Goal: Task Accomplishment & Management: Use online tool/utility

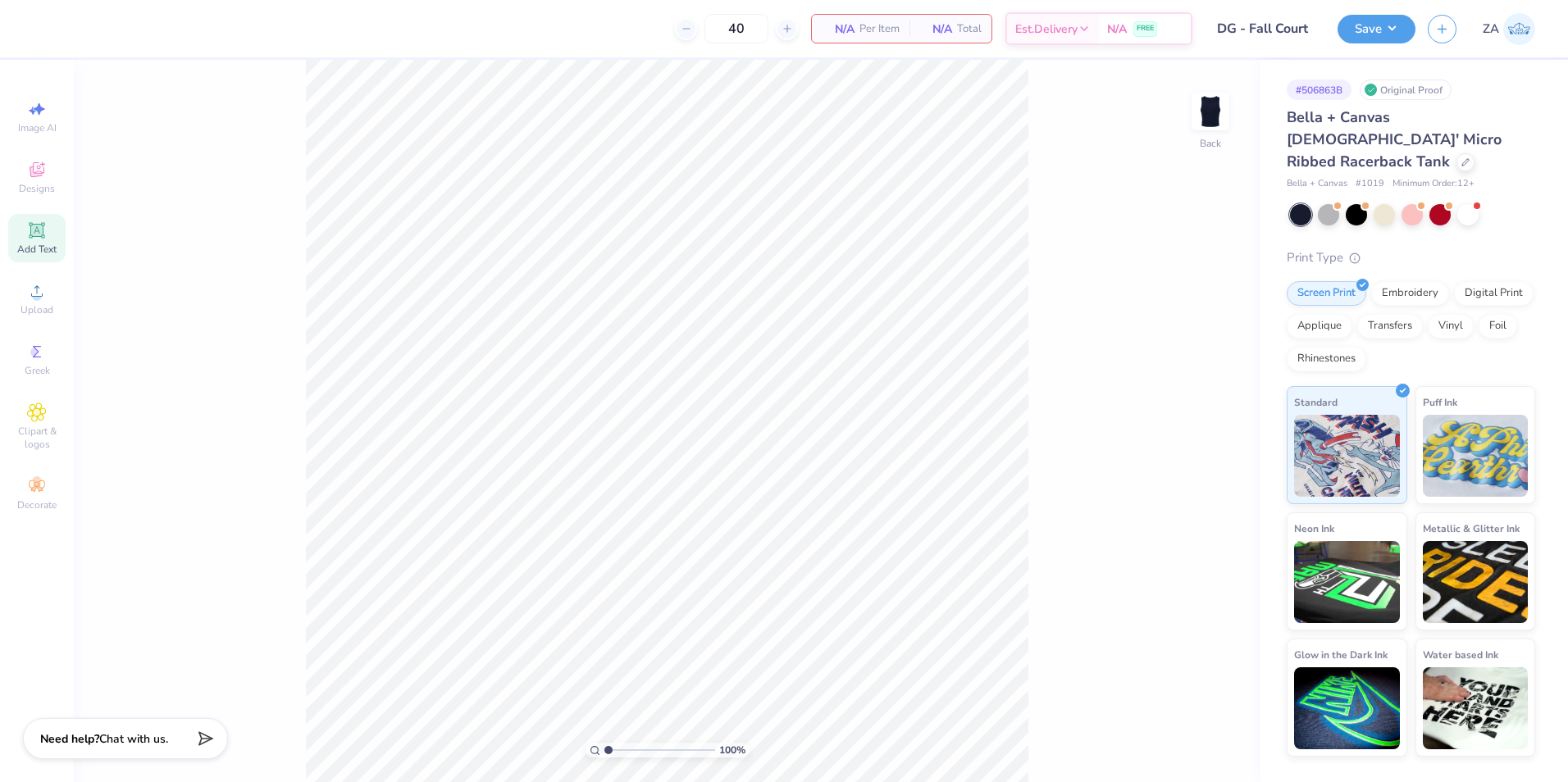
click at [34, 256] on div "Add Text" at bounding box center [37, 238] width 58 height 49
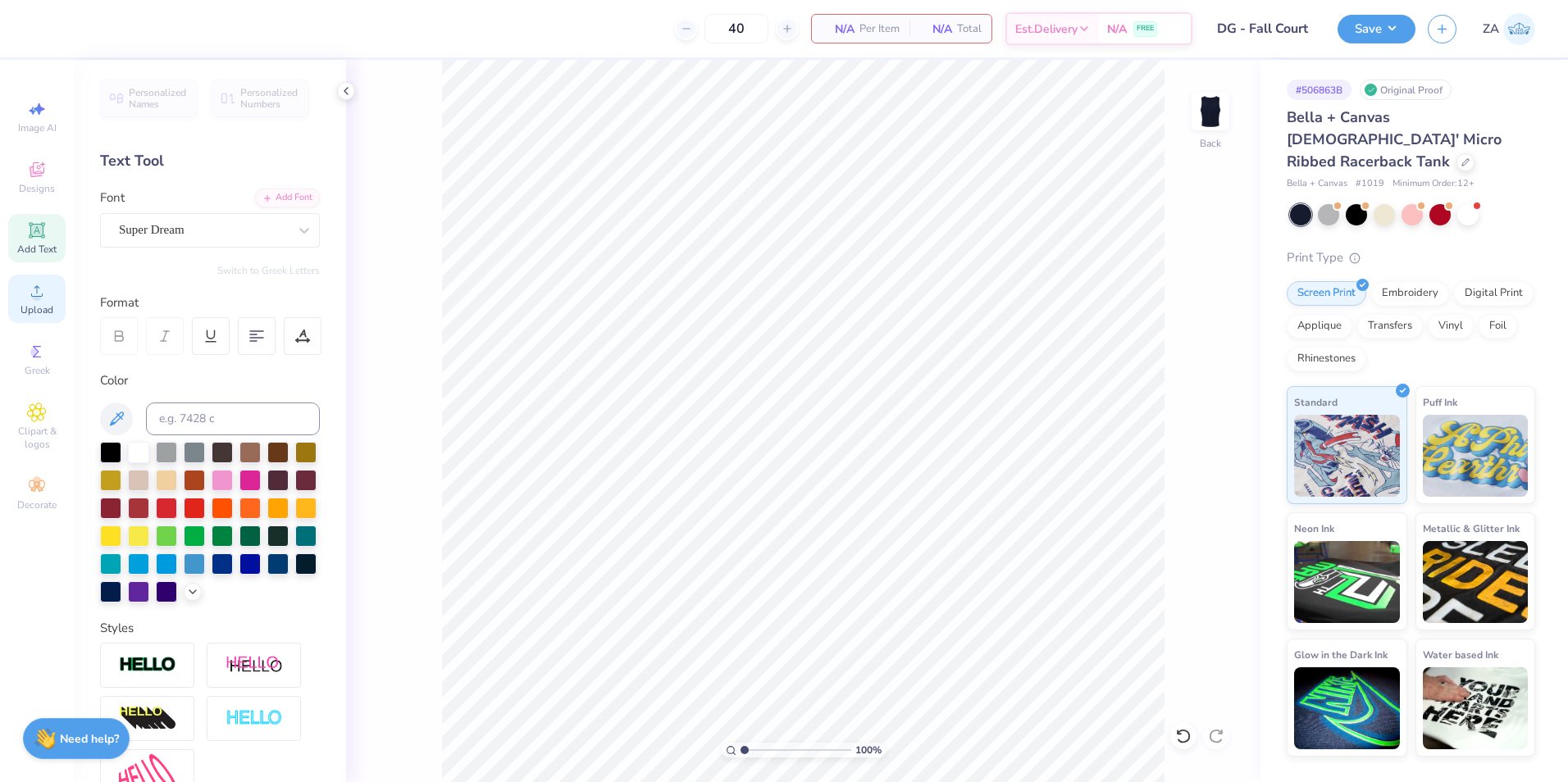
click at [49, 293] on div "Upload" at bounding box center [37, 299] width 58 height 49
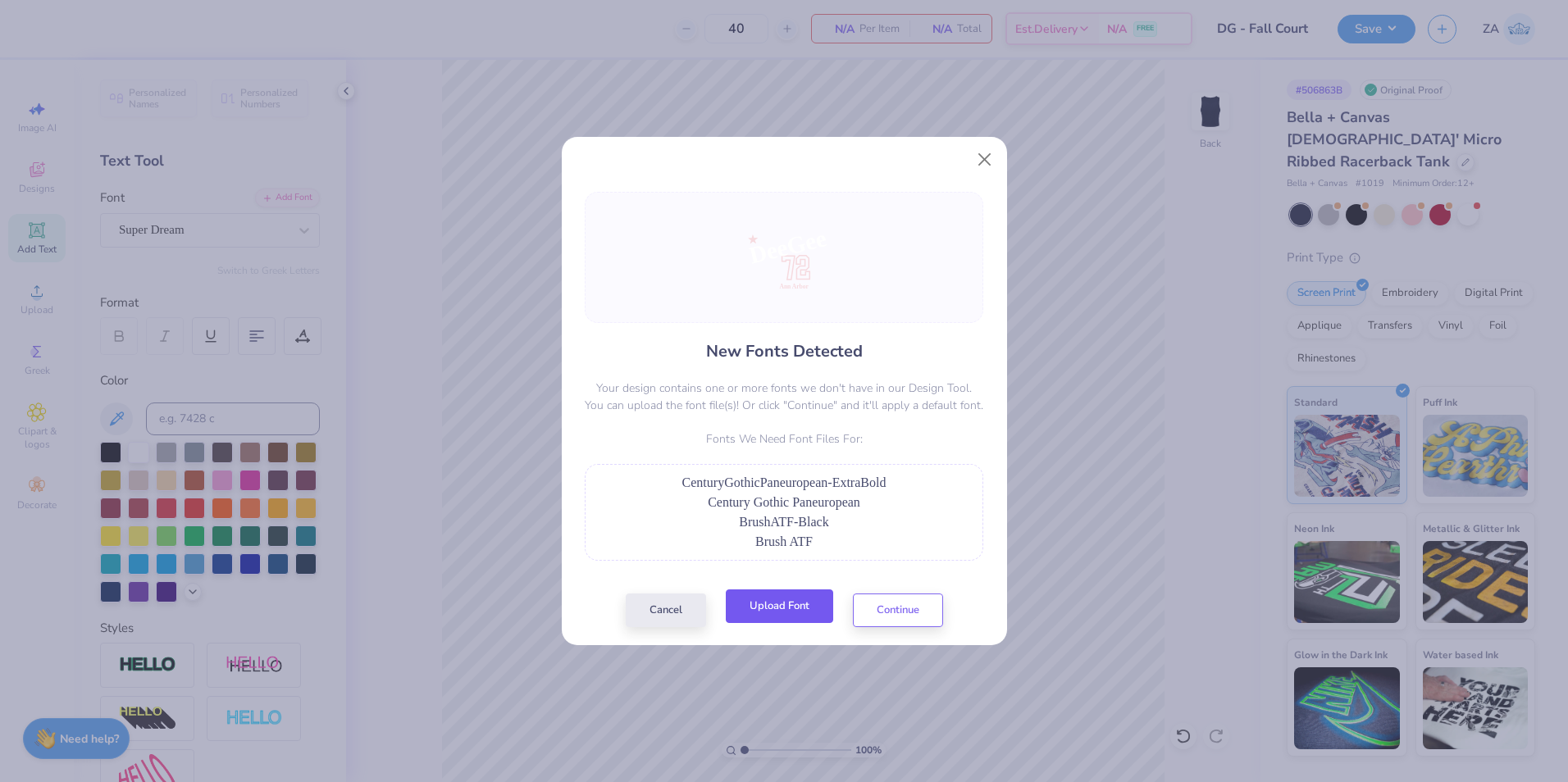
click at [762, 601] on button "Upload Font" at bounding box center [779, 606] width 107 height 34
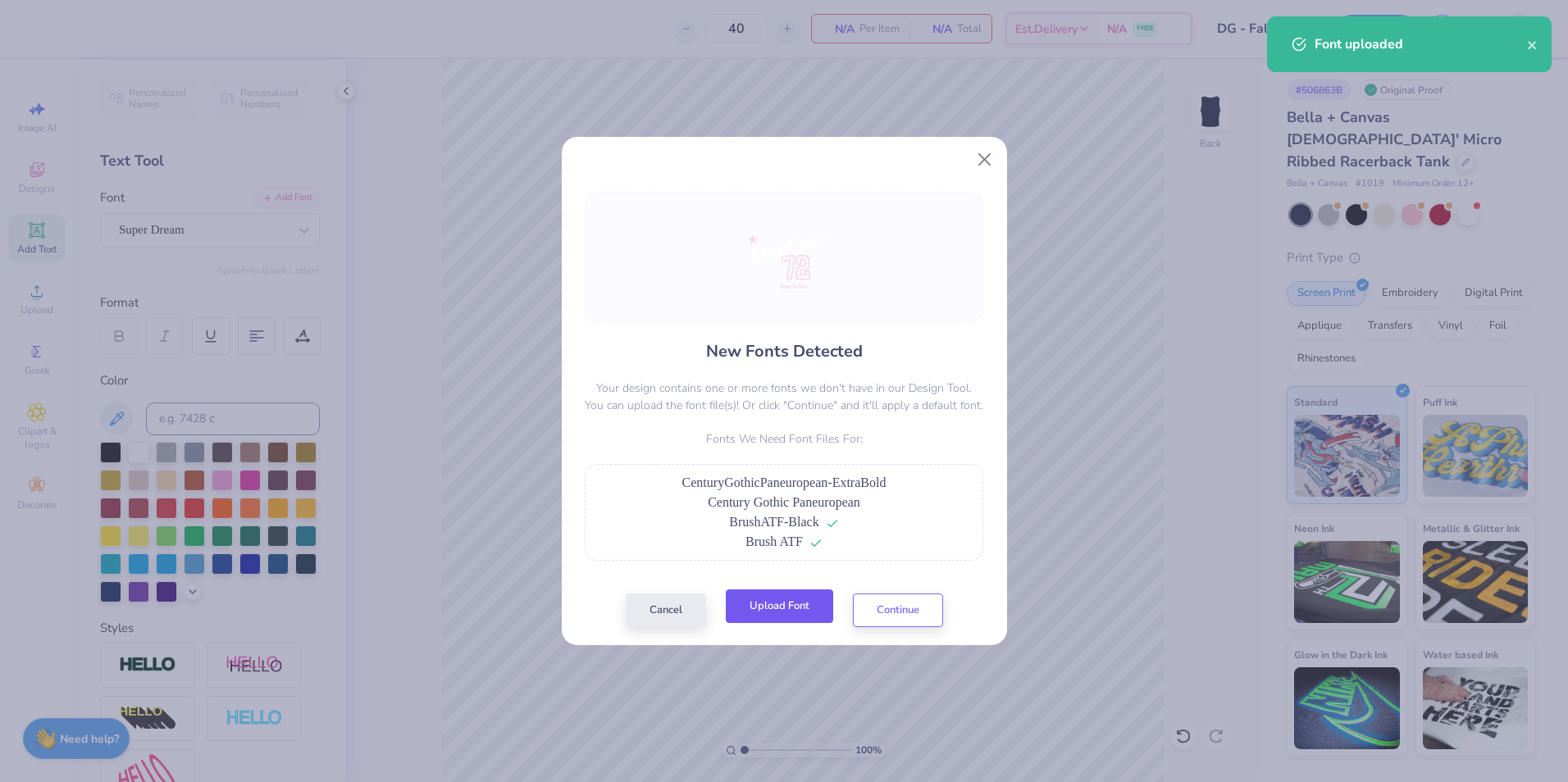
click at [764, 612] on button "Upload Font" at bounding box center [779, 606] width 107 height 34
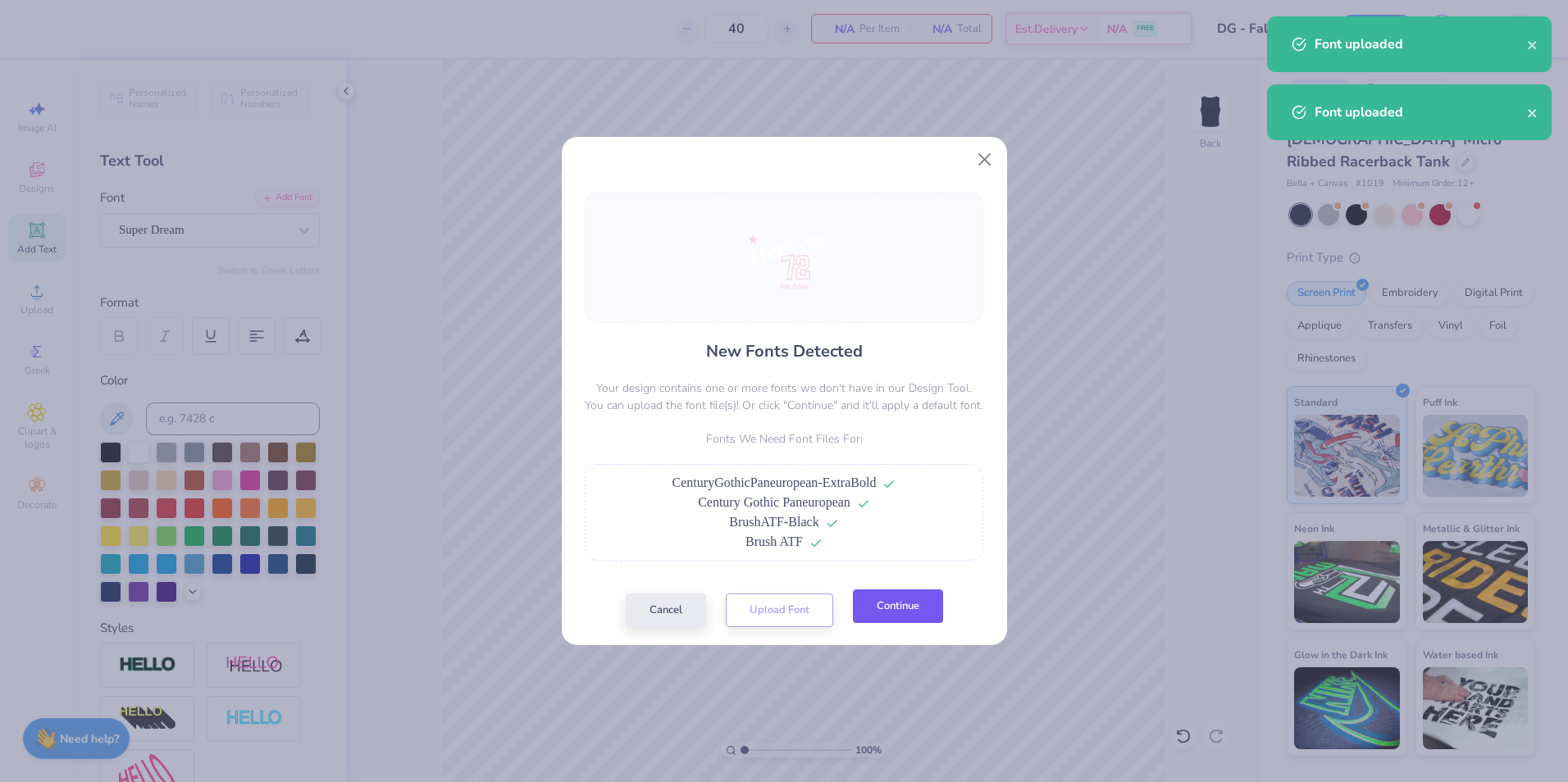
click at [925, 605] on button "Continue" at bounding box center [898, 606] width 90 height 34
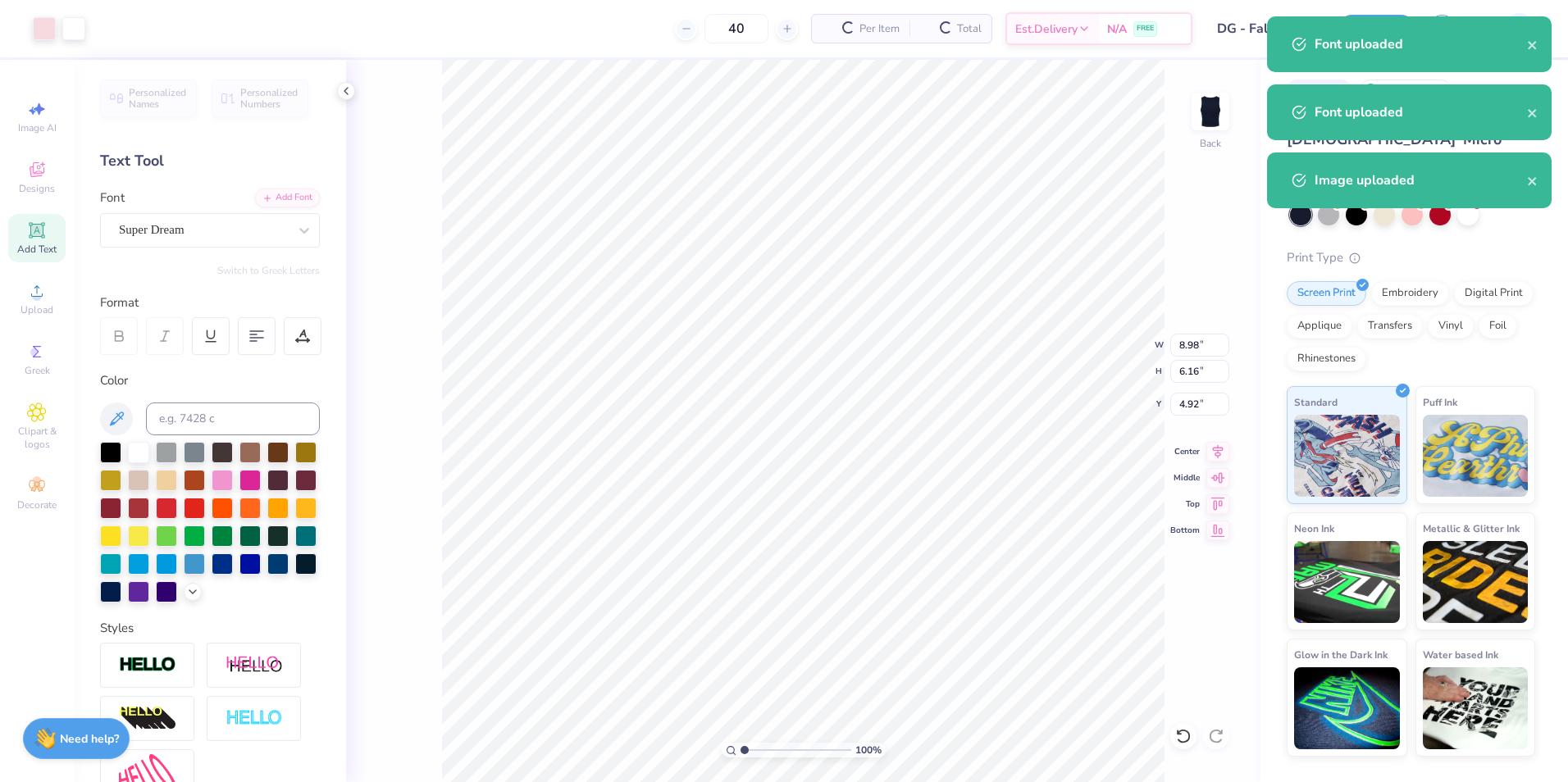
type input "6.82"
type input "4.67"
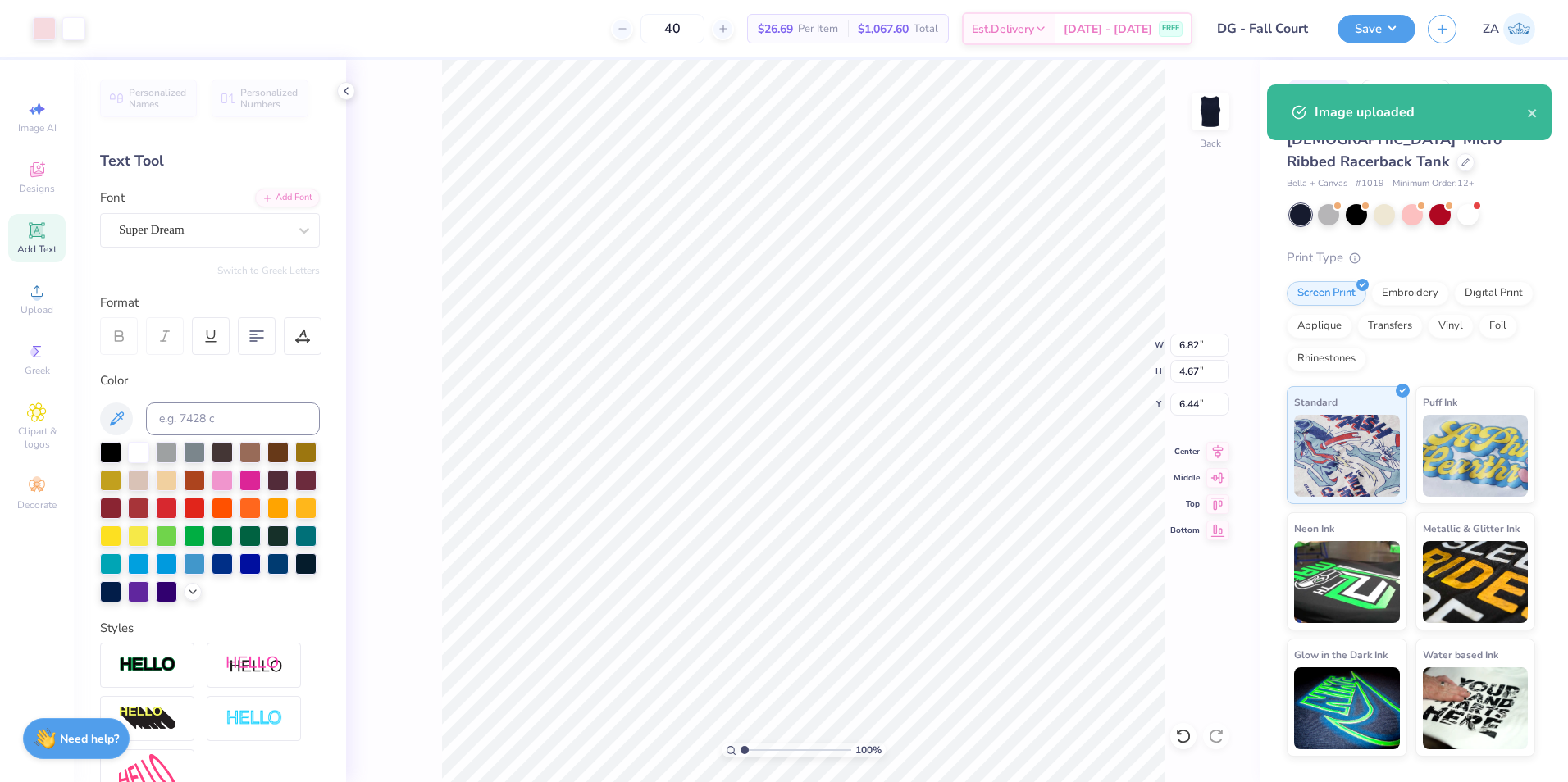
type input "4.00"
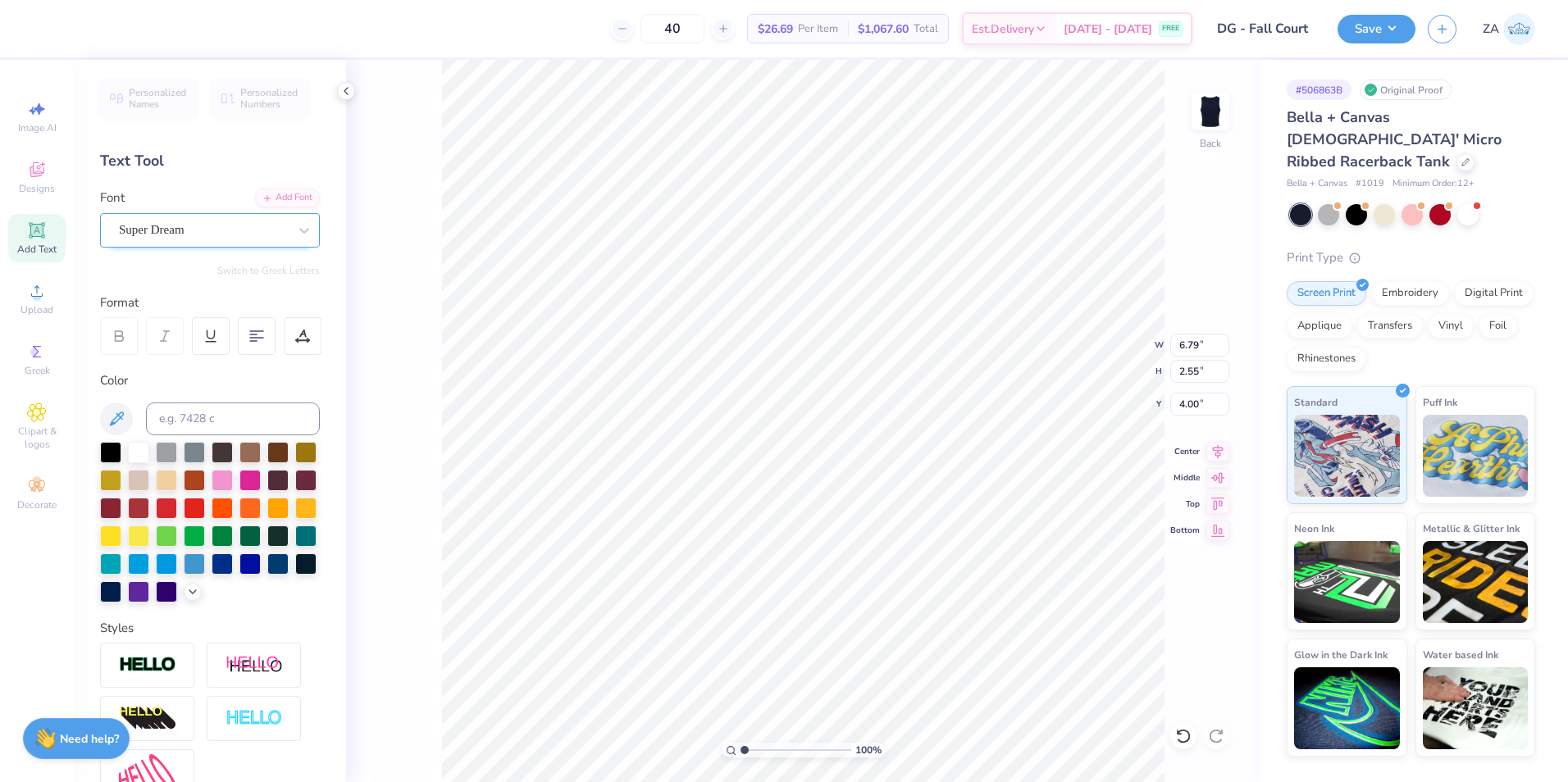
click at [231, 230] on div "Super Dream" at bounding box center [203, 230] width 172 height 26
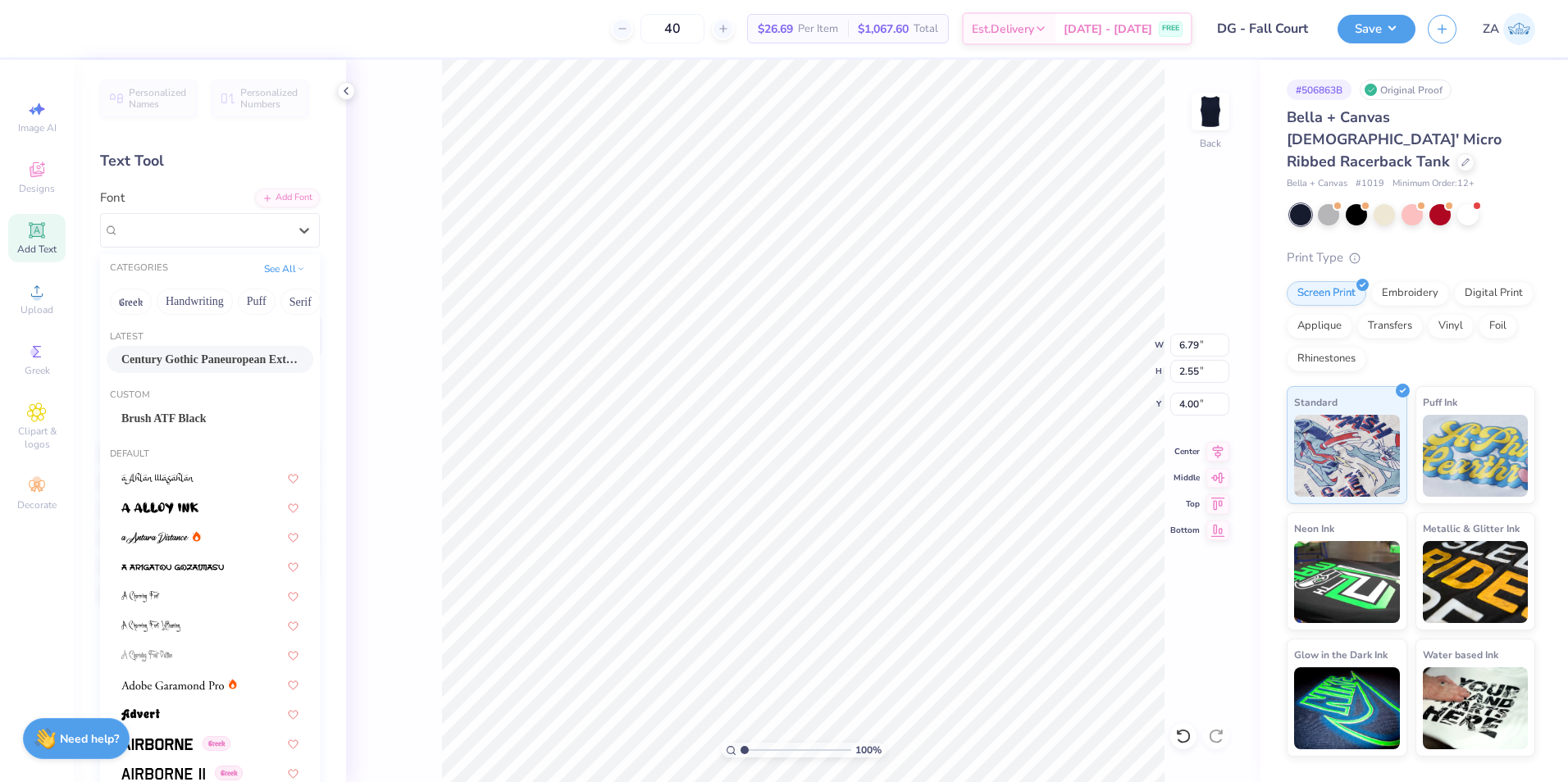
click at [199, 356] on span "Century Gothic Paneuropean ExtBd" at bounding box center [210, 359] width 177 height 17
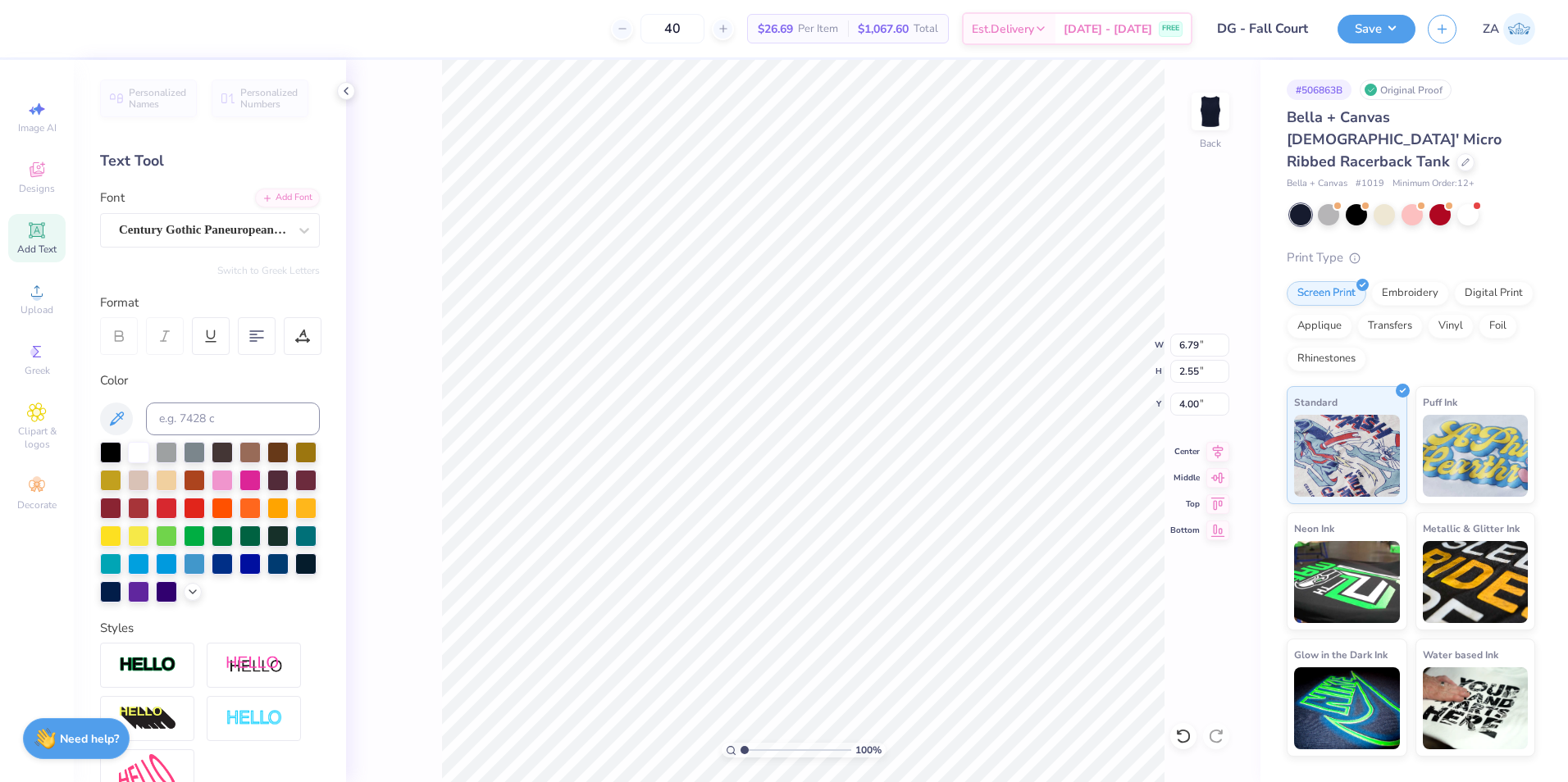
type input "8.04"
type input "2.83"
type input "4.06"
type input "6.79"
type input "2.55"
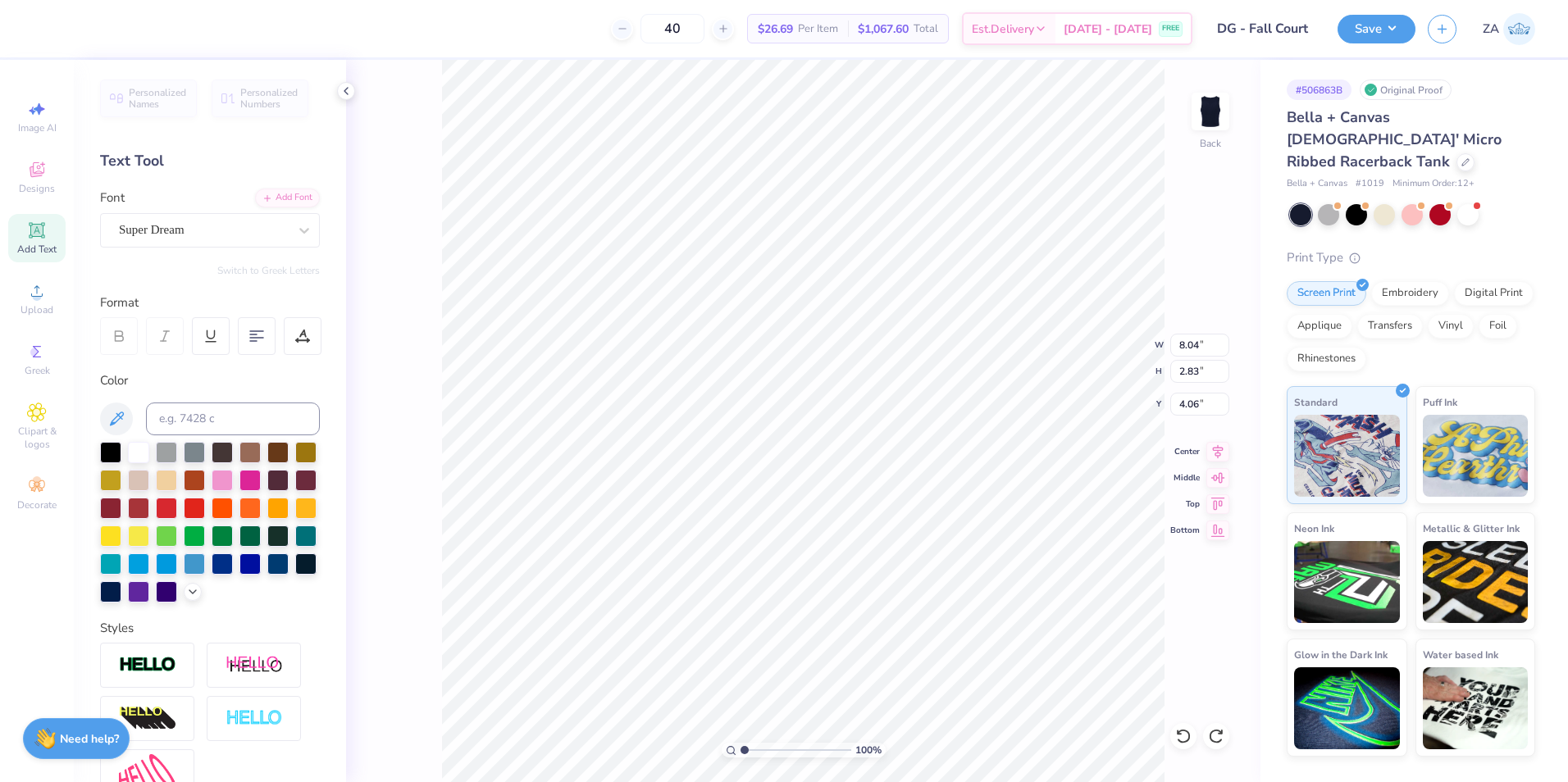
type input "4.00"
click at [254, 231] on div "Super Dream" at bounding box center [203, 230] width 172 height 26
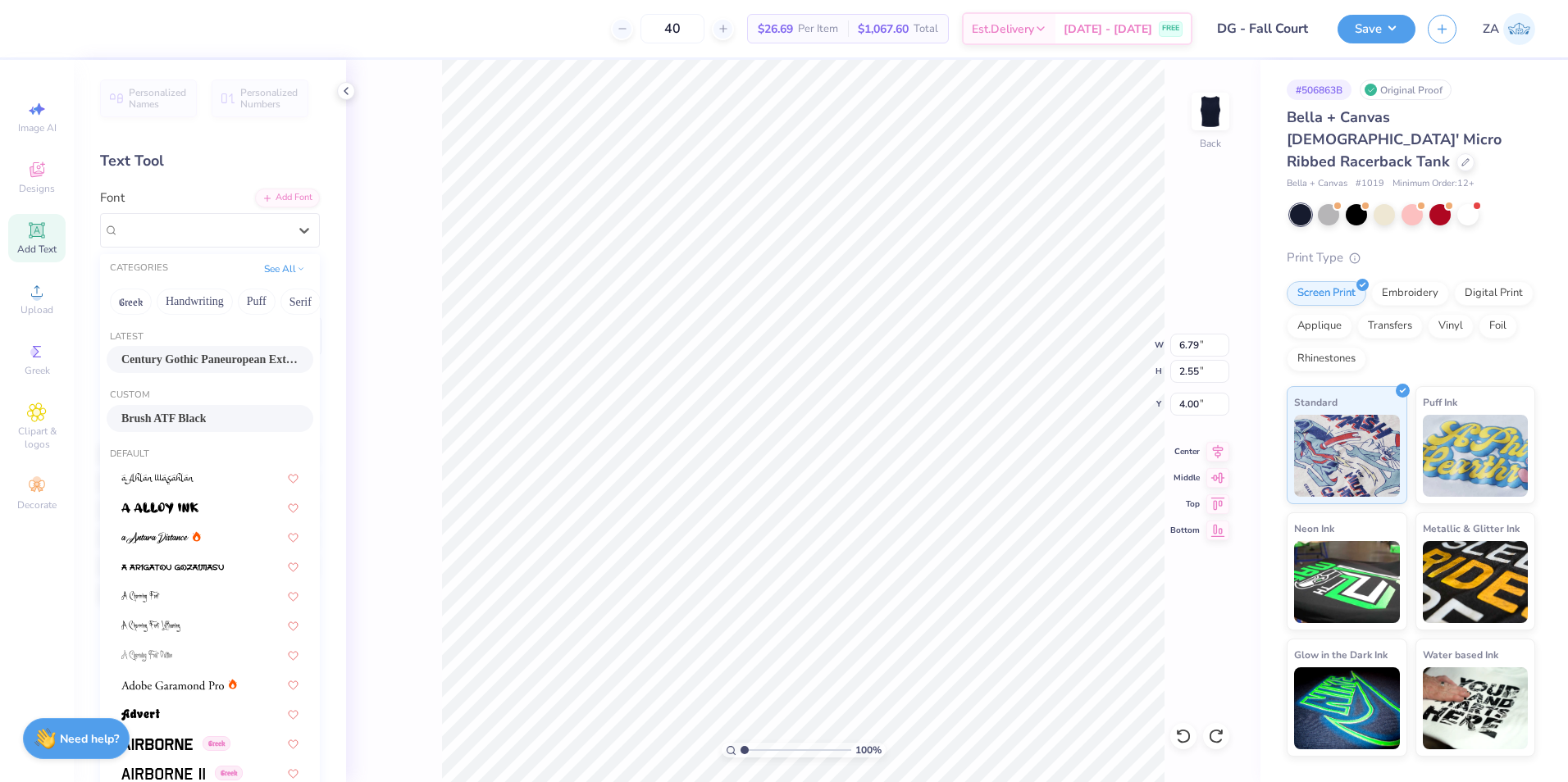
click at [200, 405] on div "Brush ATF Black" at bounding box center [210, 418] width 207 height 27
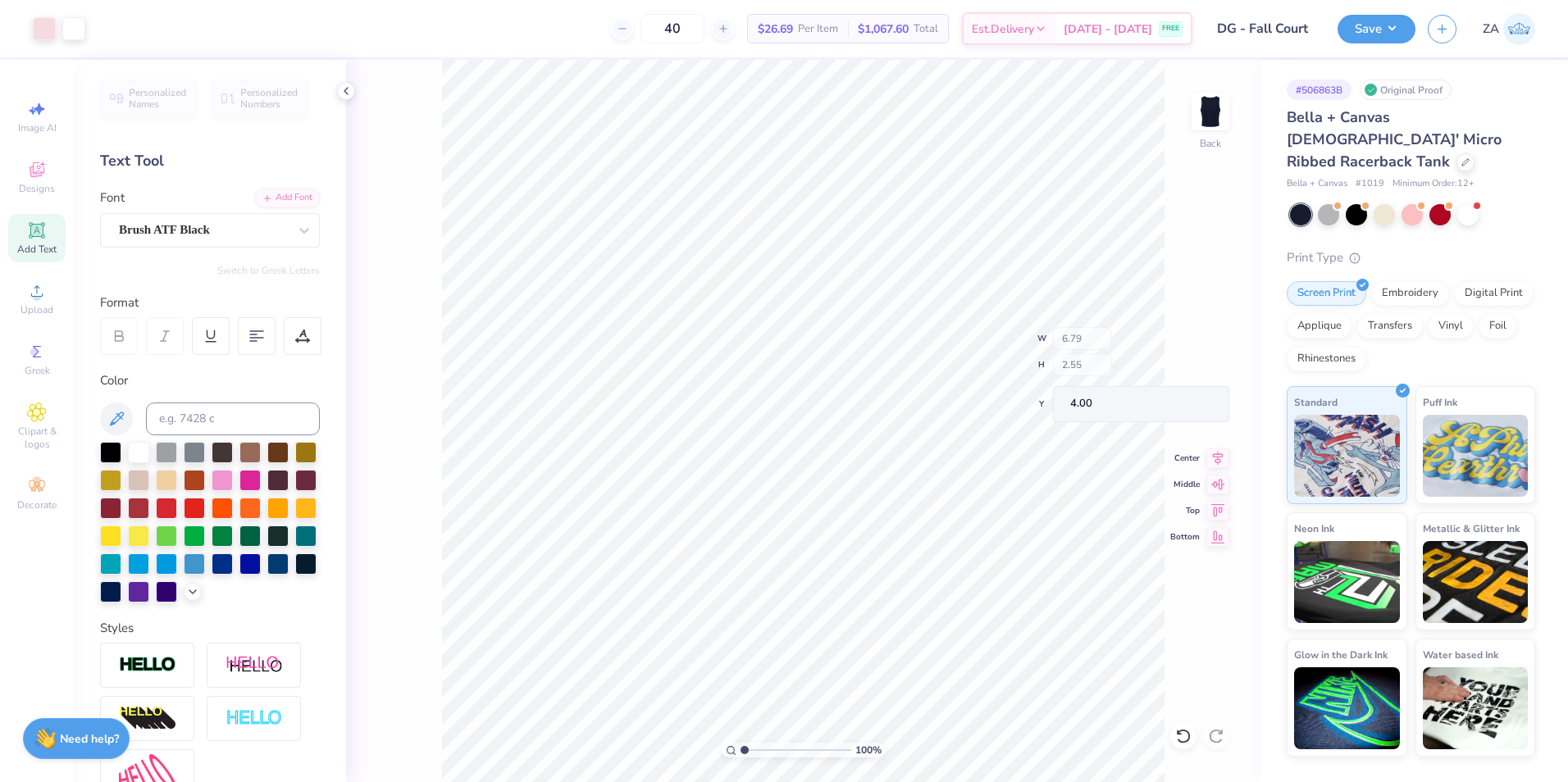
type input "5.84"
type input "2.47"
type input "3.95"
click at [239, 234] on div "Super Dream" at bounding box center [203, 230] width 172 height 26
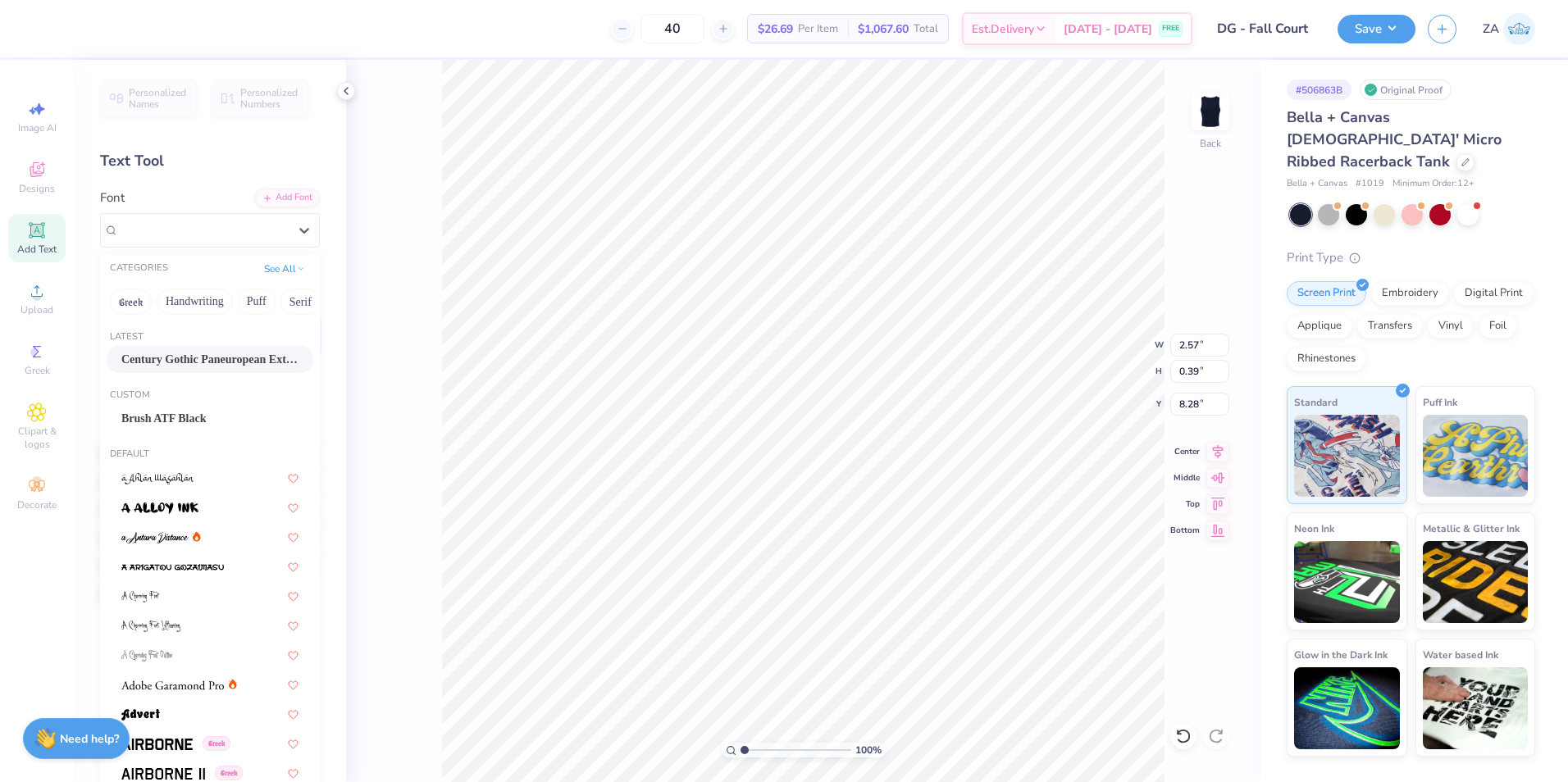
click at [218, 368] on span "Century Gothic Paneuropean ExtBd" at bounding box center [210, 359] width 177 height 17
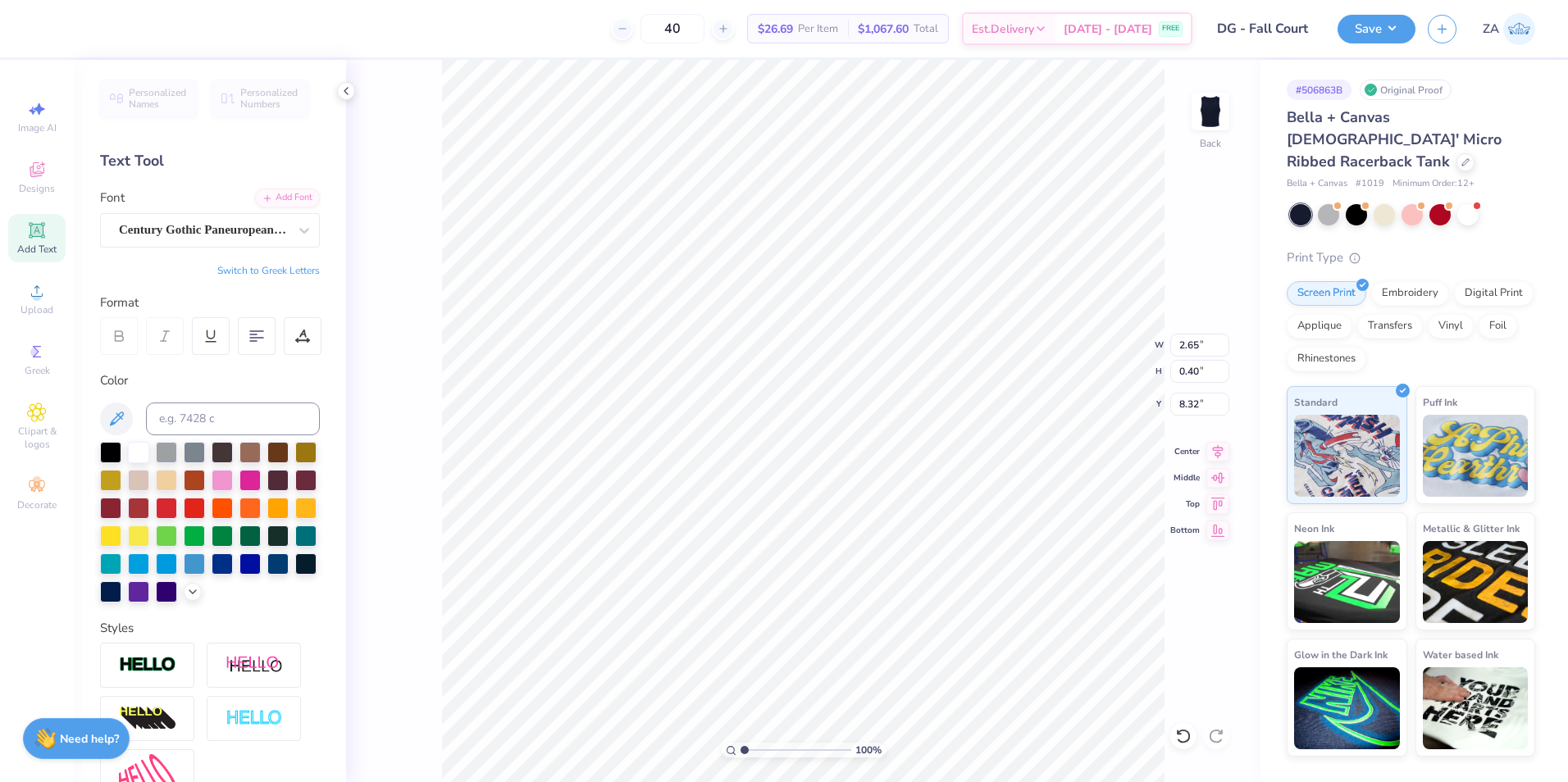
type input "2.65"
type input "0.40"
type input "8.32"
drag, startPoint x: 741, startPoint y: 746, endPoint x: 779, endPoint y: 746, distance: 38.0
type input "3.35"
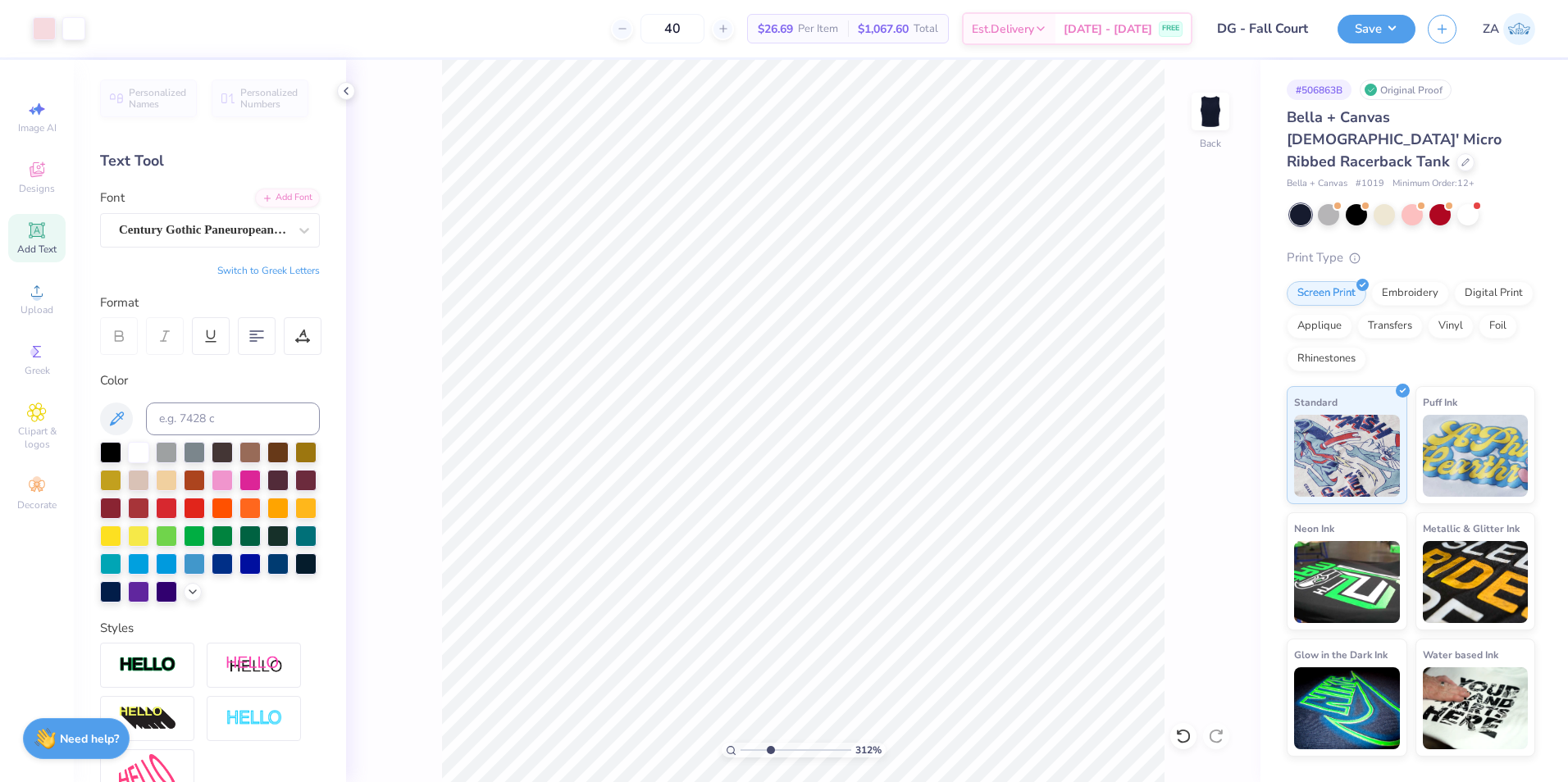
click at [770, 750] on input "range" at bounding box center [795, 750] width 111 height 15
type input "8.20"
drag, startPoint x: 771, startPoint y: 752, endPoint x: 757, endPoint y: 752, distance: 14.0
type input "2.15"
click at [757, 752] on input "range" at bounding box center [795, 750] width 111 height 15
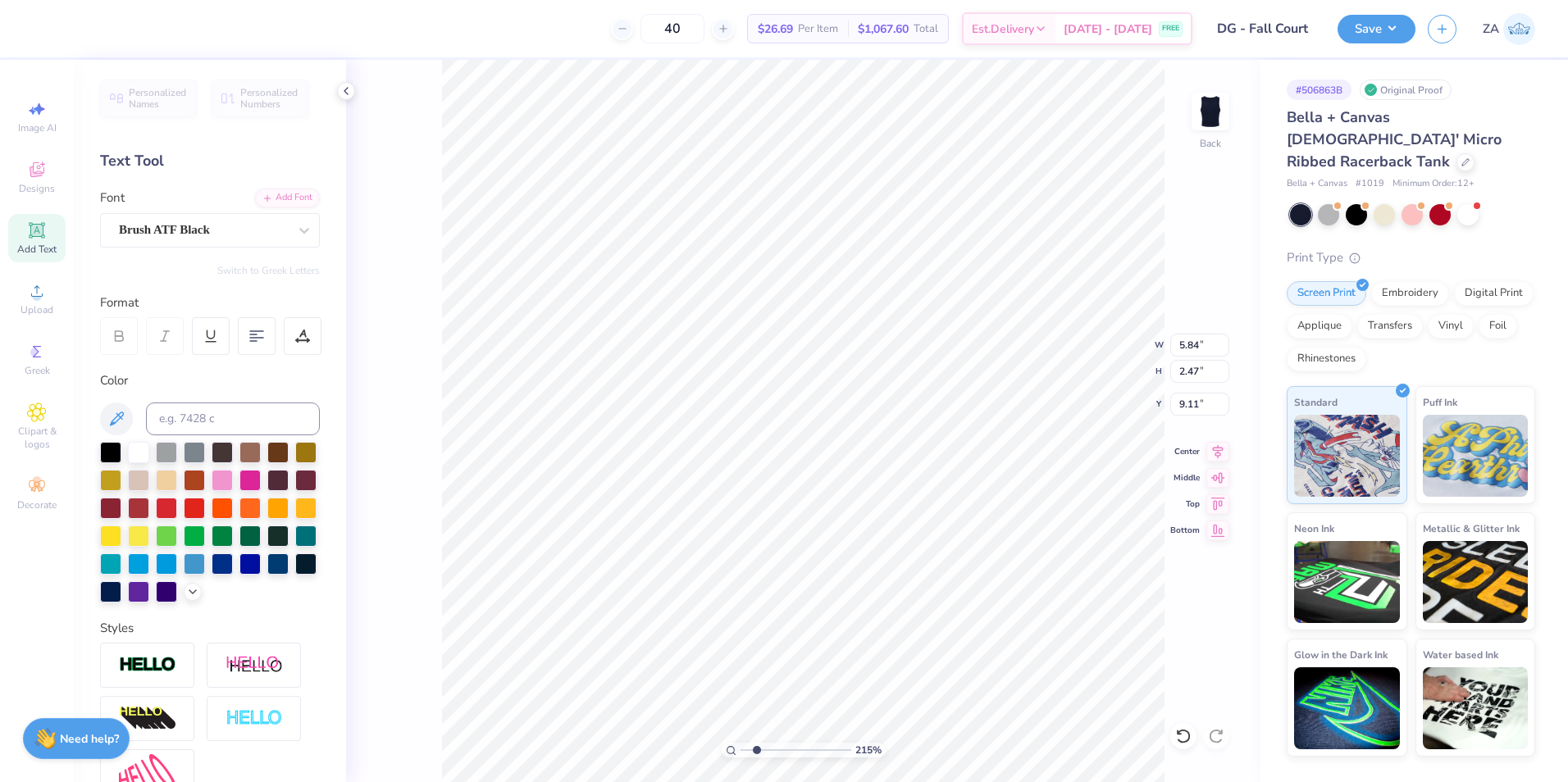
type input "9.11"
type input "5.29"
type input "3.89"
type input "4.10"
click at [937, 559] on li "Delete" at bounding box center [974, 570] width 129 height 32
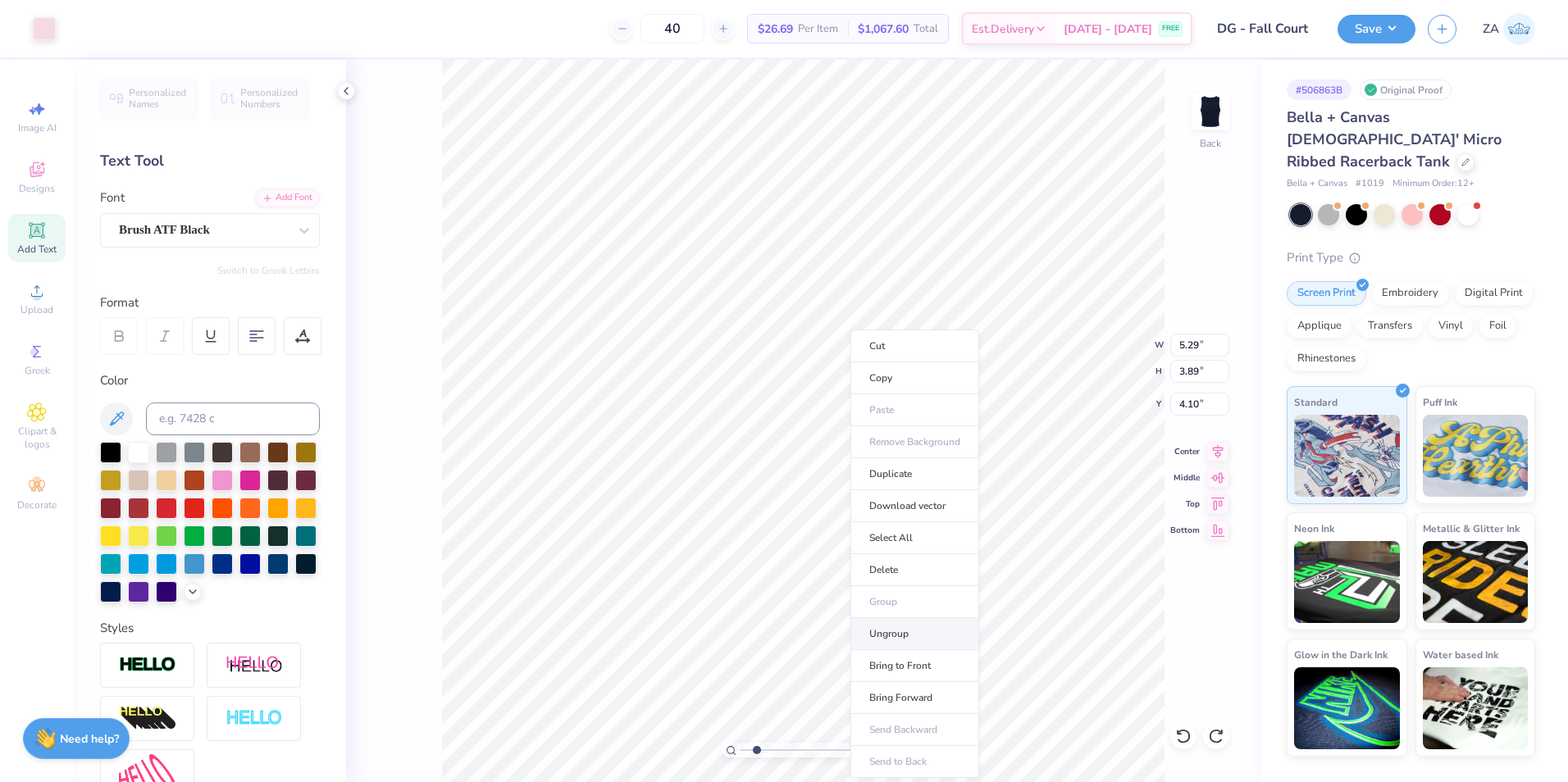
click at [903, 637] on li "Ungroup" at bounding box center [914, 634] width 129 height 32
drag, startPoint x: 758, startPoint y: 748, endPoint x: 770, endPoint y: 749, distance: 12.0
type input "3.35"
click at [770, 749] on input "range" at bounding box center [795, 750] width 111 height 15
type input "5.88"
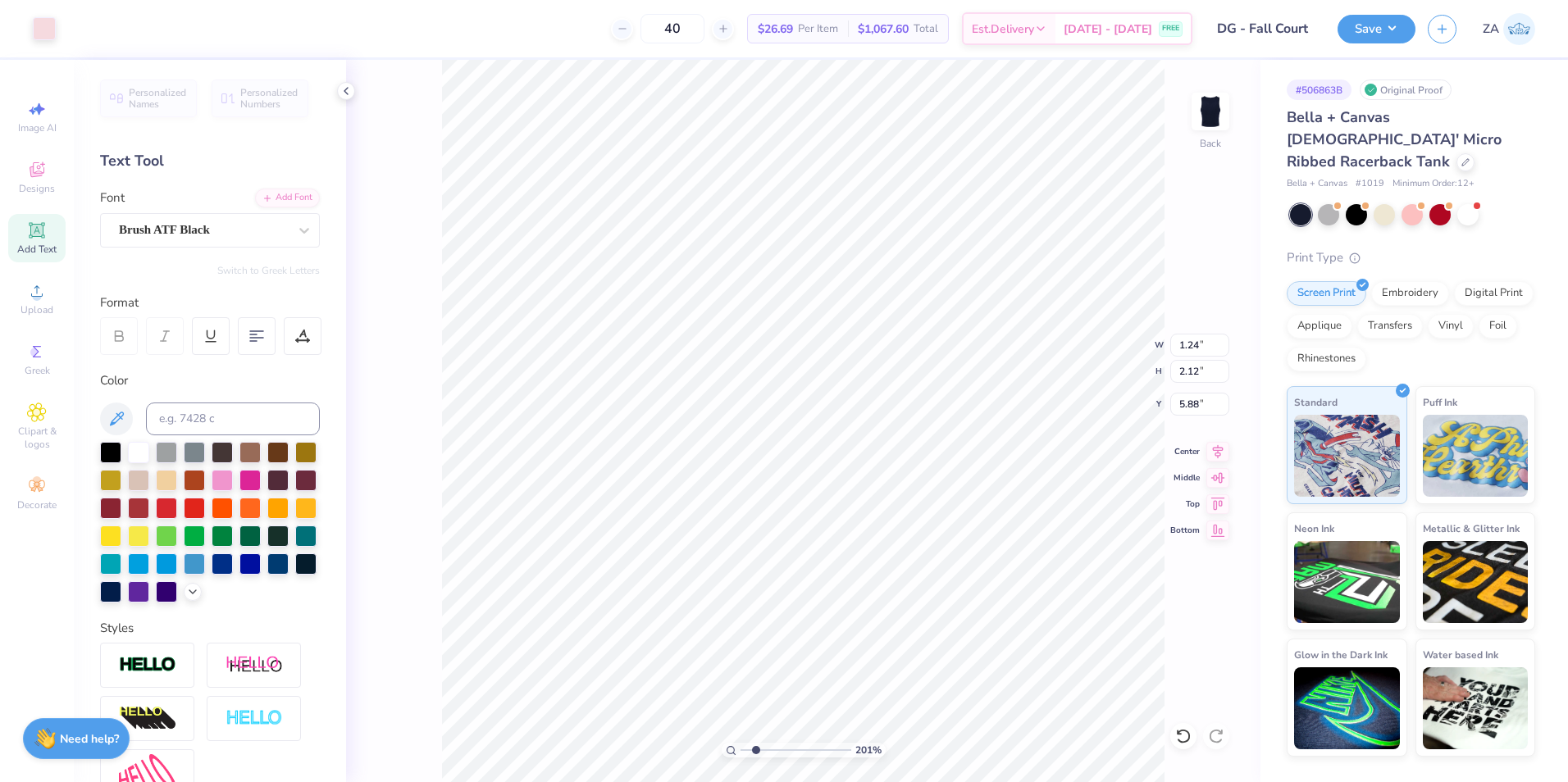
drag, startPoint x: 769, startPoint y: 748, endPoint x: 756, endPoint y: 750, distance: 13.2
type input "2.01"
click at [756, 750] on input "range" at bounding box center [795, 750] width 111 height 15
click at [940, 696] on li "Bring Forward" at bounding box center [955, 698] width 129 height 32
type input "9.13"
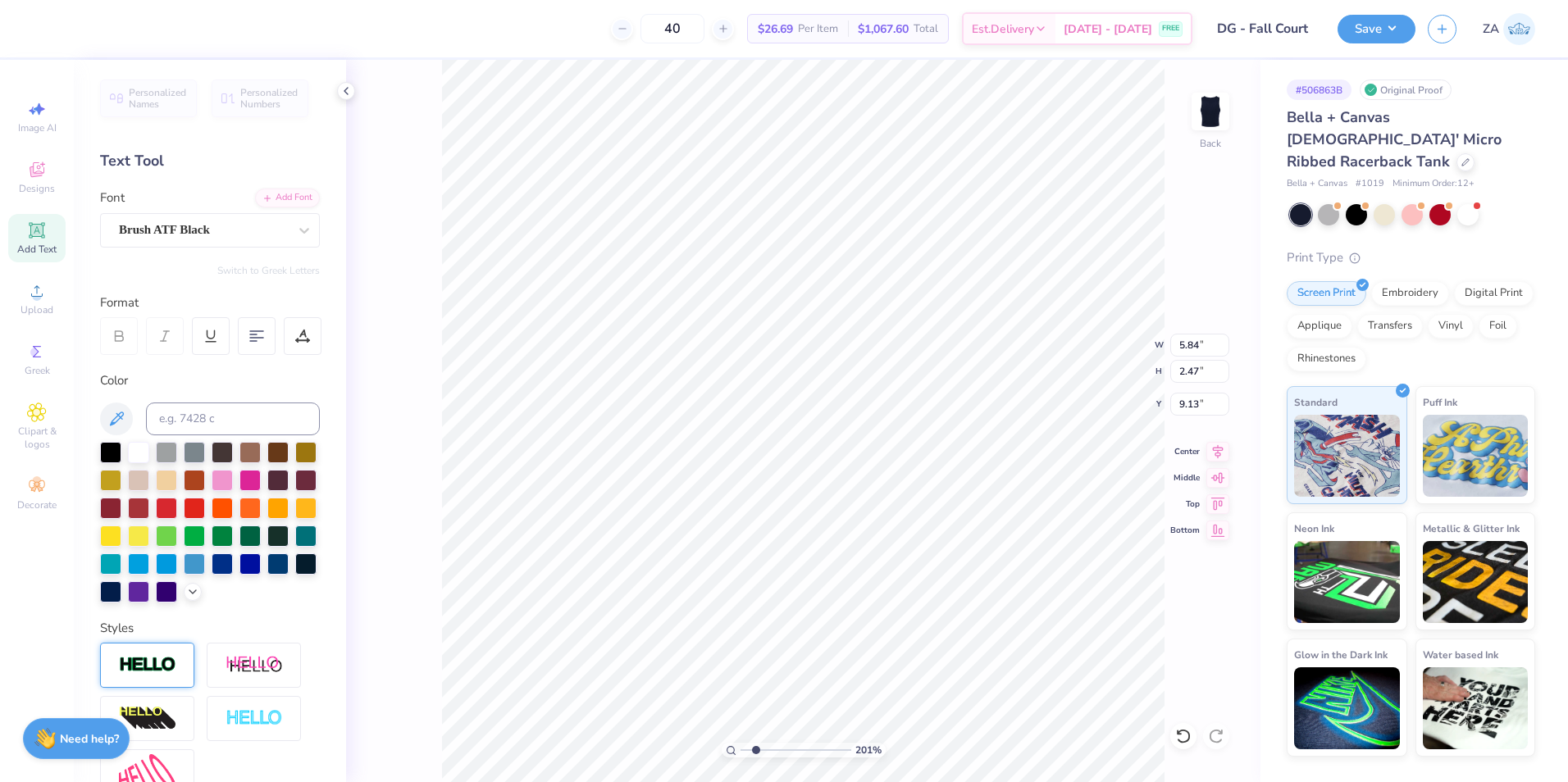
click at [125, 682] on div at bounding box center [147, 665] width 94 height 45
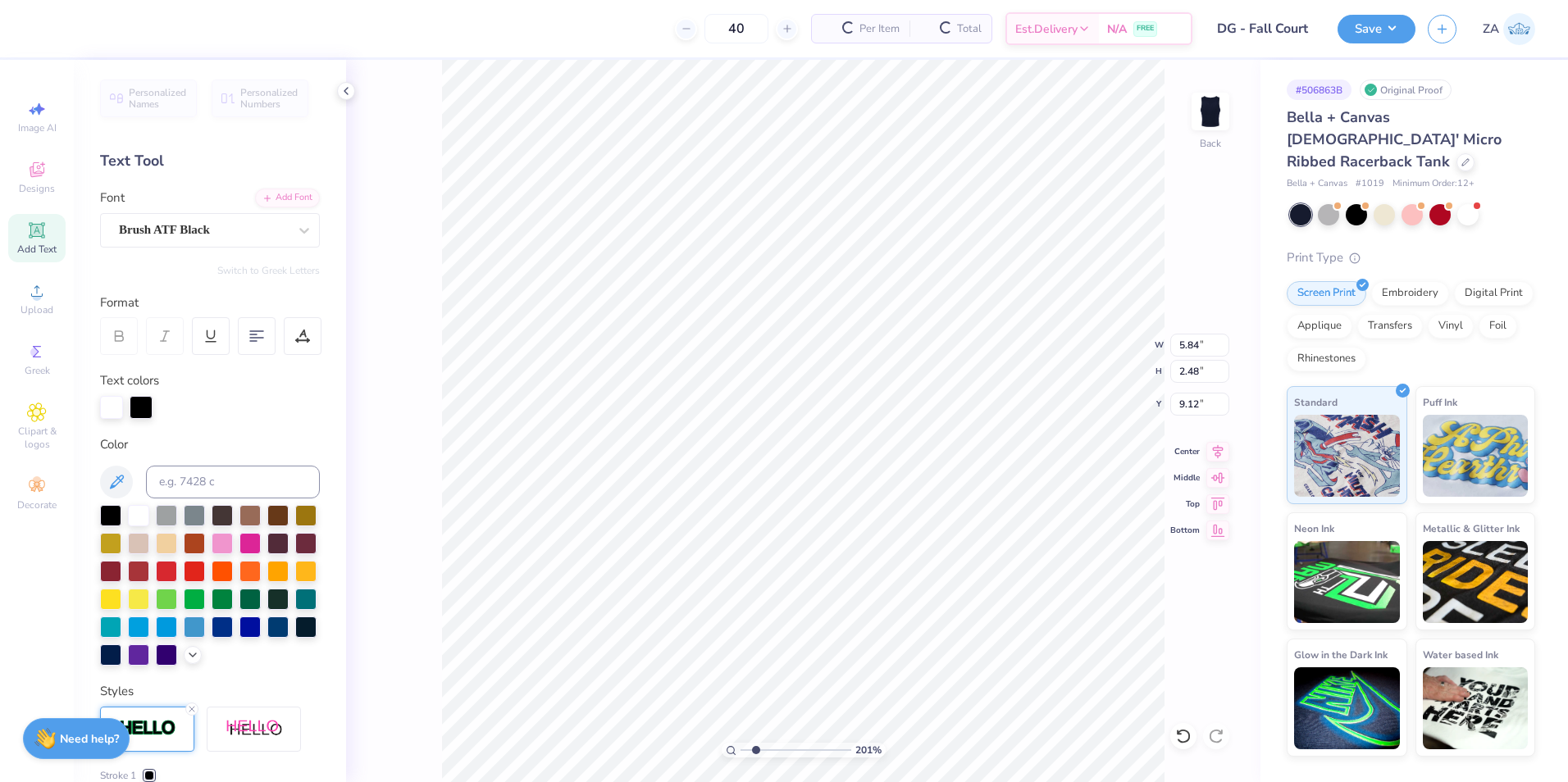
type input "2.48"
type input "9.12"
click at [209, 483] on input at bounding box center [233, 483] width 174 height 33
type input "705"
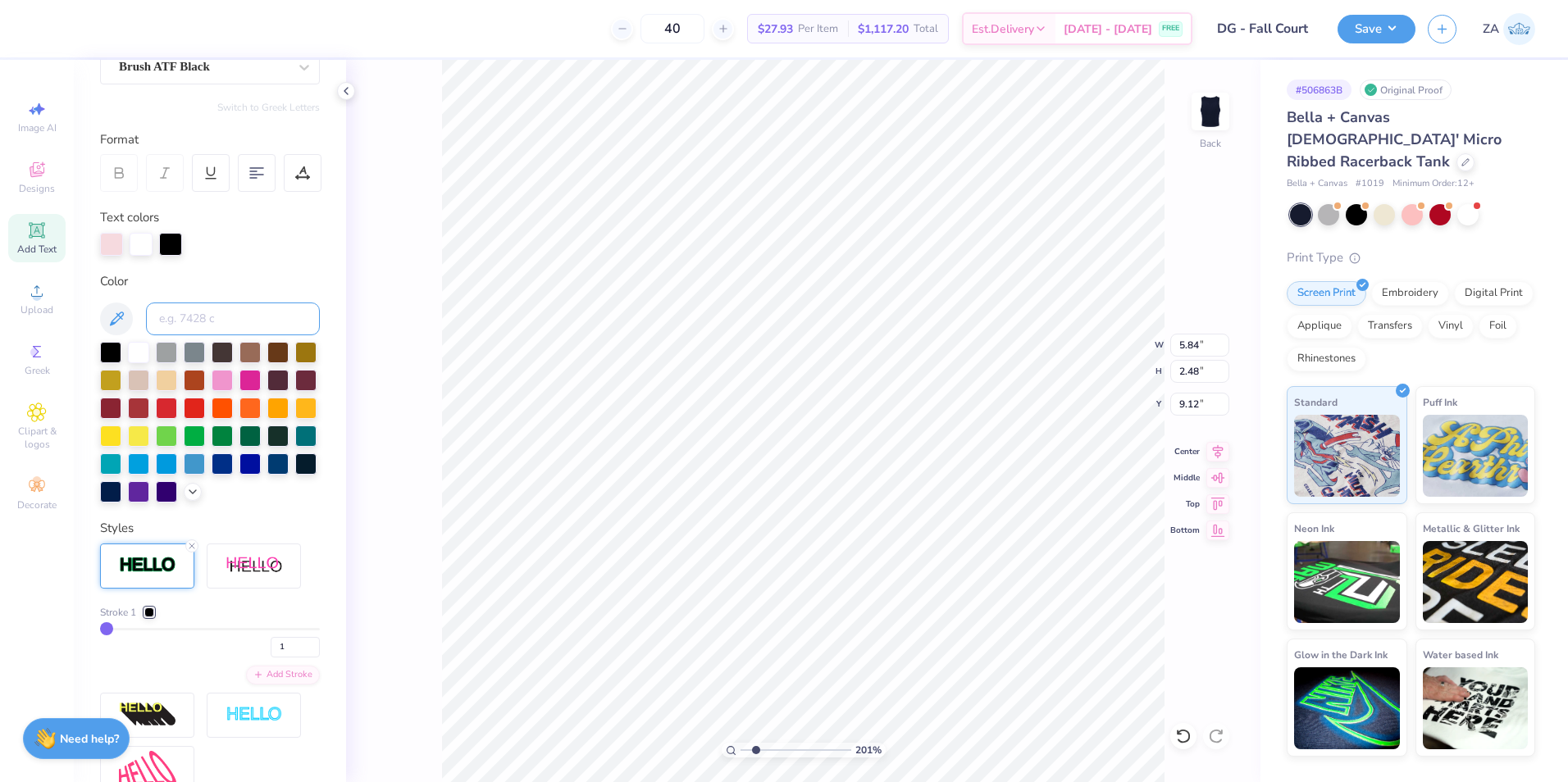
scroll to position [164, 0]
click at [148, 616] on div at bounding box center [149, 612] width 10 height 10
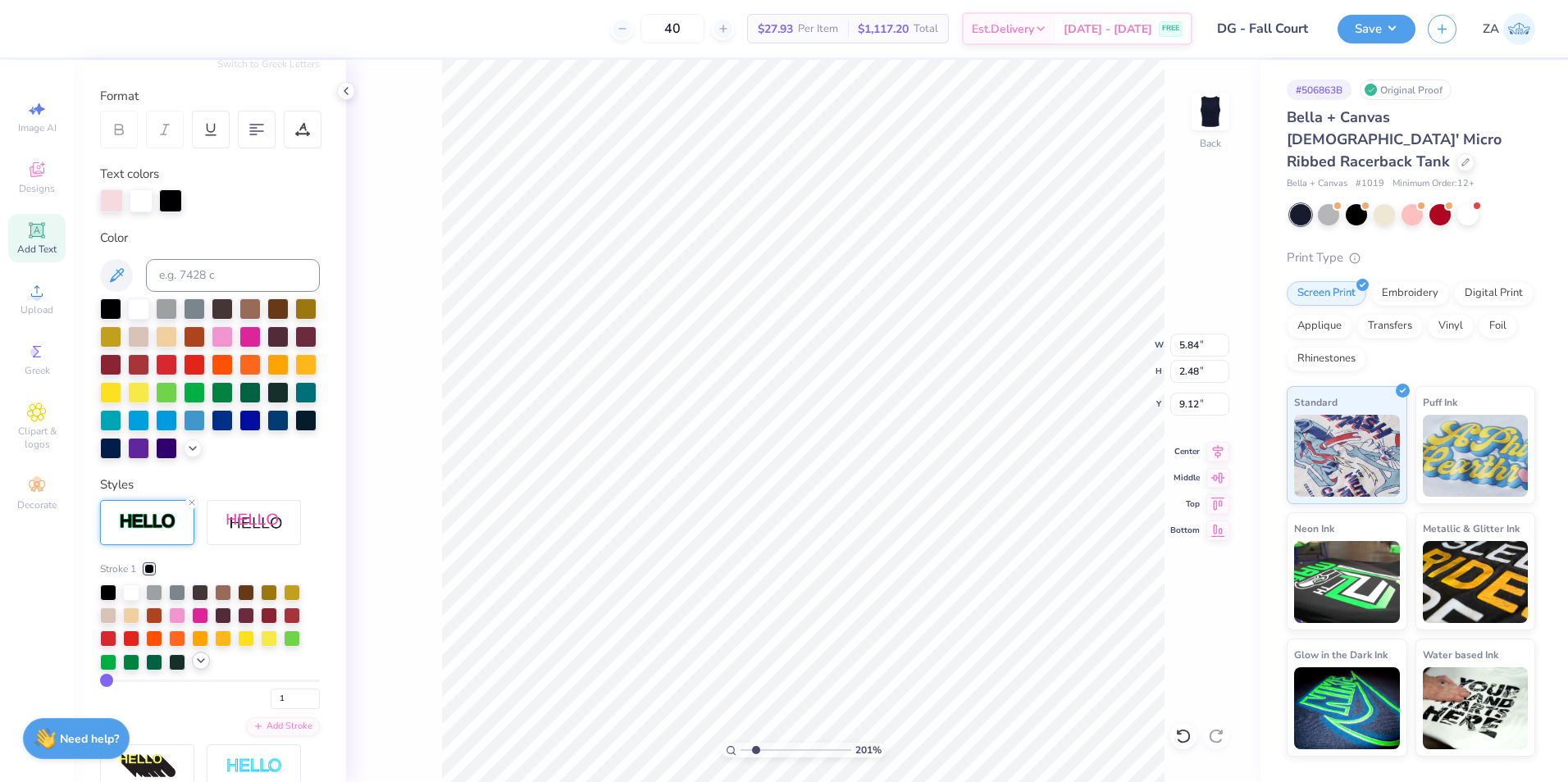
scroll to position [246, 0]
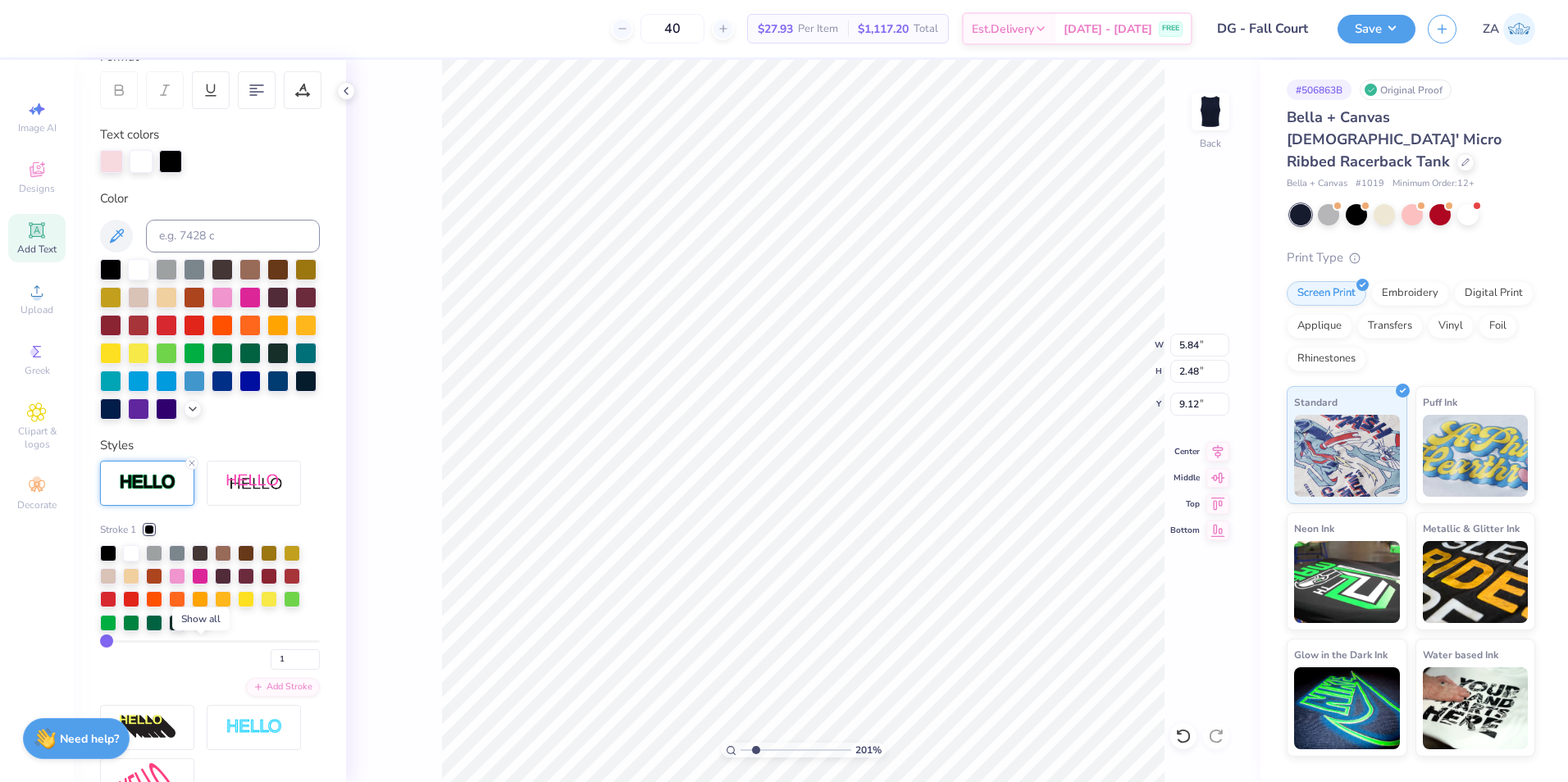
click at [200, 628] on icon at bounding box center [201, 621] width 13 height 13
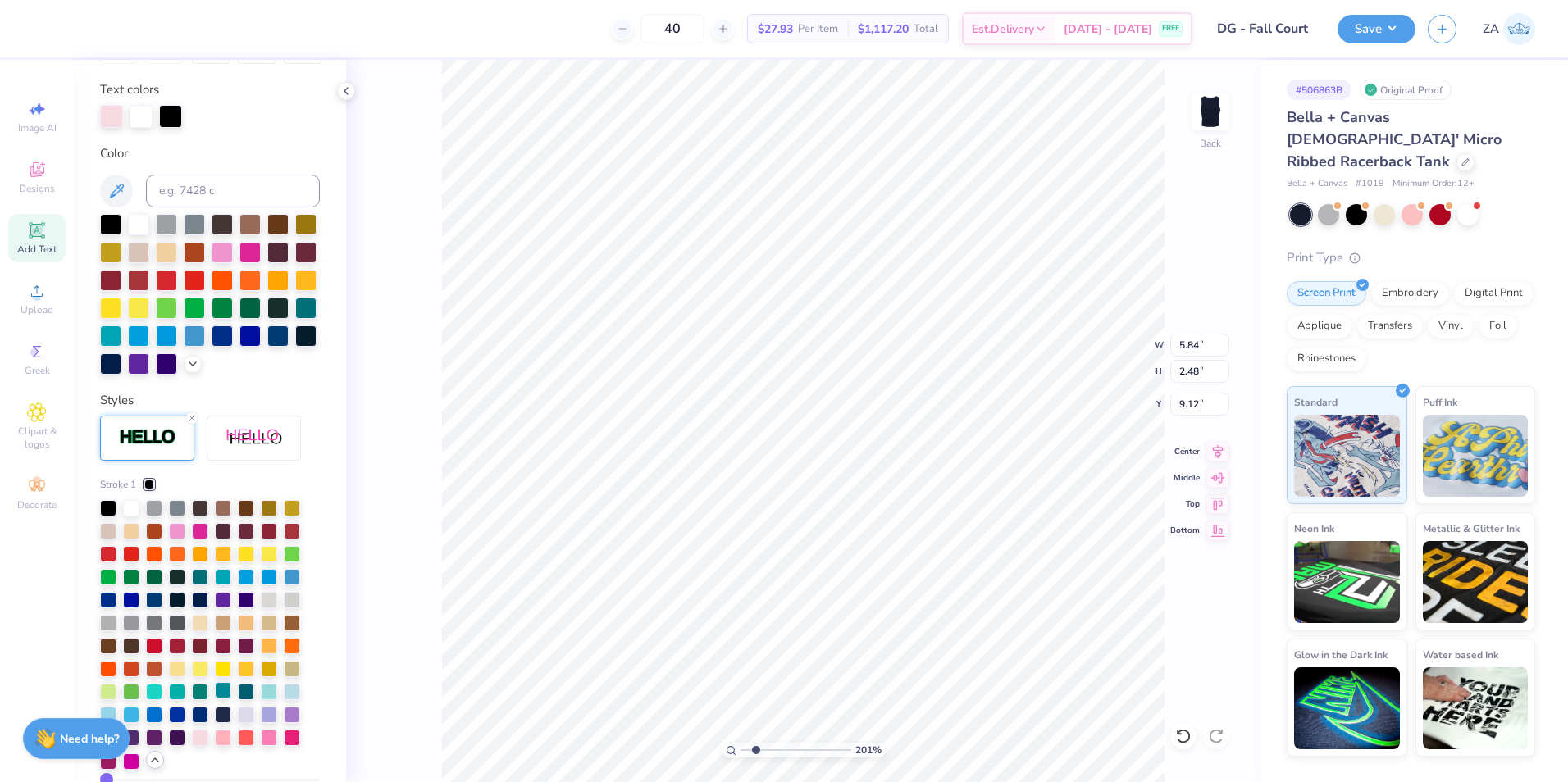
scroll to position [328, 0]
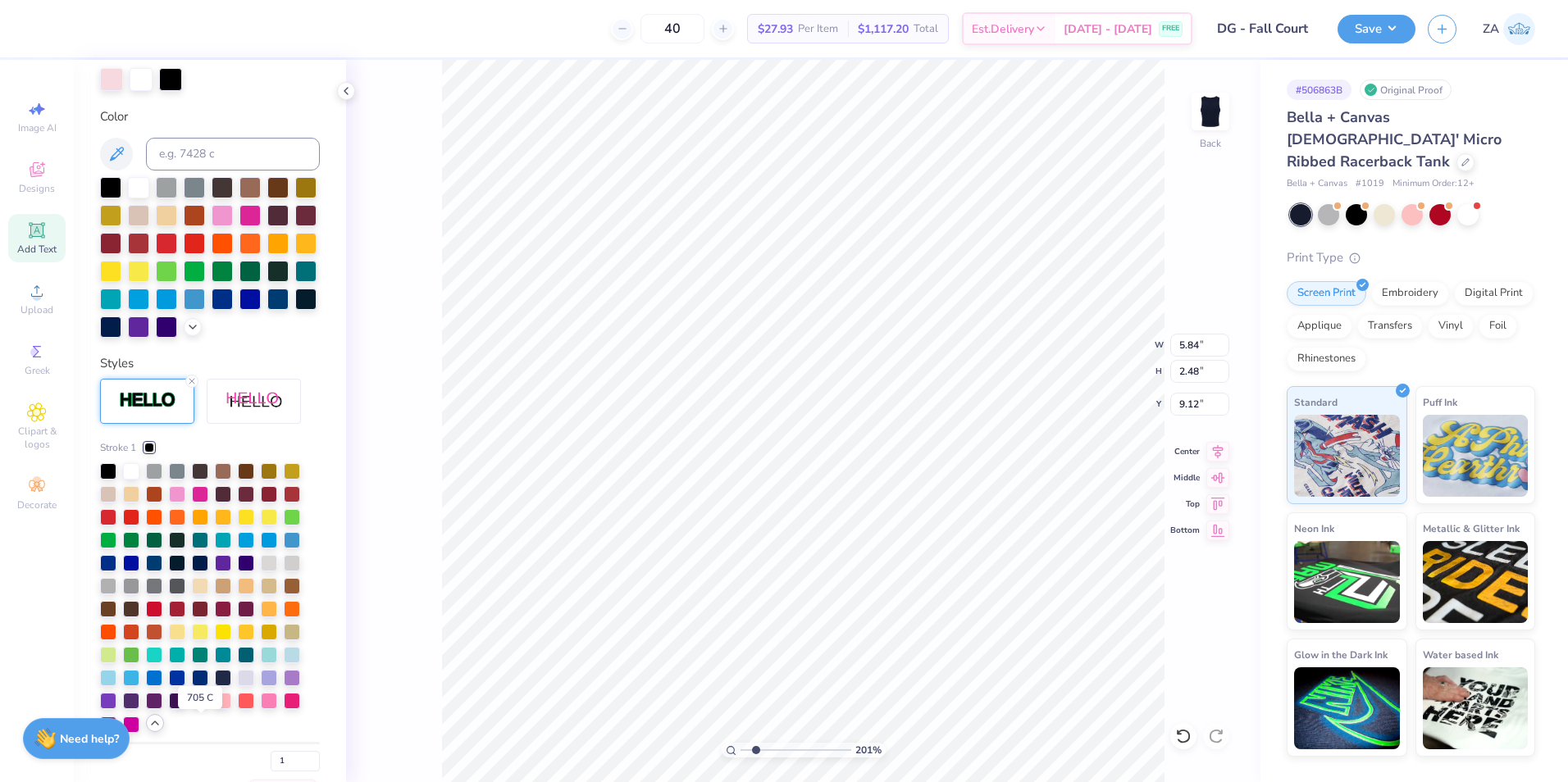
click at [200, 708] on div at bounding box center [200, 700] width 16 height 16
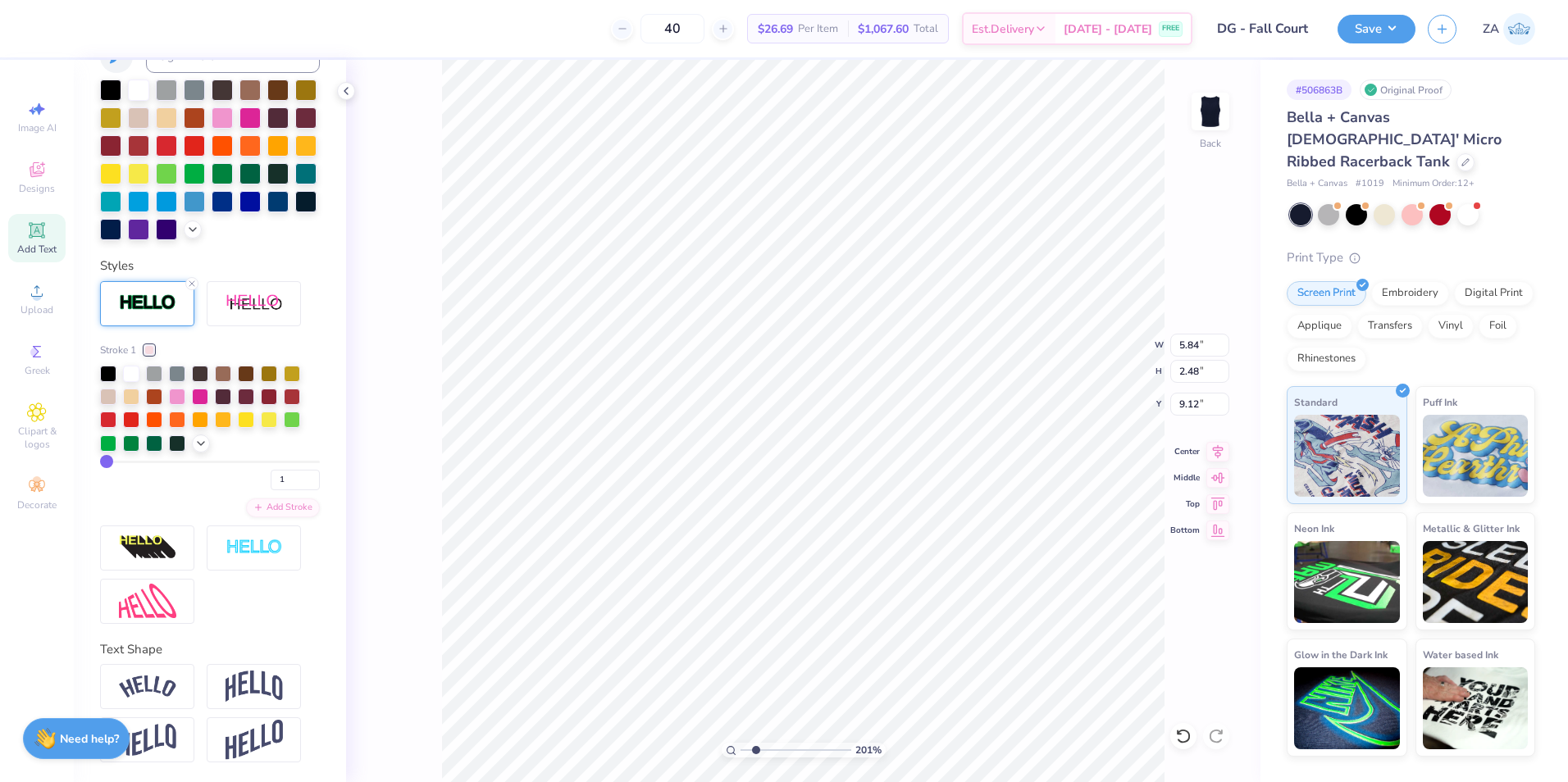
scroll to position [453, 0]
drag, startPoint x: 280, startPoint y: 483, endPoint x: 231, endPoint y: 483, distance: 49.0
click at [231, 483] on div "1" at bounding box center [210, 475] width 220 height 29
type input "3"
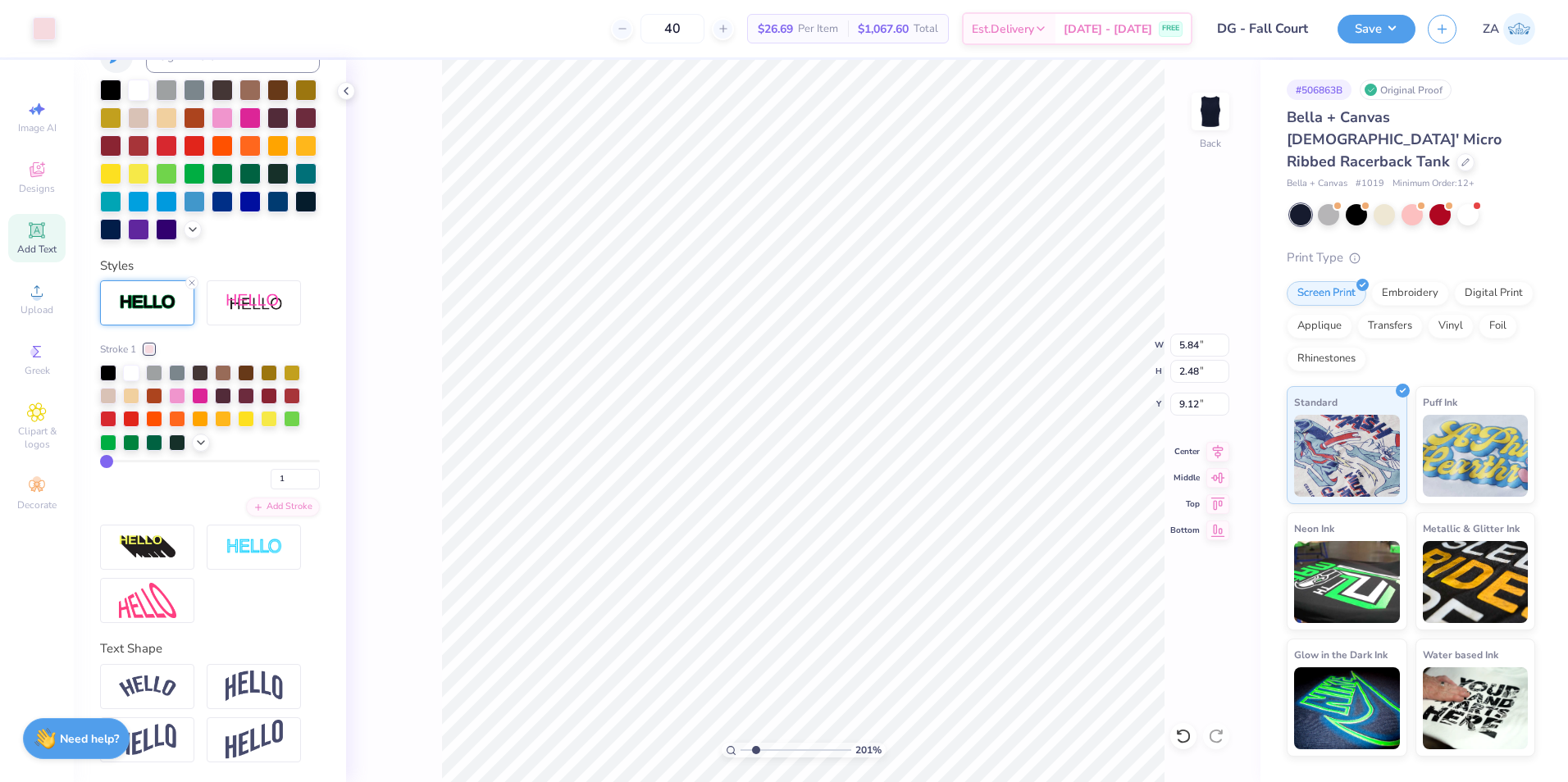
scroll to position [200, 0]
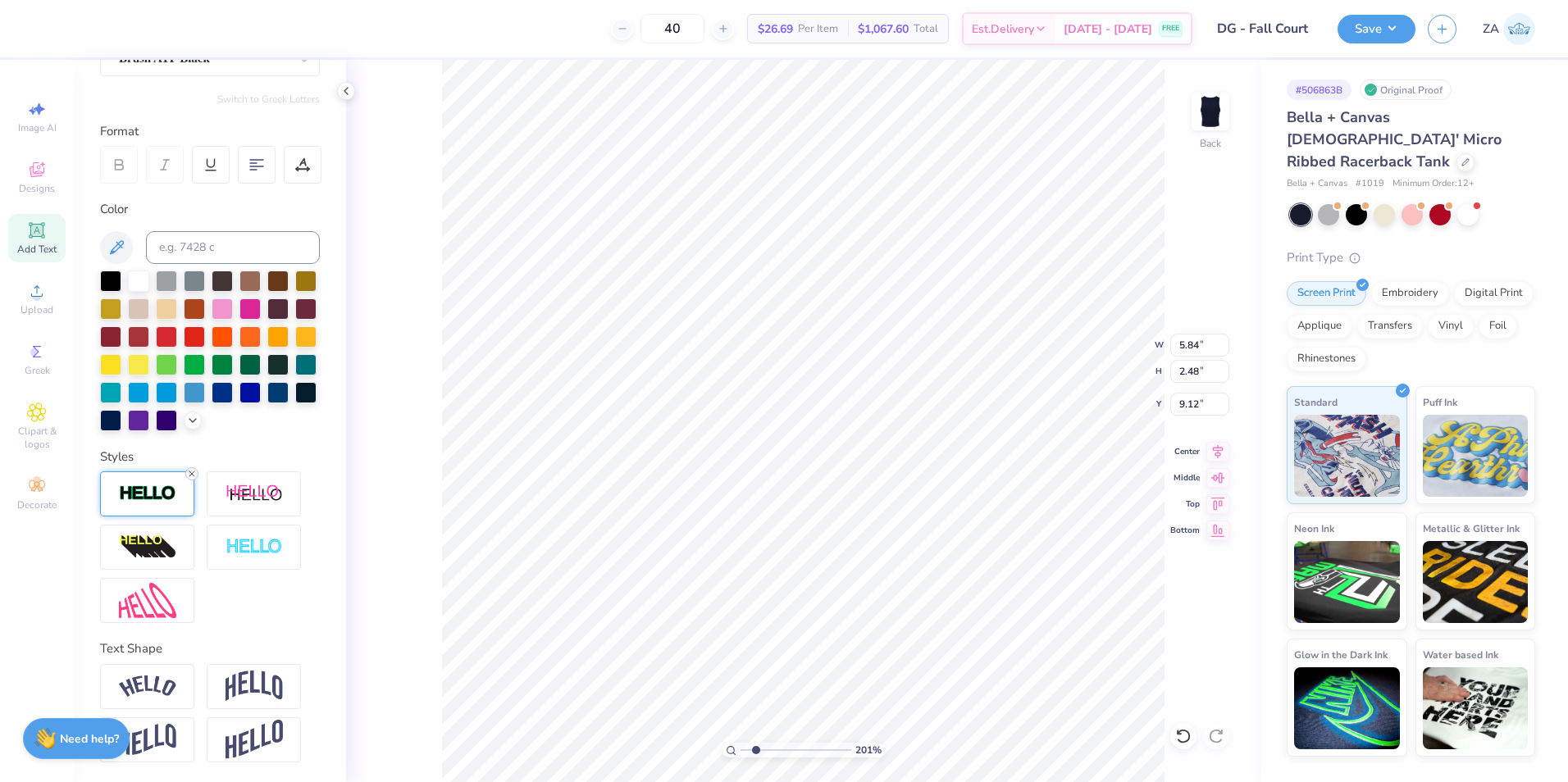
click at [193, 475] on line at bounding box center [191, 473] width 5 height 5
type input "2.47"
type input "9.13"
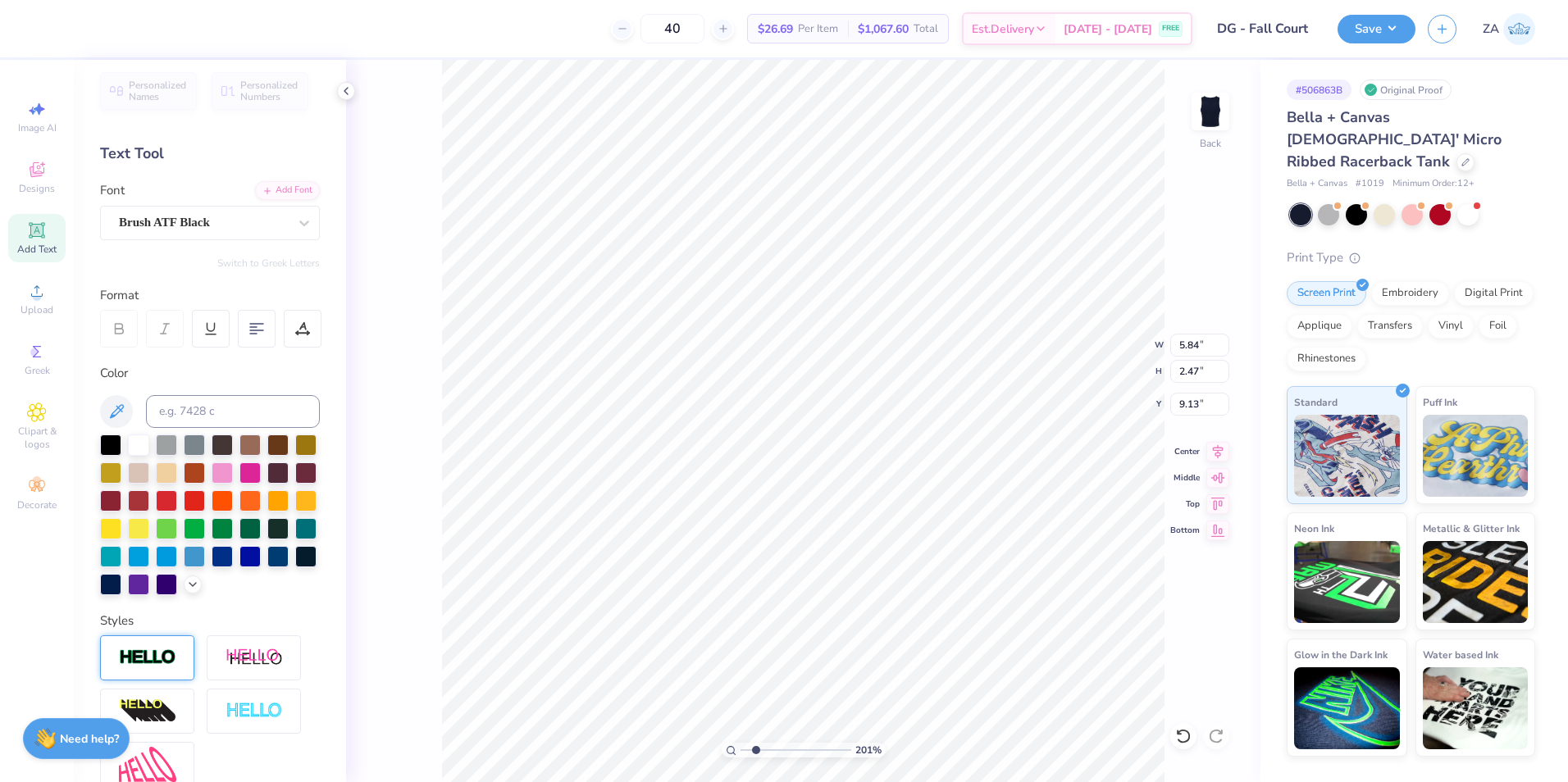
scroll to position [0, 0]
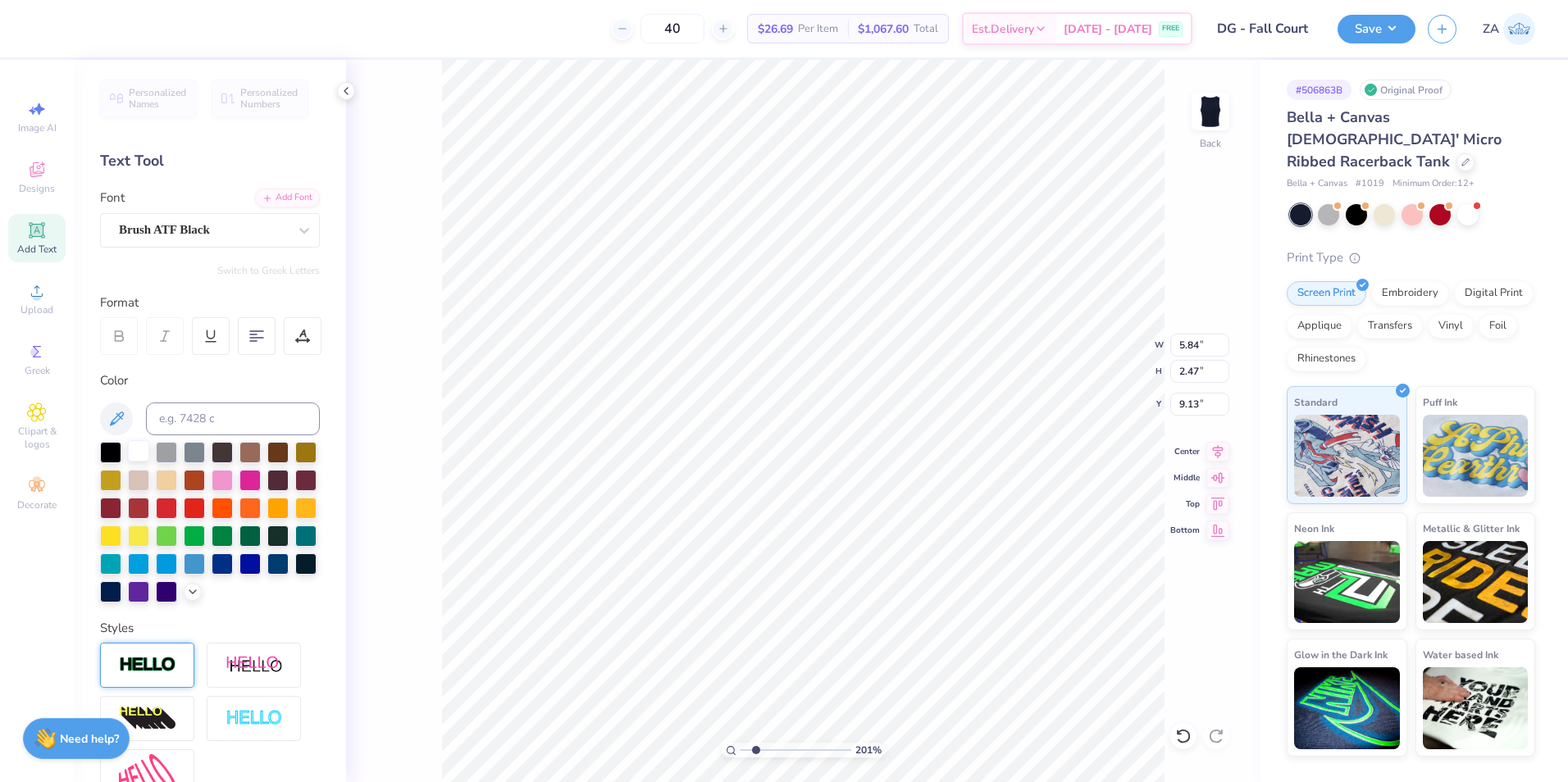
click at [143, 454] on div at bounding box center [138, 451] width 21 height 21
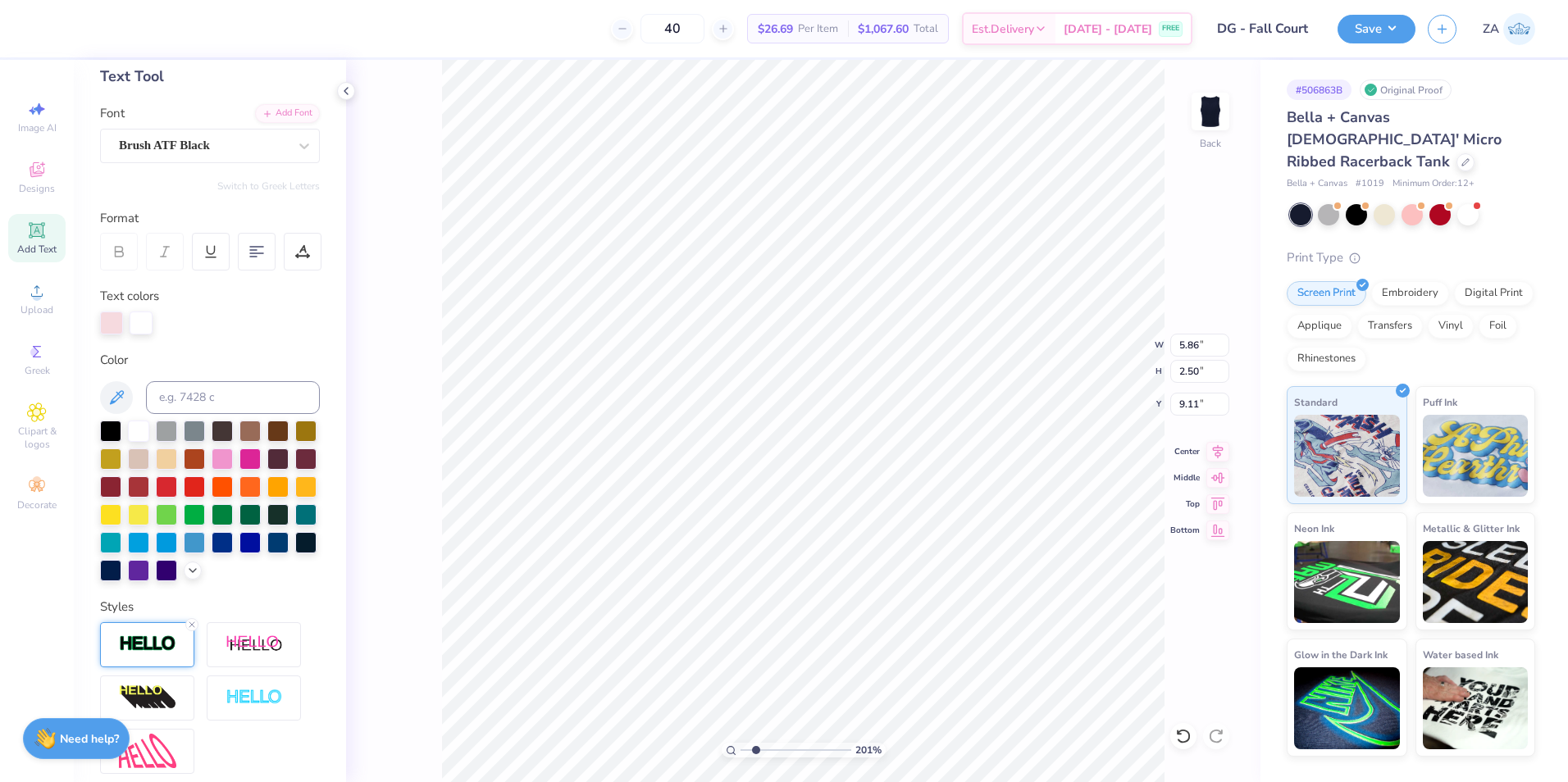
scroll to position [164, 0]
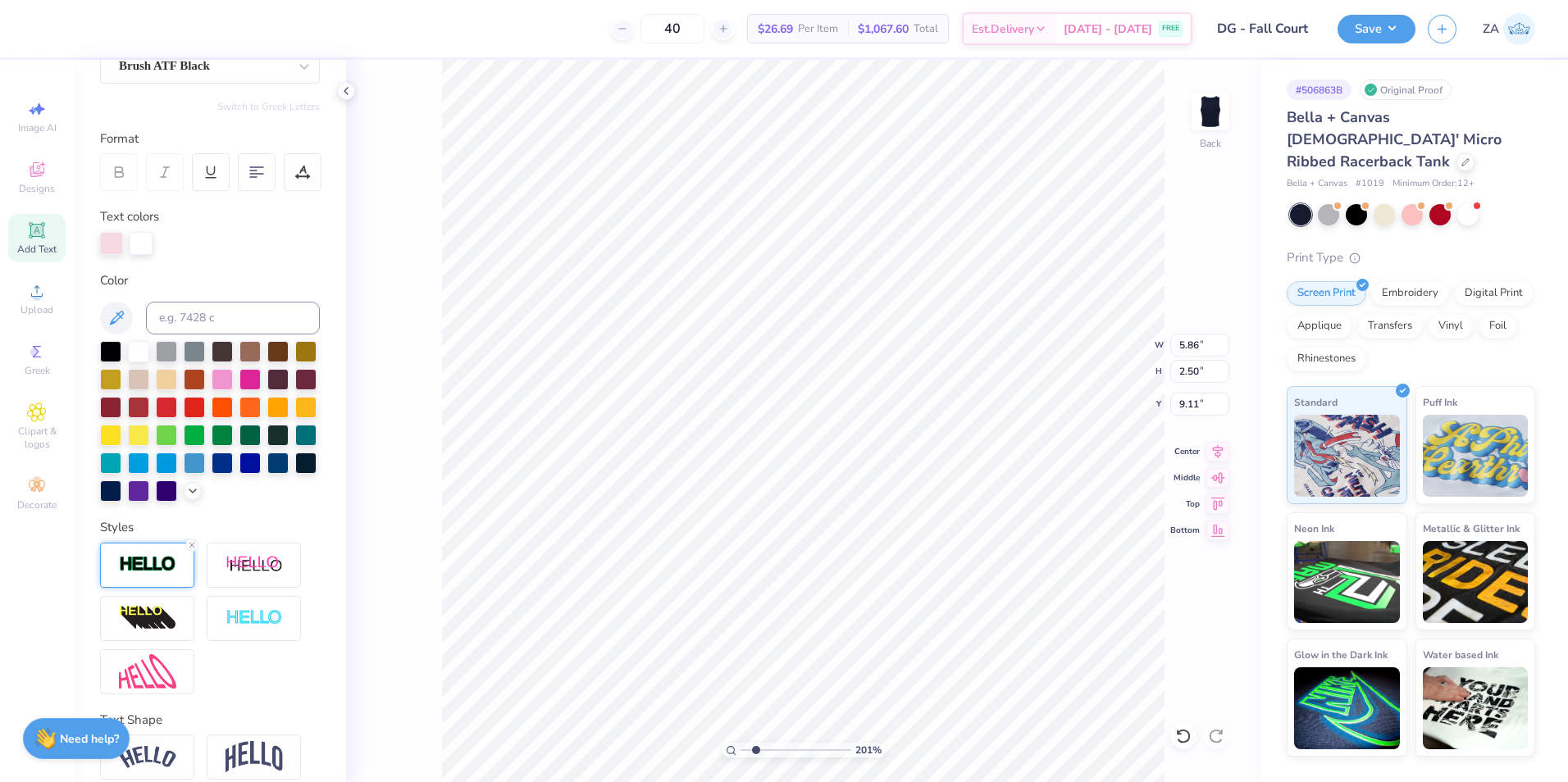
click at [146, 588] on div at bounding box center [147, 565] width 94 height 45
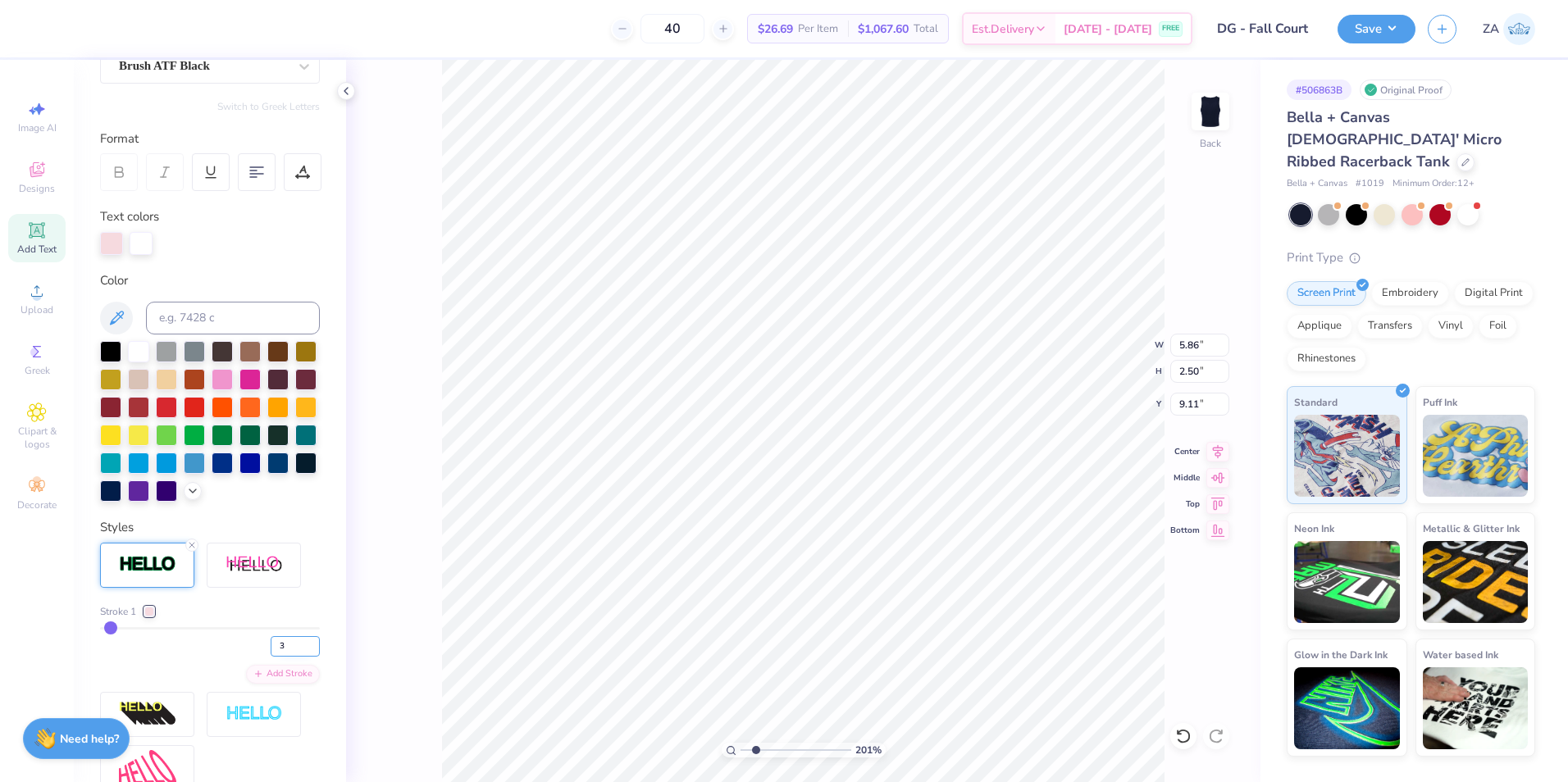
drag, startPoint x: 276, startPoint y: 672, endPoint x: 258, endPoint y: 669, distance: 18.2
click at [270, 657] on input "3" at bounding box center [295, 646] width 49 height 20
type input "5"
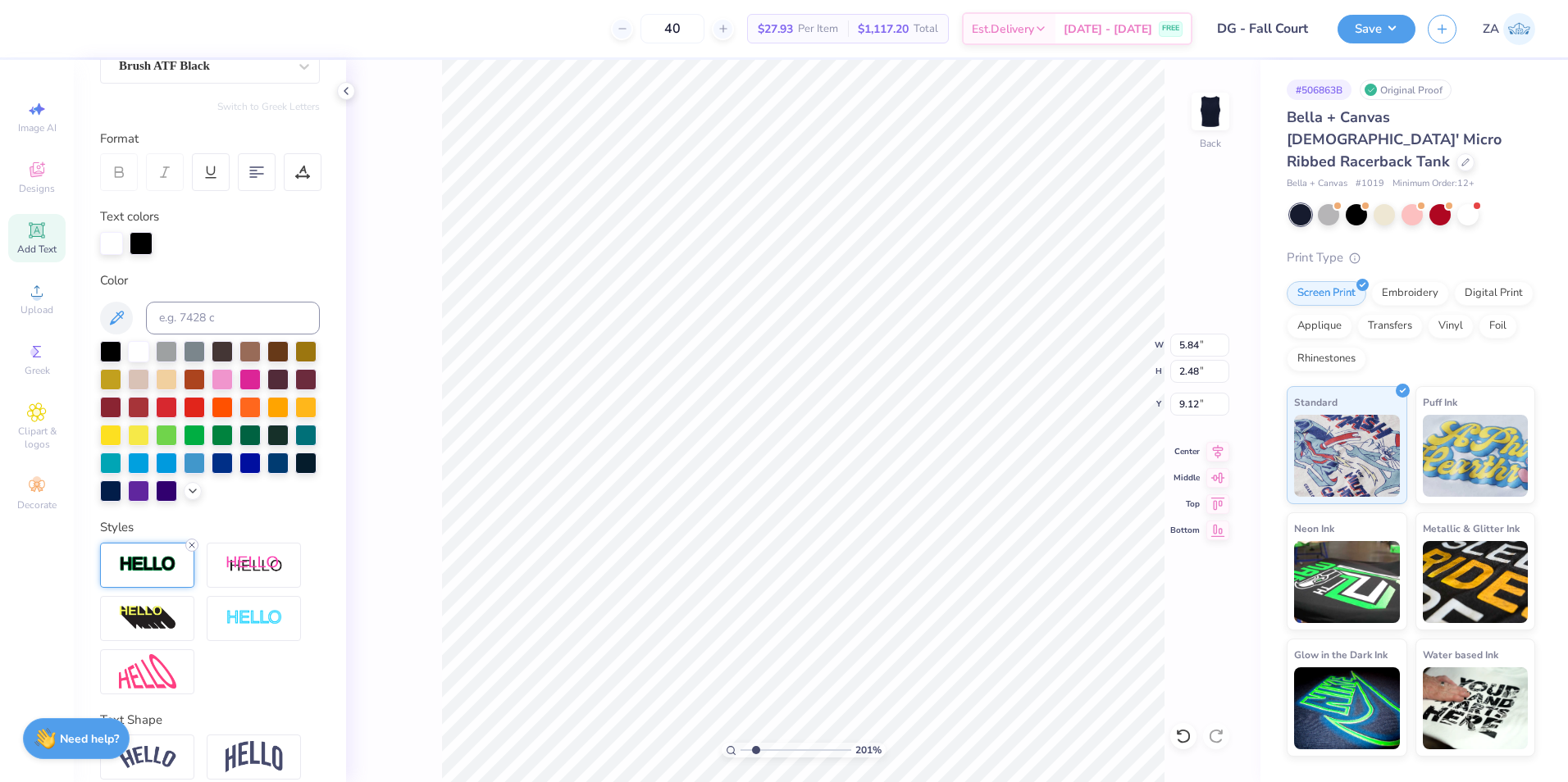
click at [189, 550] on icon at bounding box center [191, 545] width 10 height 10
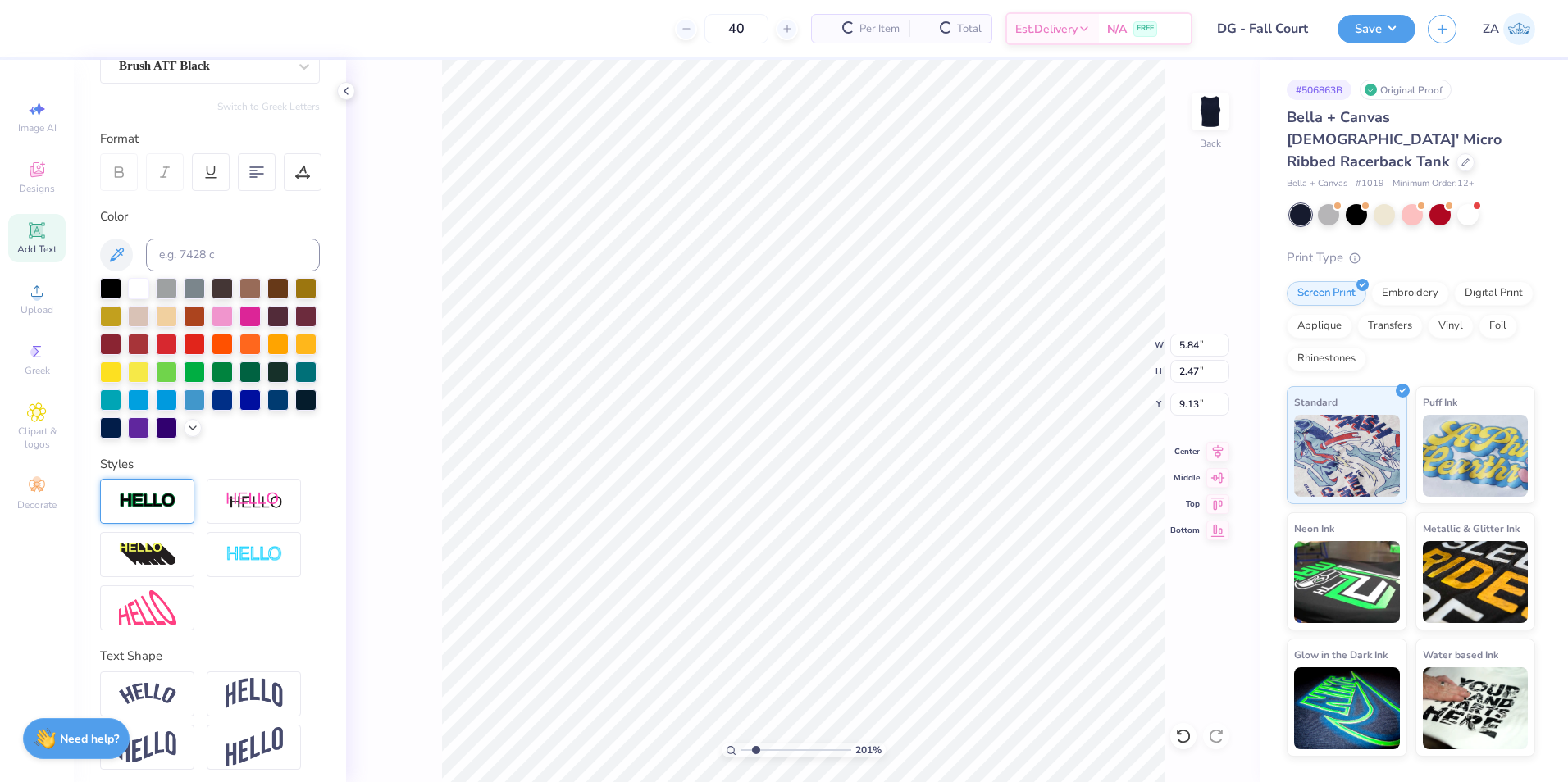
type input "2.47"
type input "9.13"
click at [130, 291] on div at bounding box center [138, 287] width 21 height 21
click at [897, 605] on li "Group" at bounding box center [940, 602] width 129 height 32
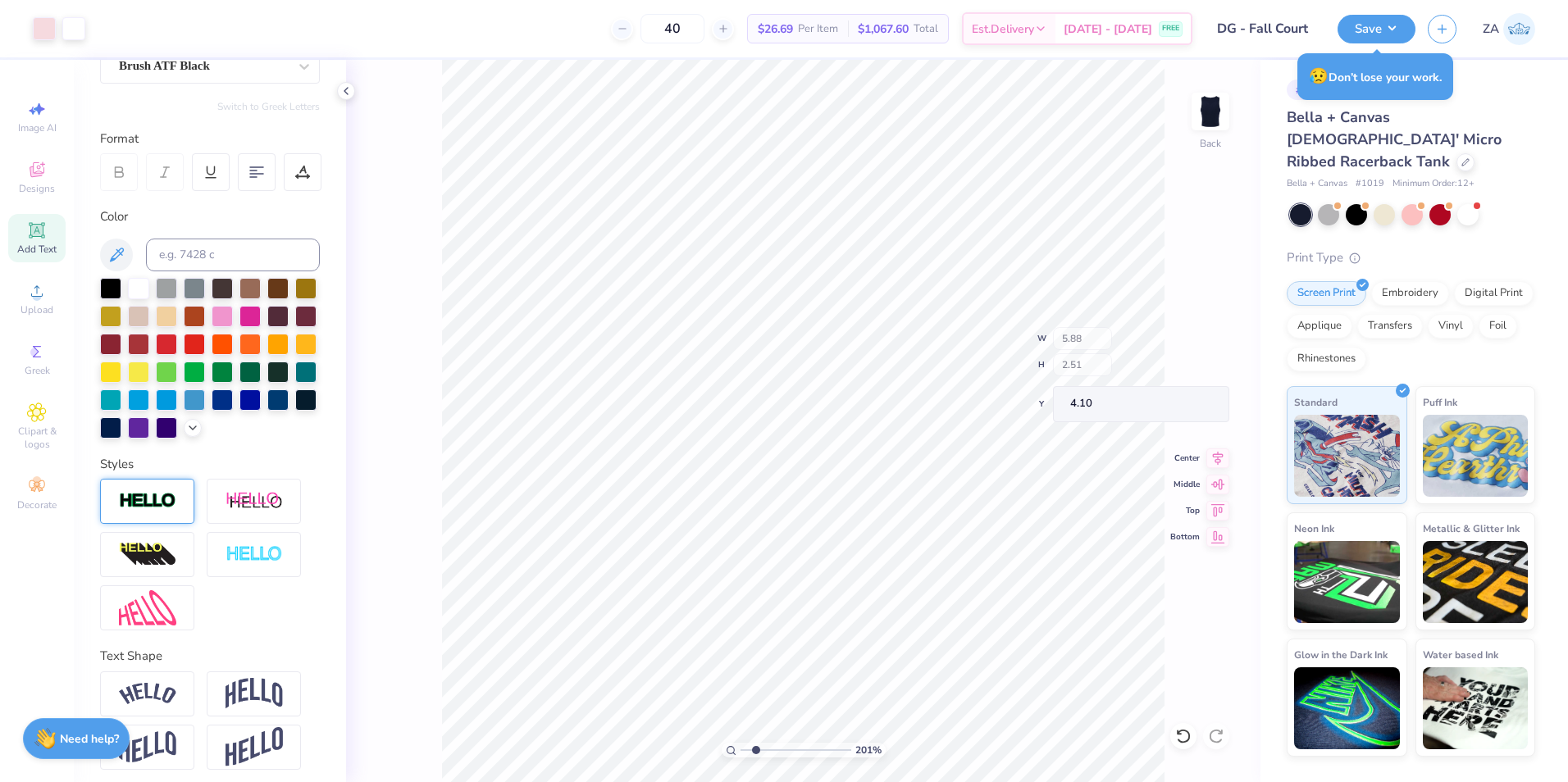
type input "4.21"
type input "3.74"
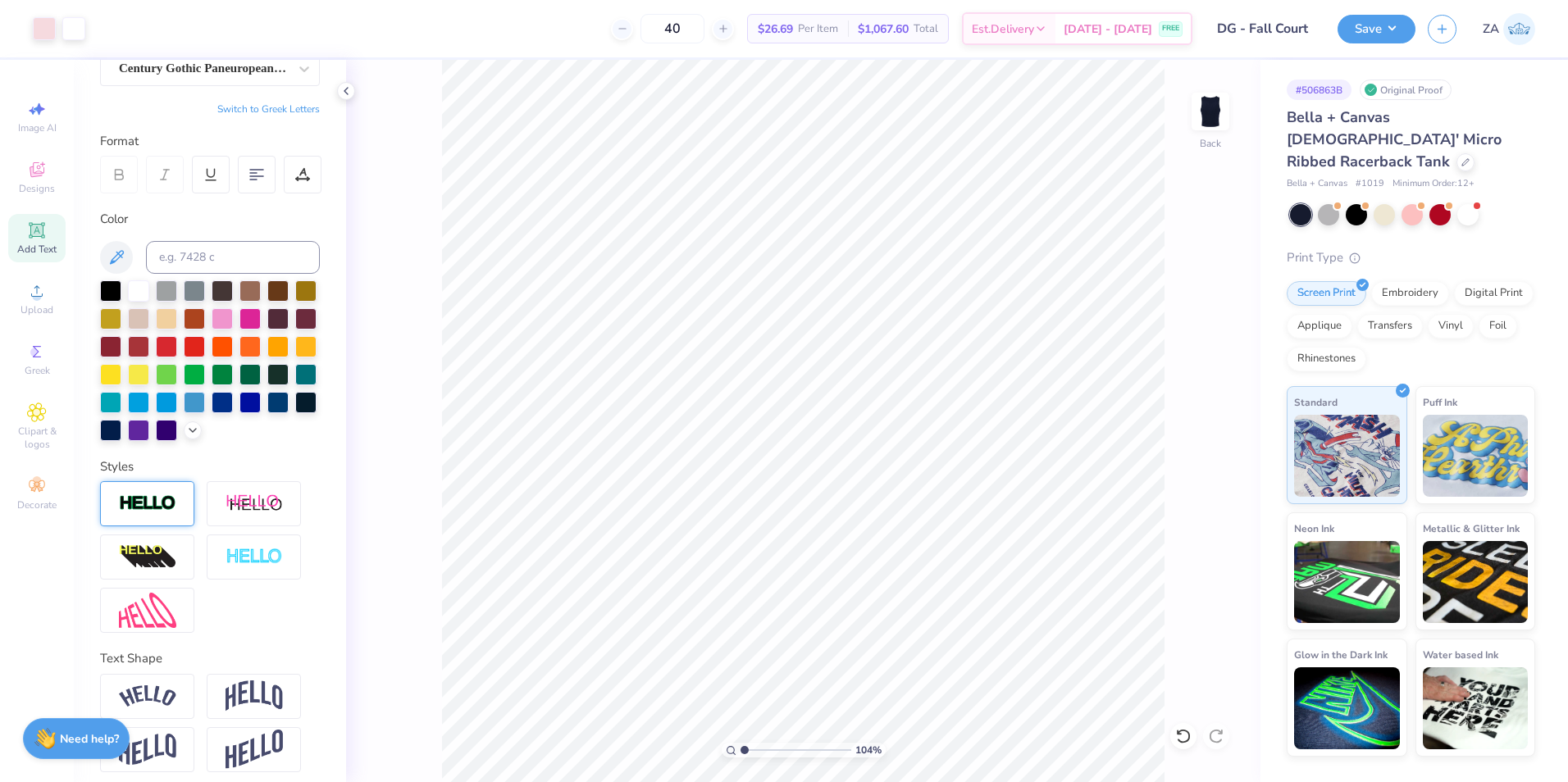
drag, startPoint x: 755, startPoint y: 752, endPoint x: 742, endPoint y: 753, distance: 13.0
type input "1"
click at [742, 753] on input "range" at bounding box center [795, 750] width 111 height 15
drag, startPoint x: 1177, startPoint y: 352, endPoint x: 1199, endPoint y: 355, distance: 22.2
click at [1199, 355] on input "5.97" at bounding box center [1200, 344] width 59 height 23
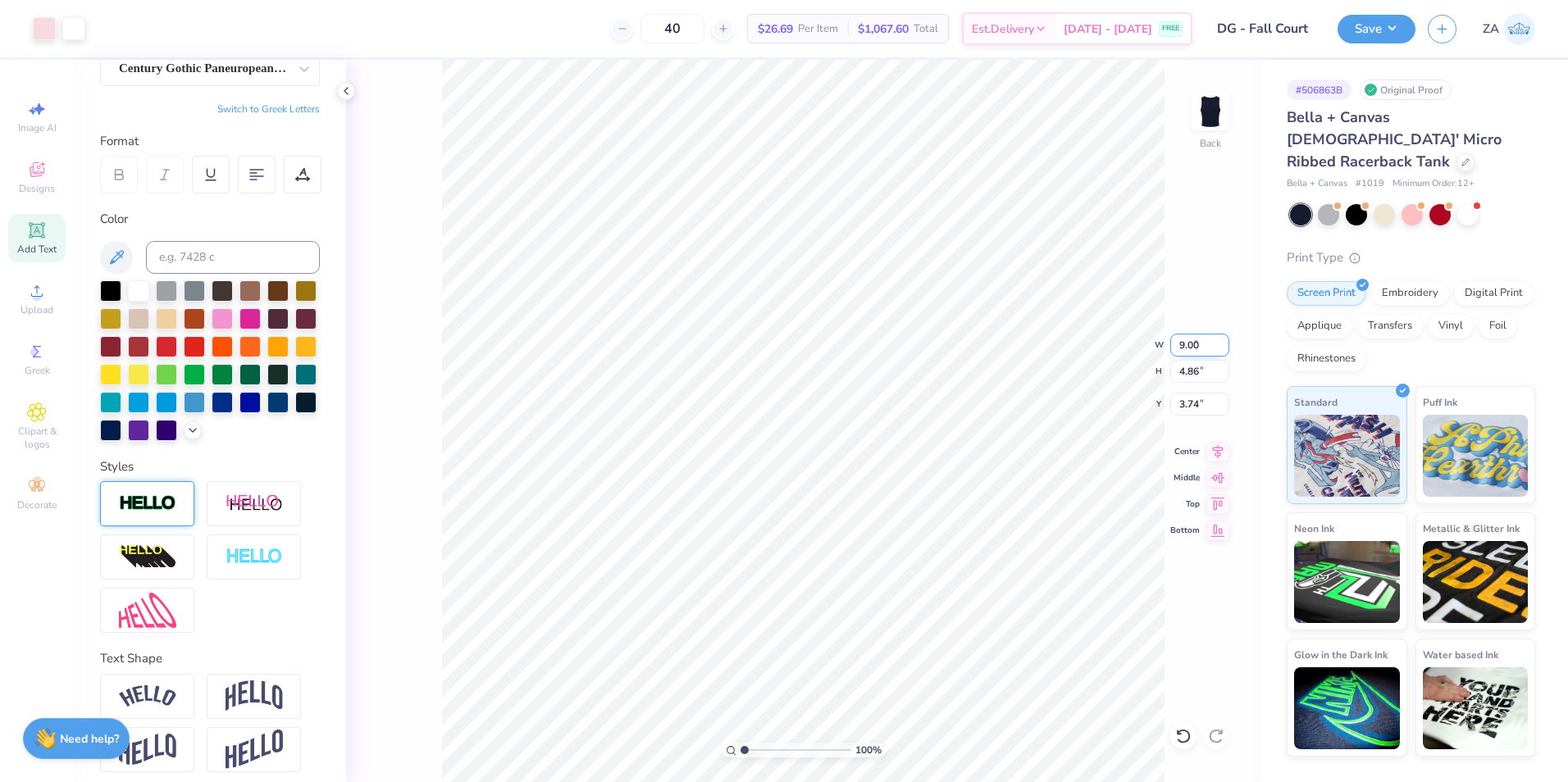
type input "9.00"
type input "7.32"
type input "2.51"
drag, startPoint x: 1179, startPoint y: 349, endPoint x: 1200, endPoint y: 352, distance: 21.2
click at [1200, 352] on input "9.00" at bounding box center [1200, 344] width 59 height 23
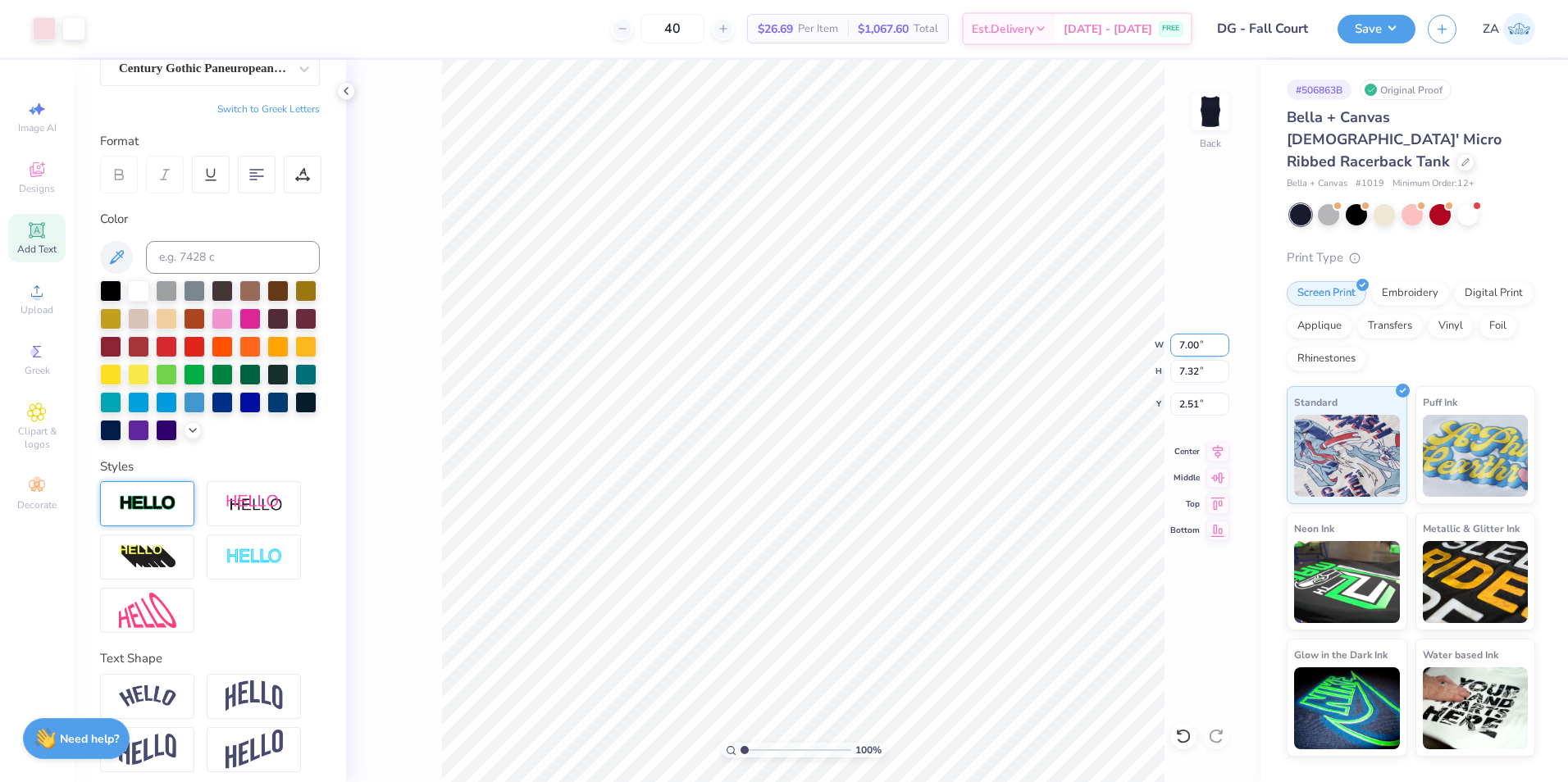
type input "7.00"
type input "5.69"
drag, startPoint x: 1174, startPoint y: 407, endPoint x: 1202, endPoint y: 407, distance: 28.0
click at [1202, 407] on input "3.32" at bounding box center [1200, 404] width 59 height 23
type input "2.00"
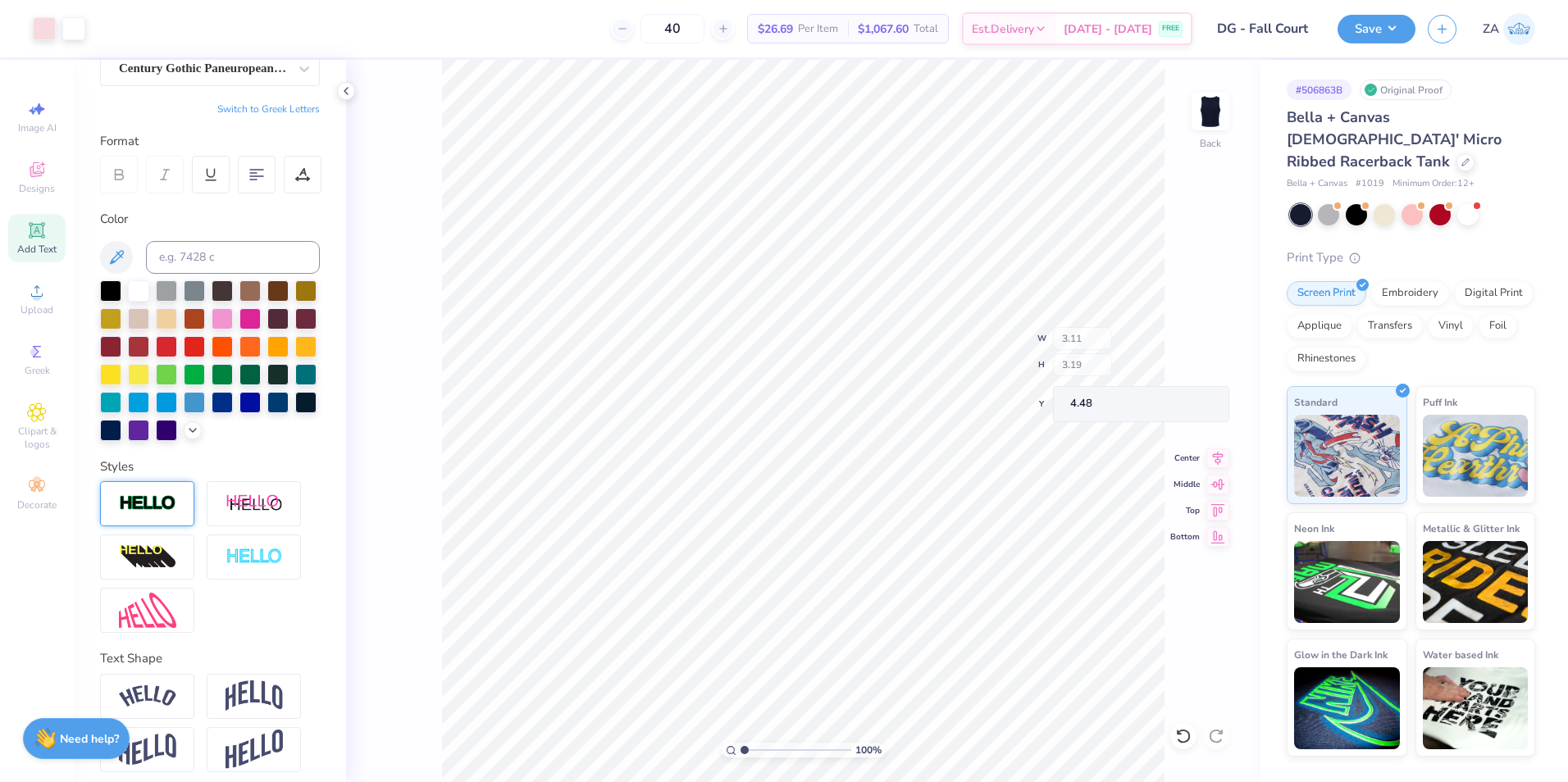
type input "4.45"
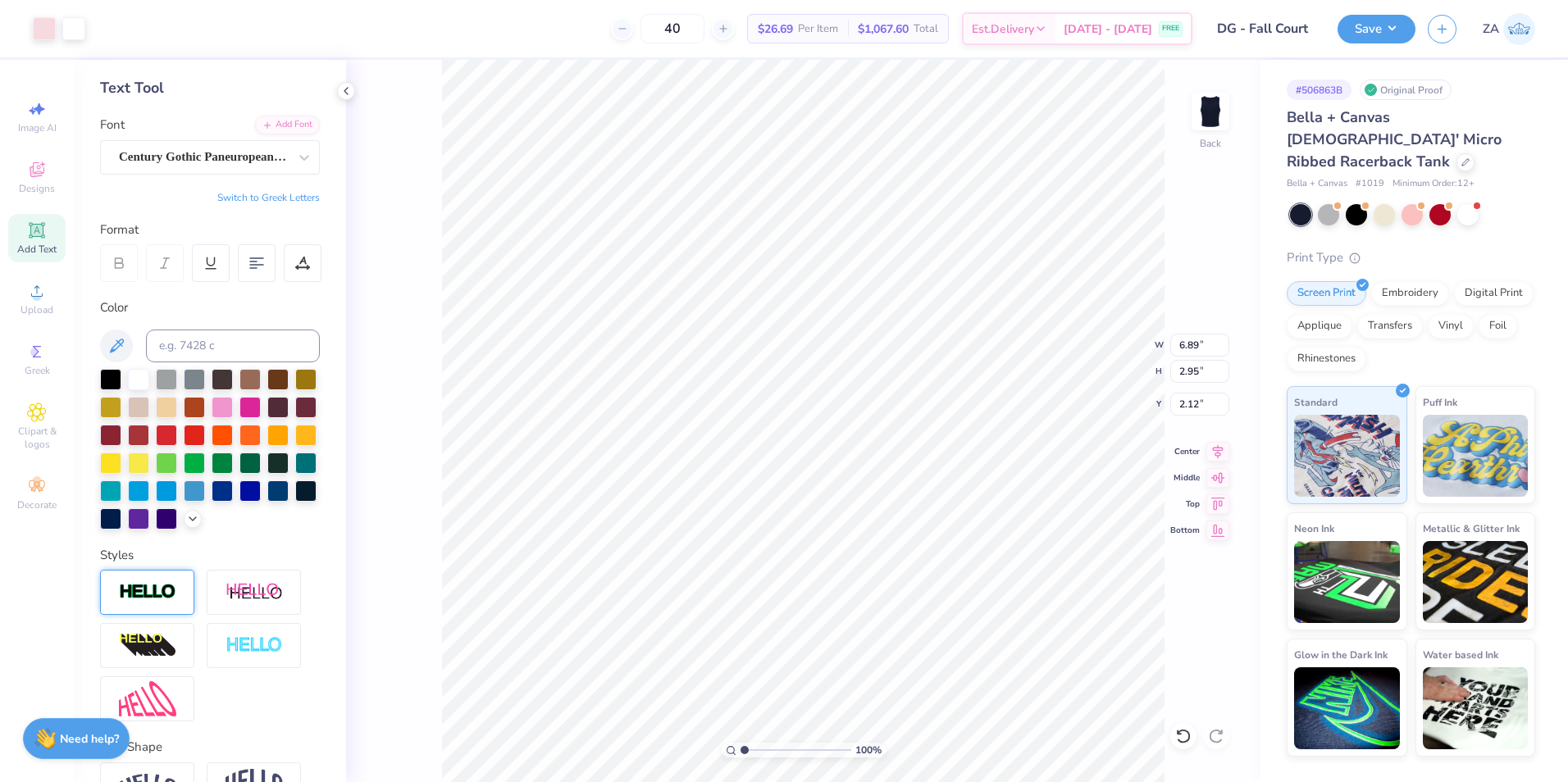
scroll to position [0, 0]
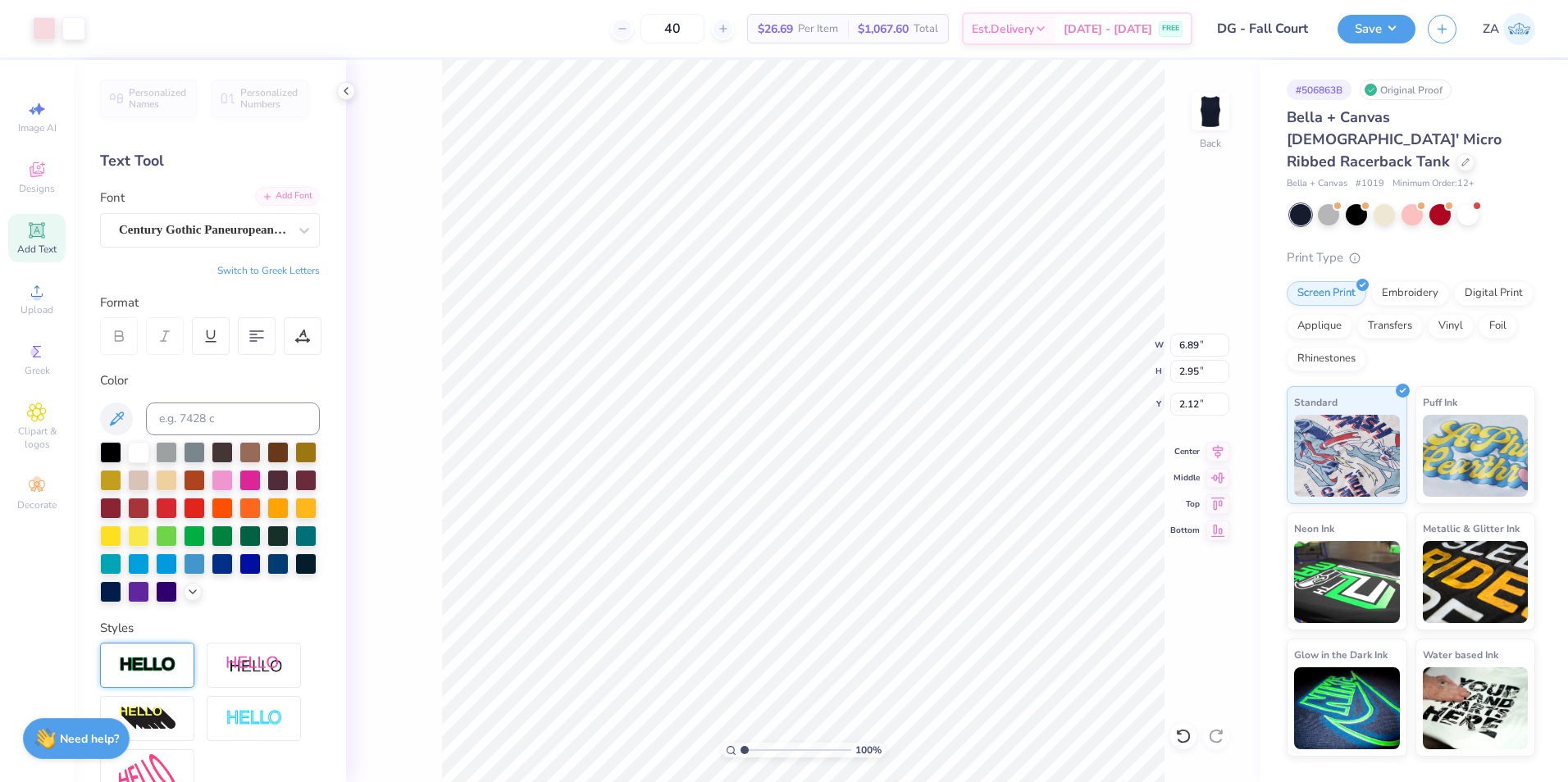
click at [262, 201] on icon at bounding box center [267, 196] width 10 height 10
type input "3.51"
type input "0.59"
type input "9.24"
click at [205, 232] on div "Brush Script Std" at bounding box center [203, 230] width 172 height 26
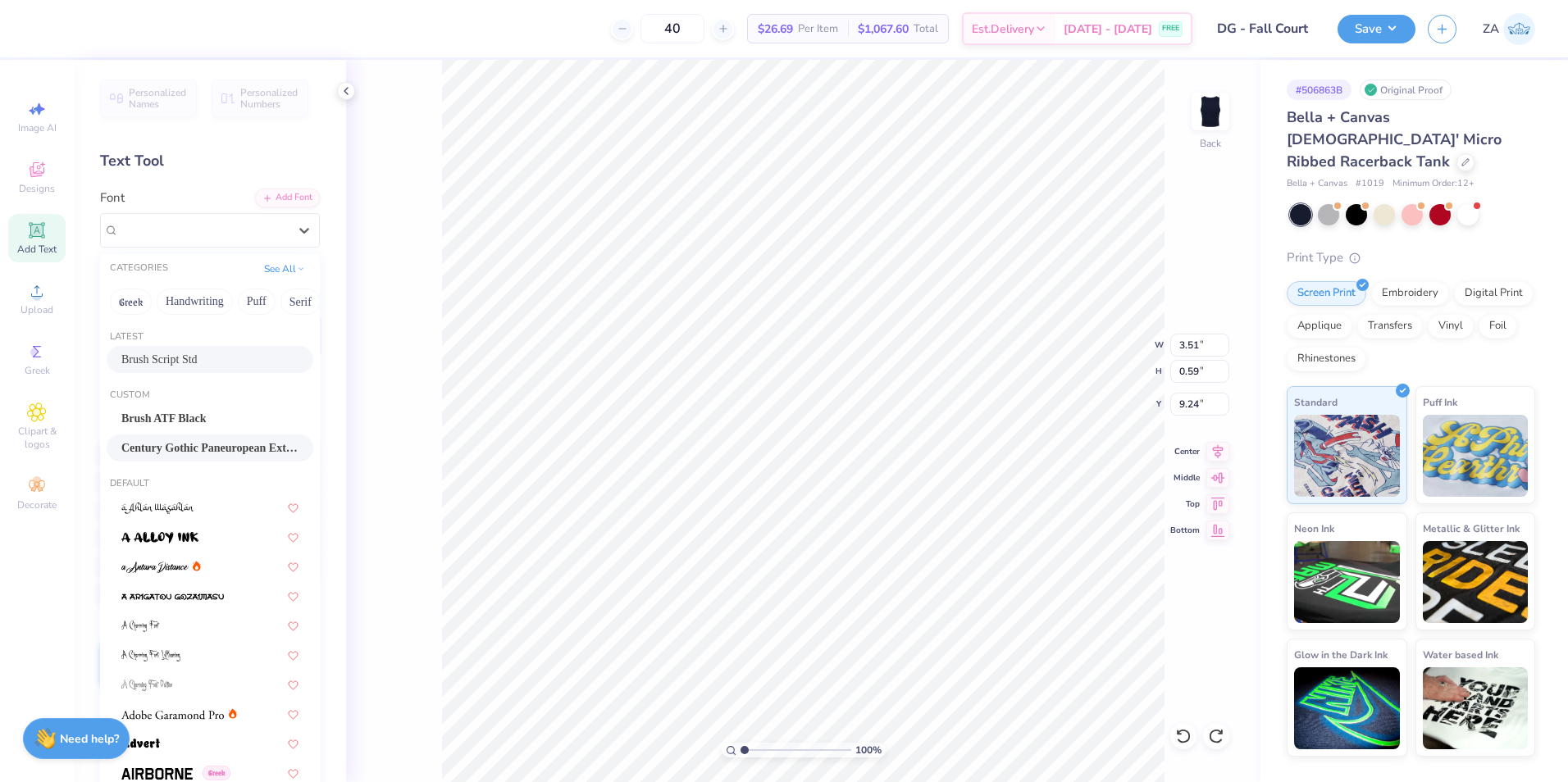
click at [191, 447] on span "Century Gothic Paneuropean ExtBd" at bounding box center [210, 448] width 177 height 17
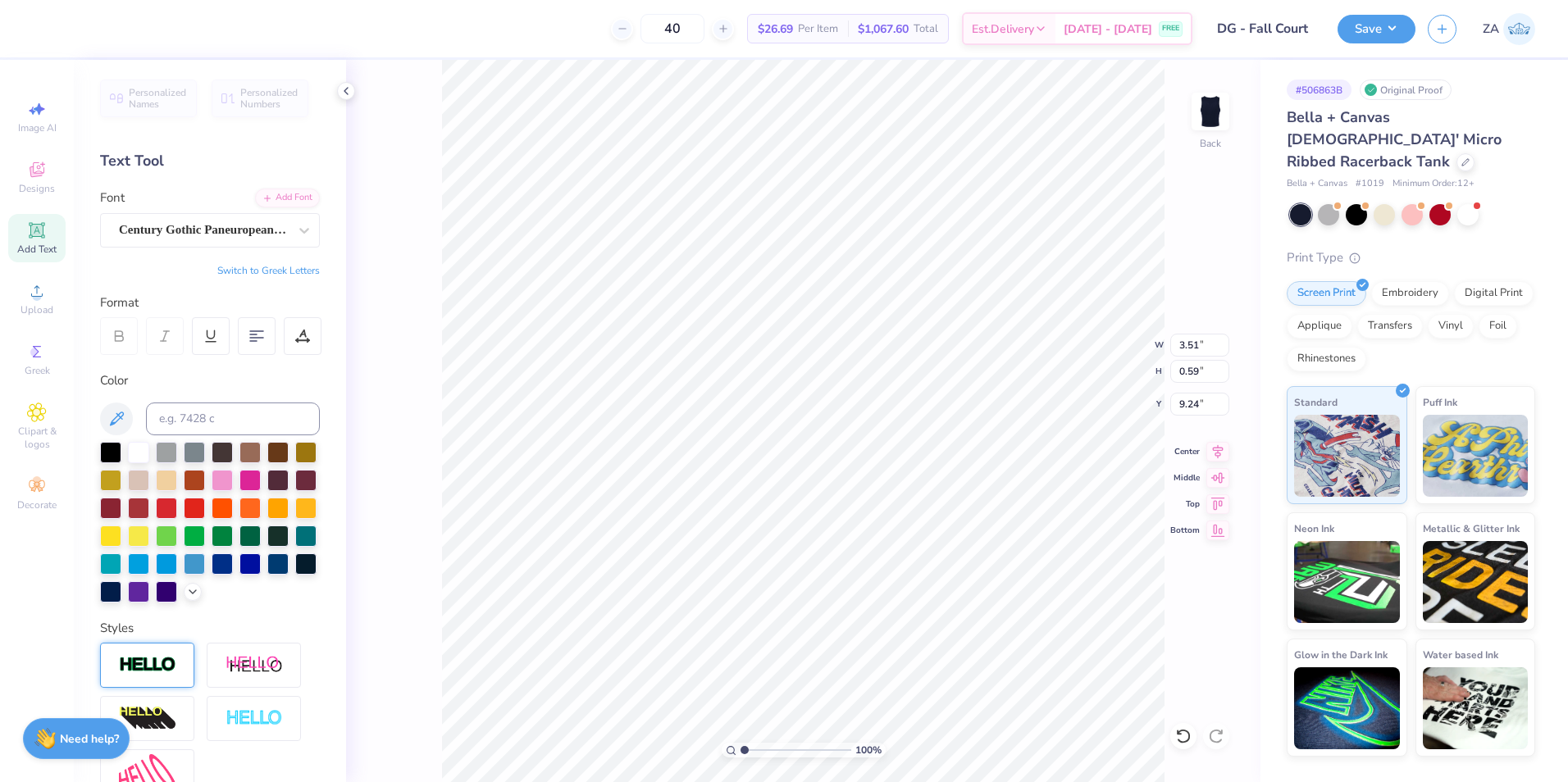
type input "4.00"
type input "0.60"
type input "7.26"
type input "6.89"
type input "2.95"
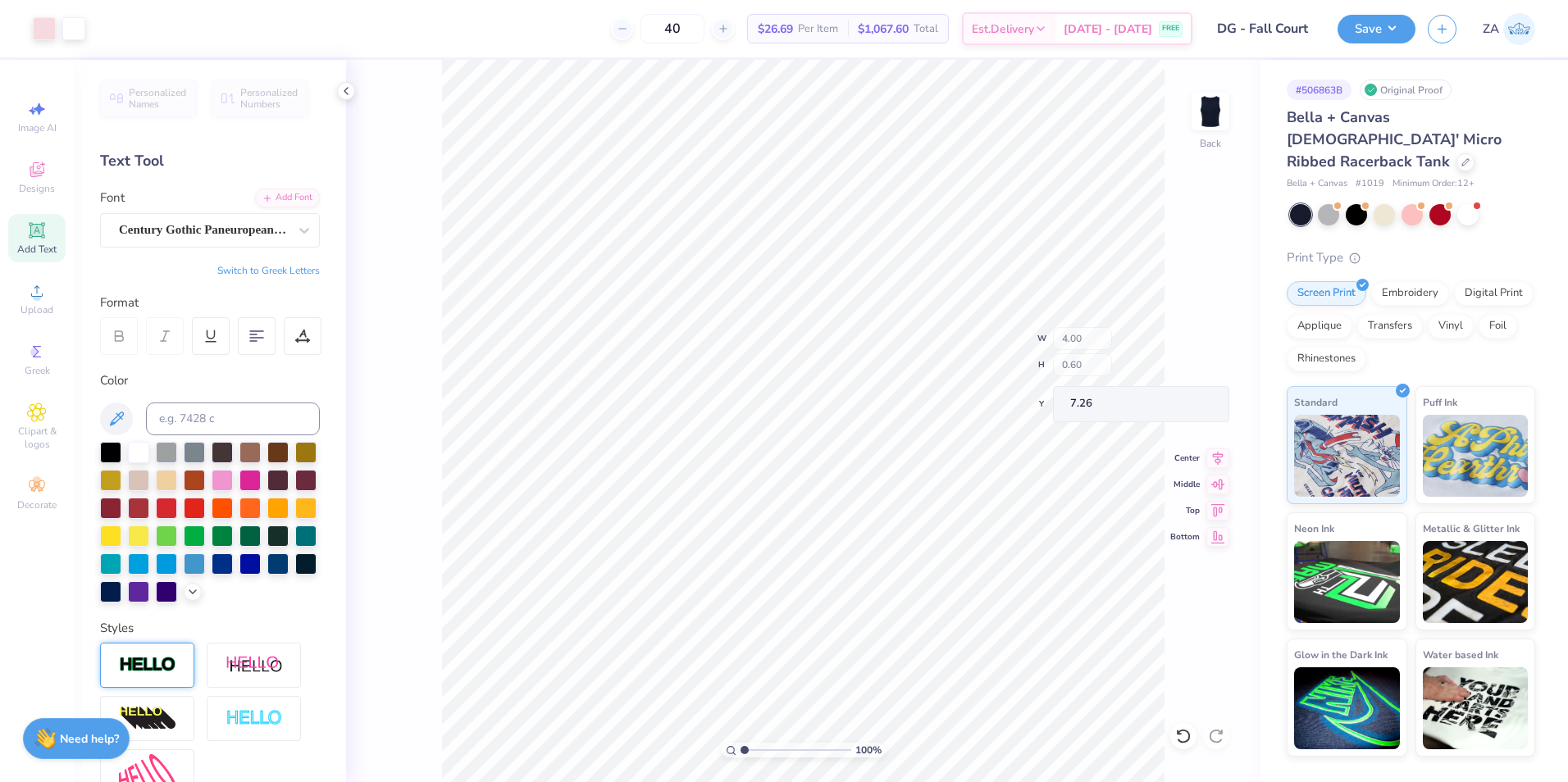
type input "2.12"
click at [818, 624] on li "Ungroup" at bounding box center [855, 627] width 129 height 32
type input "3.01"
type input "6.89"
type input "2.95"
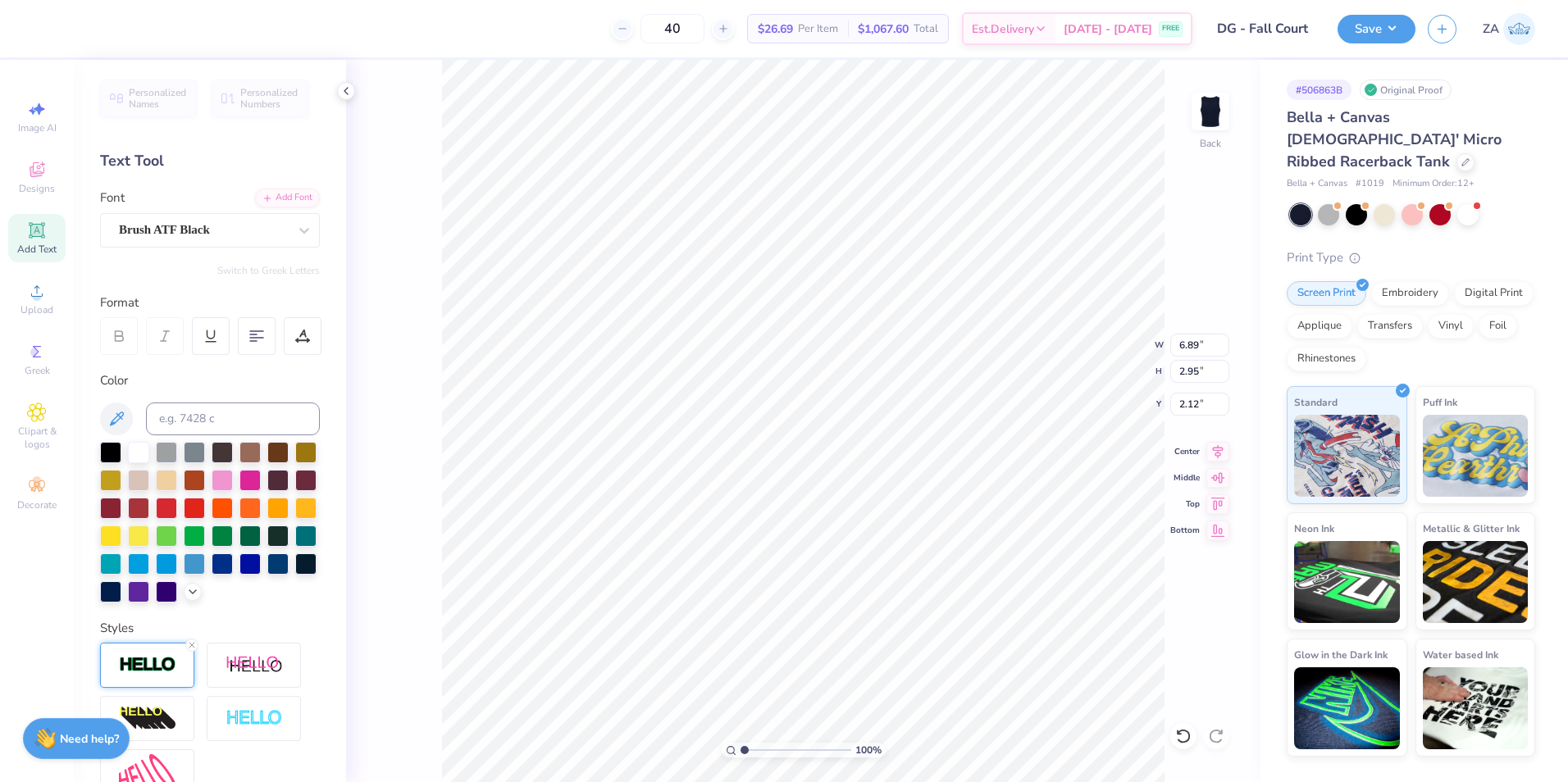
type input "2.12"
type input "6.84"
type input "2.90"
type input "10.36"
type input "10.35"
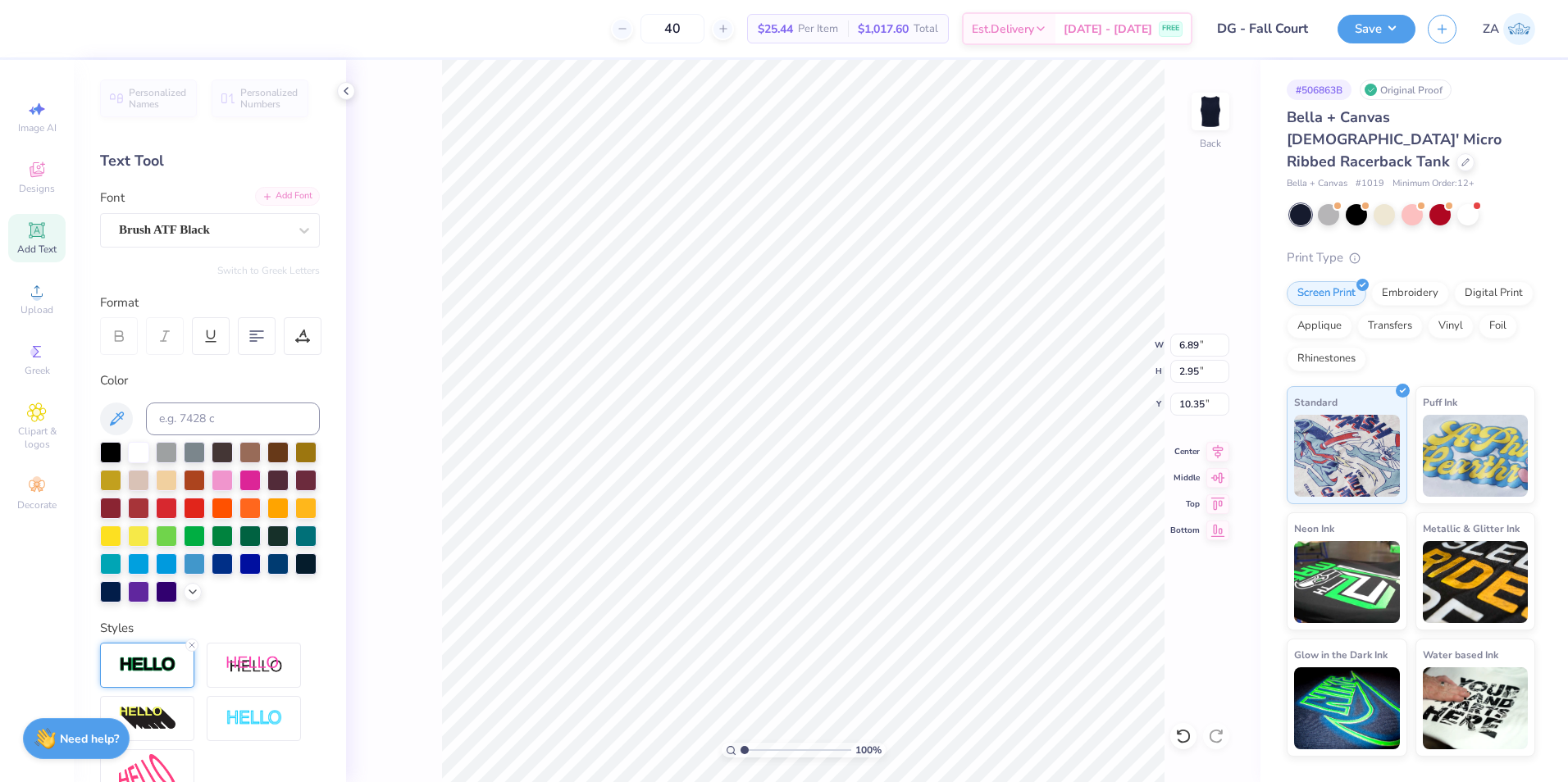
click at [270, 200] on div "Add Font" at bounding box center [287, 196] width 65 height 19
click at [240, 210] on div "Font Brush ATF Black" at bounding box center [210, 218] width 220 height 59
click at [239, 218] on div "Brush ATF Black" at bounding box center [203, 230] width 172 height 26
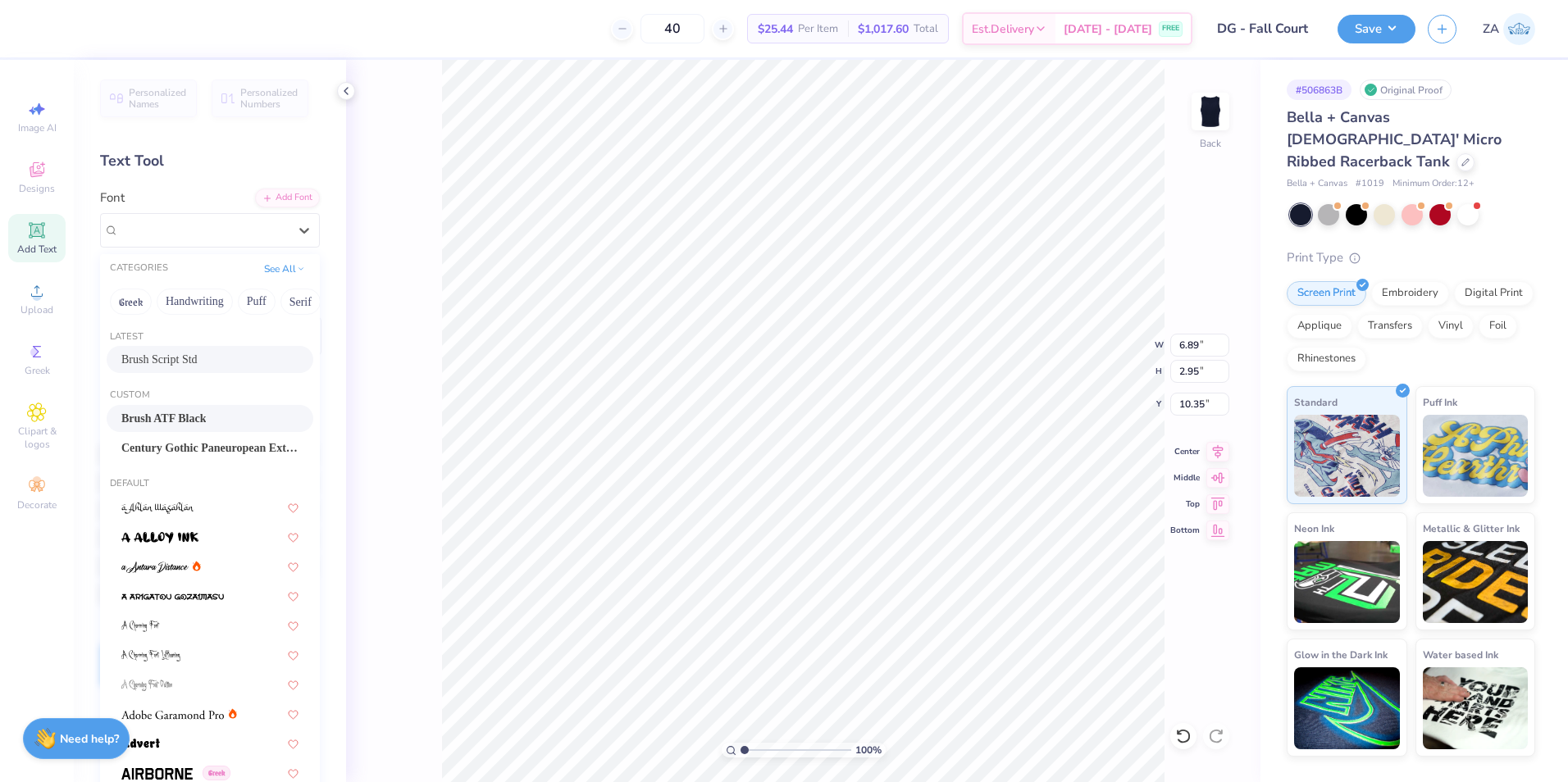
click at [192, 360] on span "Brush Script Std" at bounding box center [159, 359] width 76 height 17
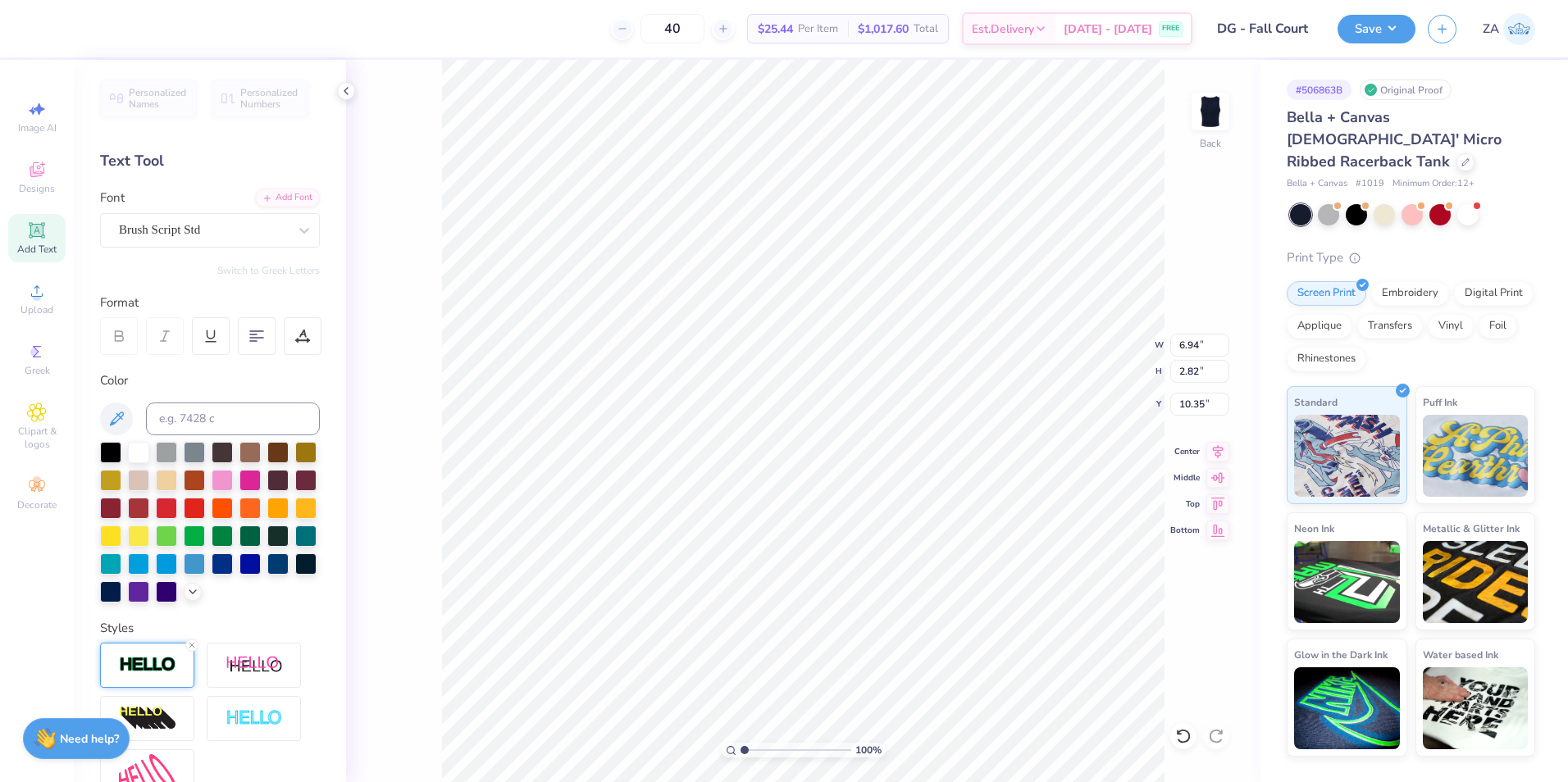
type input "6.94"
type input "2.82"
type input "10.38"
click at [135, 451] on div at bounding box center [138, 451] width 21 height 21
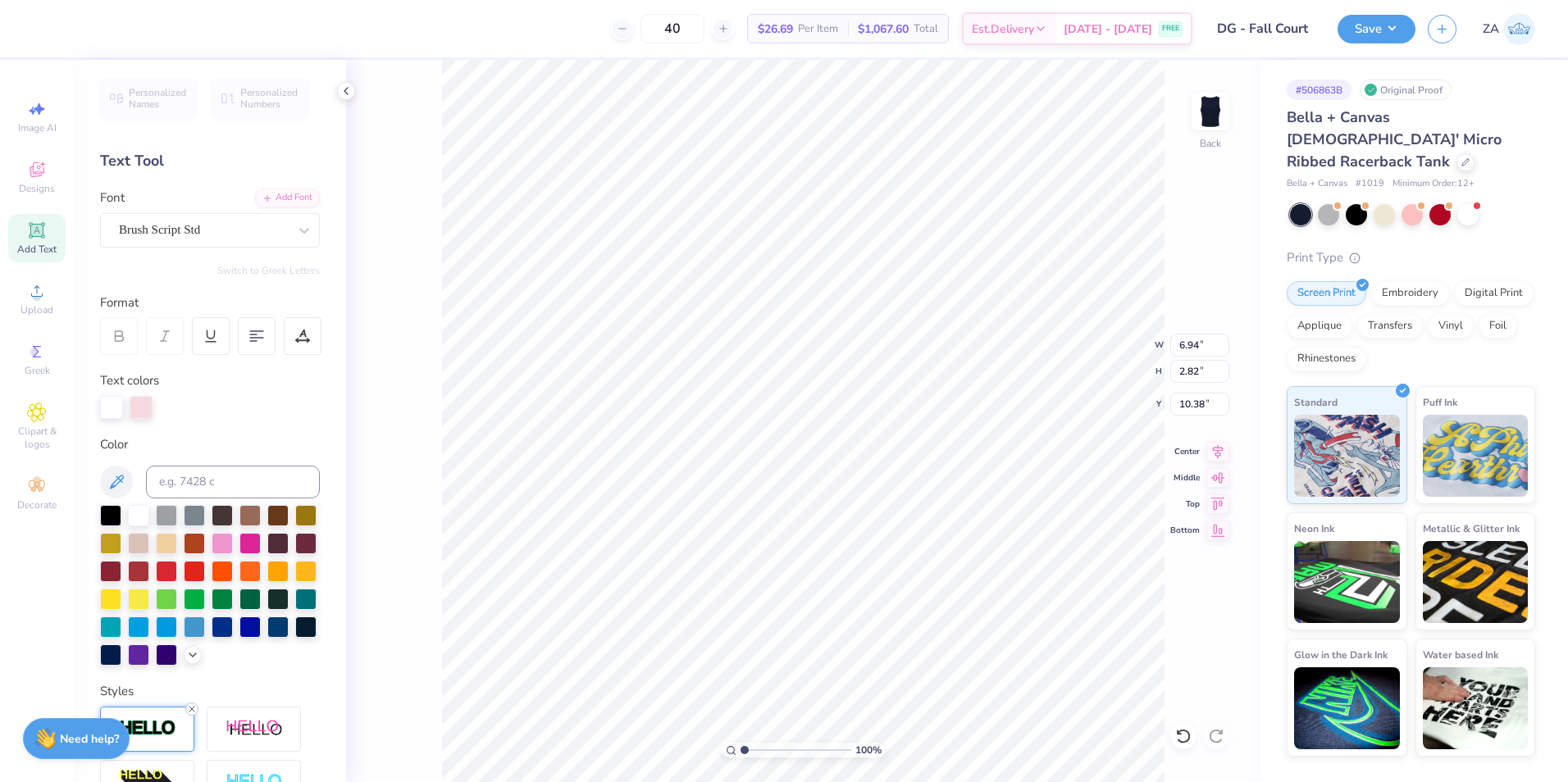
click at [187, 714] on icon at bounding box center [191, 709] width 10 height 10
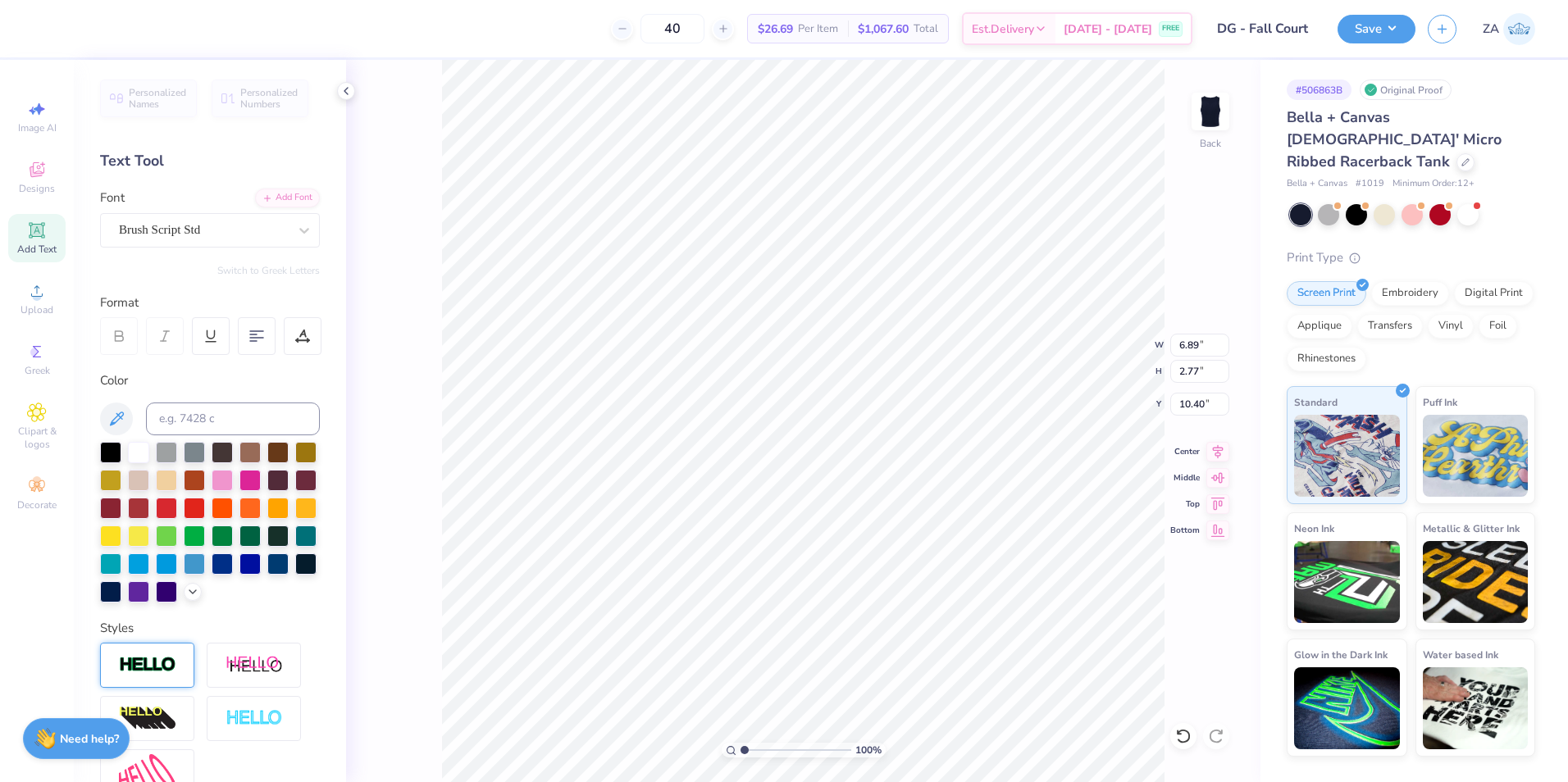
type input "6.89"
type input "2.77"
type input "10.40"
click at [833, 595] on li "Group" at bounding box center [863, 602] width 129 height 32
type input "2.22"
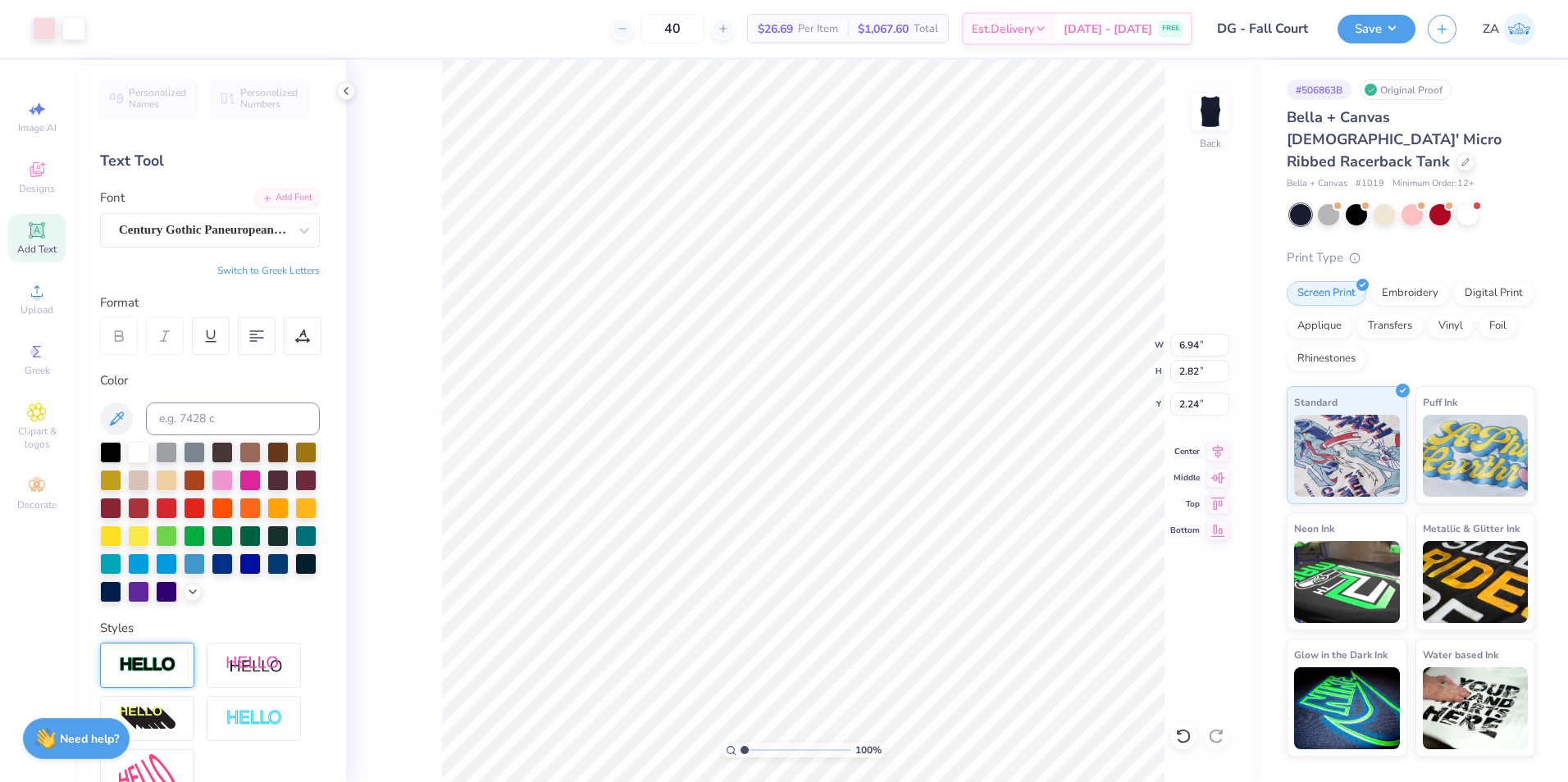
type input "2.24"
click at [945, 595] on li "Group" at bounding box center [961, 602] width 129 height 32
drag, startPoint x: 1179, startPoint y: 342, endPoint x: 1200, endPoint y: 340, distance: 21.1
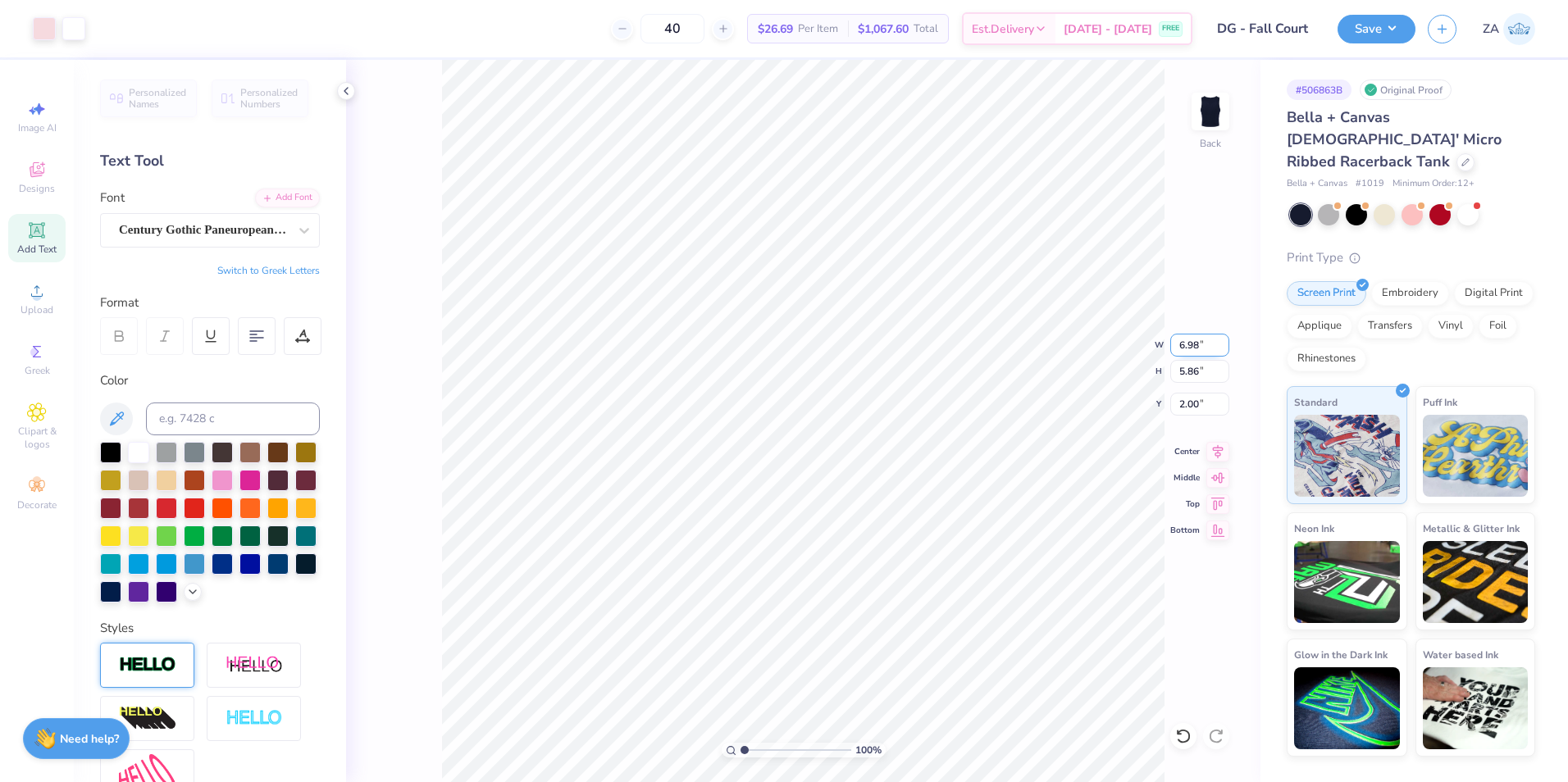
click at [1200, 340] on input "6.98" at bounding box center [1200, 344] width 59 height 23
type input "7.00"
click at [1205, 411] on input "2.00" at bounding box center [1200, 404] width 59 height 23
type input "2.00"
type input "8.26"
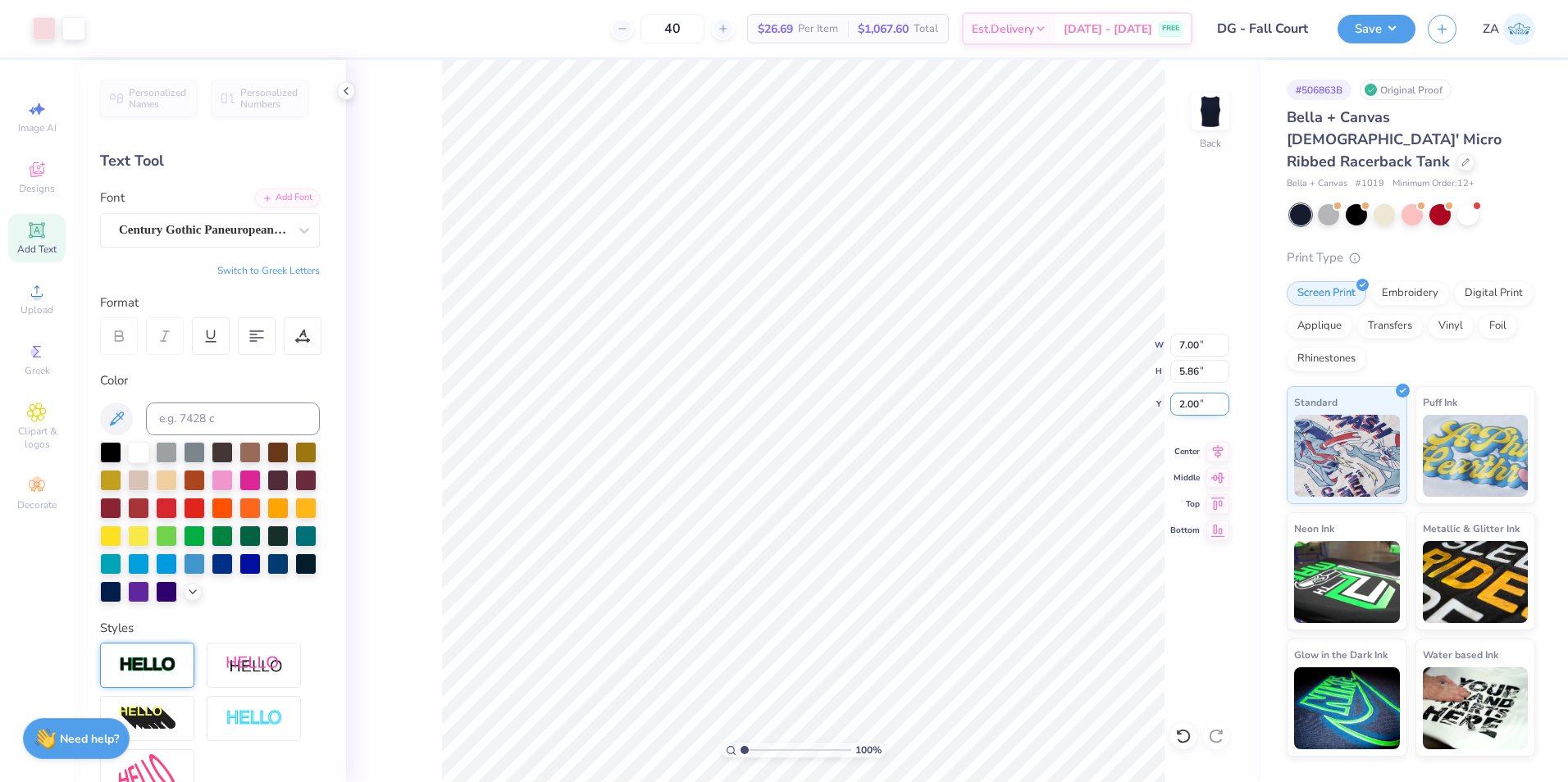
type input "4.34"
type input "0.52"
click at [876, 599] on li "Group" at bounding box center [899, 602] width 129 height 32
type input "1.97"
drag, startPoint x: 1179, startPoint y: 345, endPoint x: 1203, endPoint y: 345, distance: 24.0
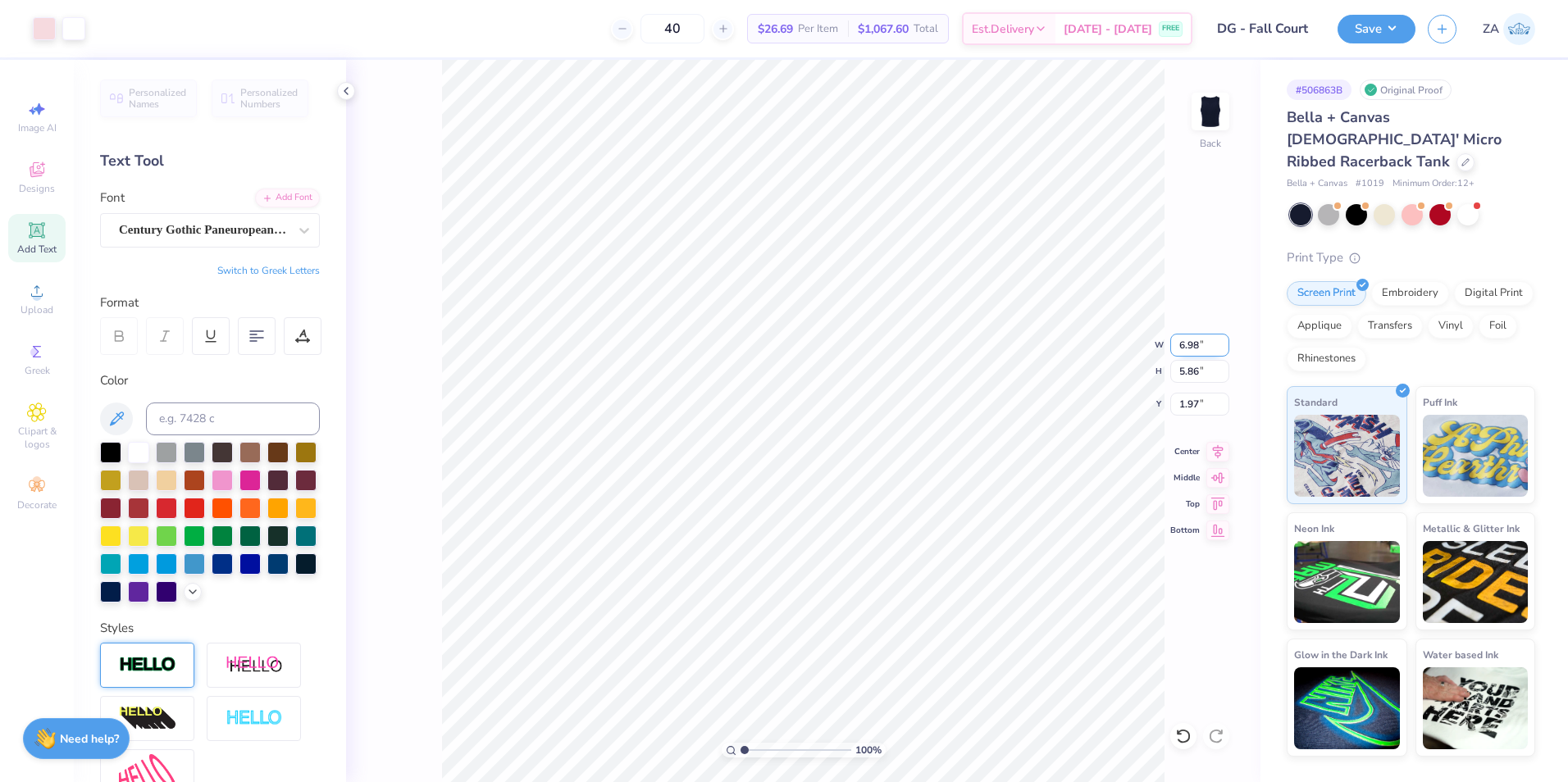
click at [1203, 345] on input "6.98" at bounding box center [1200, 344] width 59 height 23
type input "7.00"
click at [1200, 407] on input "1.97" at bounding box center [1200, 404] width 59 height 23
type input "5.88"
click at [1202, 405] on input "1.97" at bounding box center [1200, 404] width 59 height 23
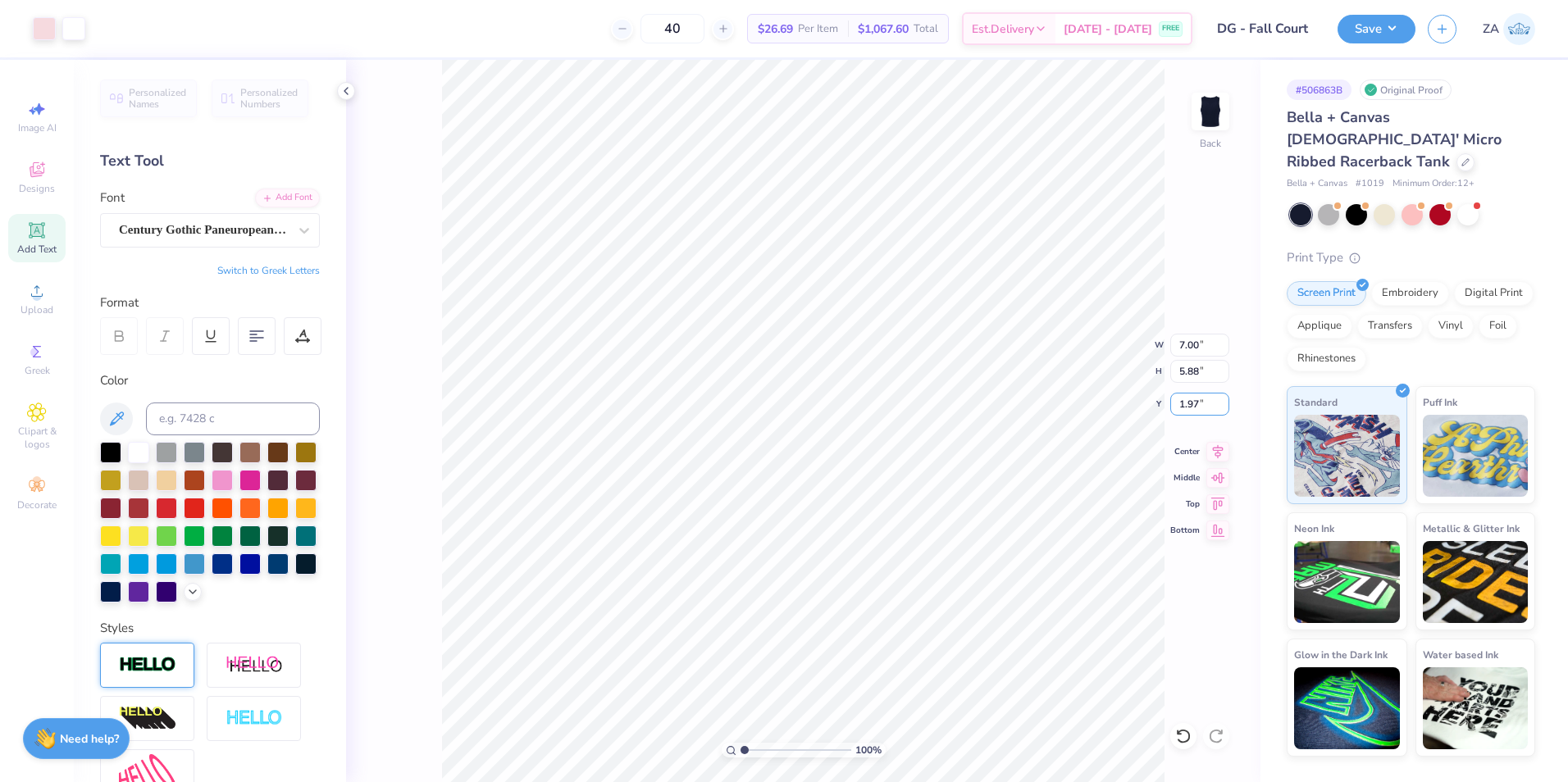
drag, startPoint x: 1202, startPoint y: 405, endPoint x: 1164, endPoint y: 407, distance: 38.1
click at [1164, 407] on div "100 % Back W 7.00 7.00 " H 5.88 5.88 " Y 1.97 1.97 " Center Middle Top Bottom" at bounding box center [803, 420] width 914 height 722
drag, startPoint x: 1208, startPoint y: 409, endPoint x: 1171, endPoint y: 411, distance: 37.1
click at [1171, 411] on input "1.97" at bounding box center [1200, 404] width 59 height 23
type input "2.00"
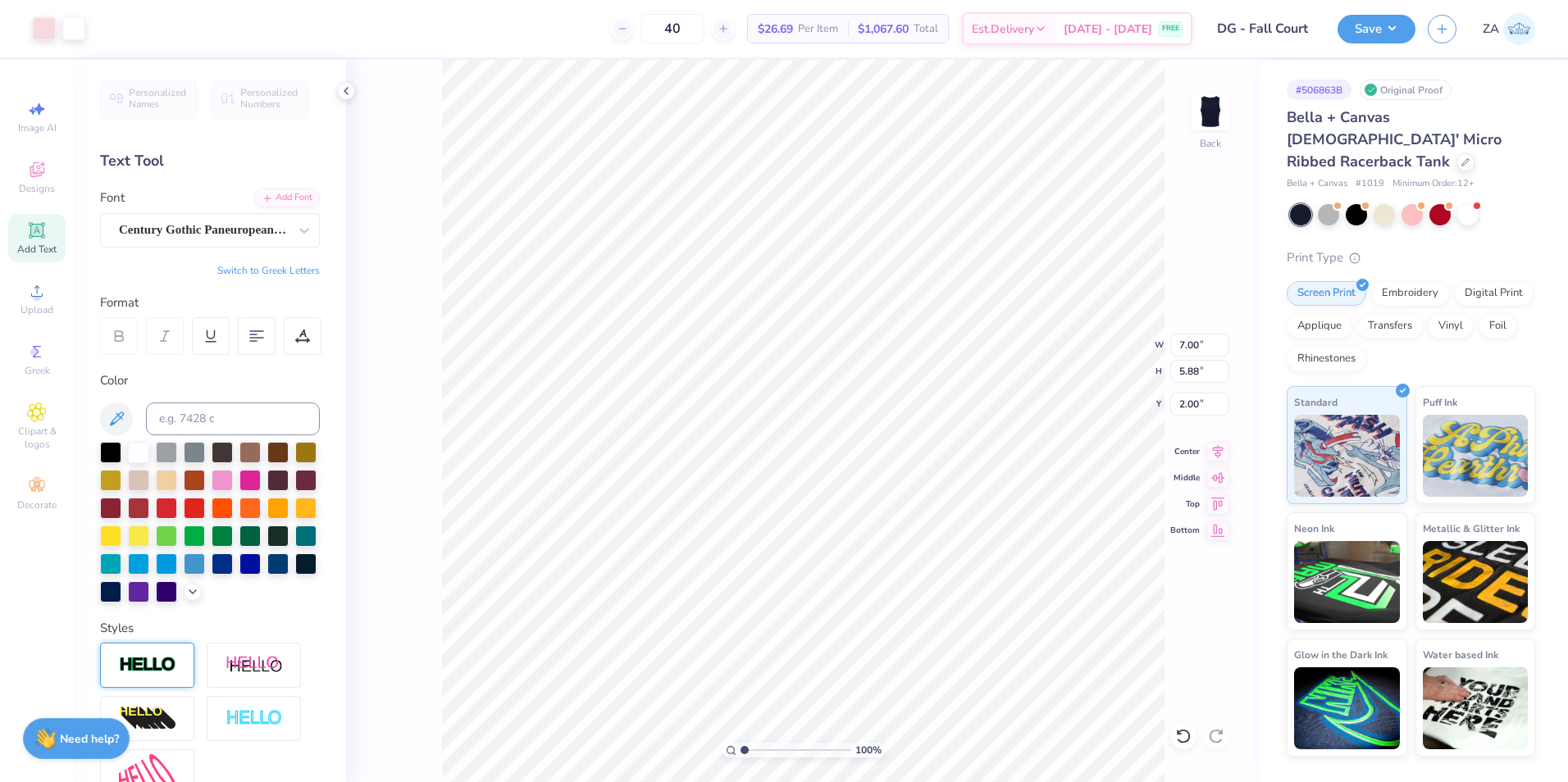
click at [1188, 384] on div "100 % Back W 7.00 7.00 " H 5.88 5.88 " Y 2.00 2.00 " Center Middle Top Bottom" at bounding box center [803, 420] width 914 height 722
click at [1189, 377] on div "100 % Back W 7.00 7.00 " H 5.88 5.88 " Y 2.00 2.00 " Center Middle Top Bottom" at bounding box center [803, 420] width 914 height 722
click at [1190, 349] on div "100 % Back W 7.00 7.00 " H 5.88 5.88 " Y 2.00 2.00 " Center Middle Top Bottom" at bounding box center [803, 420] width 914 height 722
type input "1.97"
click at [1222, 398] on input "1.98" at bounding box center [1200, 404] width 59 height 23
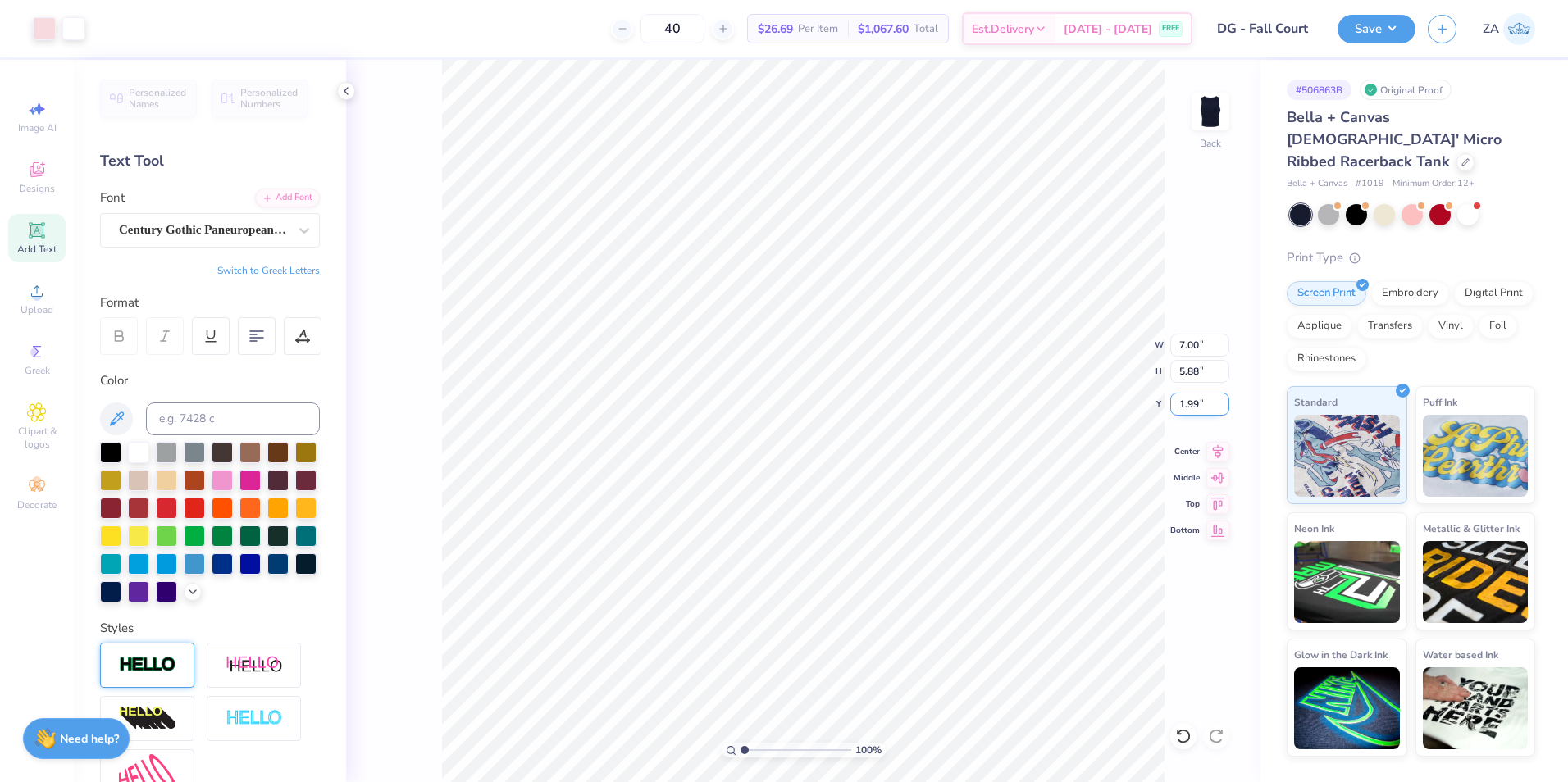
click at [1222, 398] on input "1.99" at bounding box center [1200, 404] width 59 height 23
click at [1222, 398] on input "2" at bounding box center [1200, 404] width 59 height 23
click at [1197, 378] on input "5.88" at bounding box center [1200, 371] width 59 height 23
click at [1198, 350] on input "7.00" at bounding box center [1200, 344] width 59 height 23
type input "2.00"
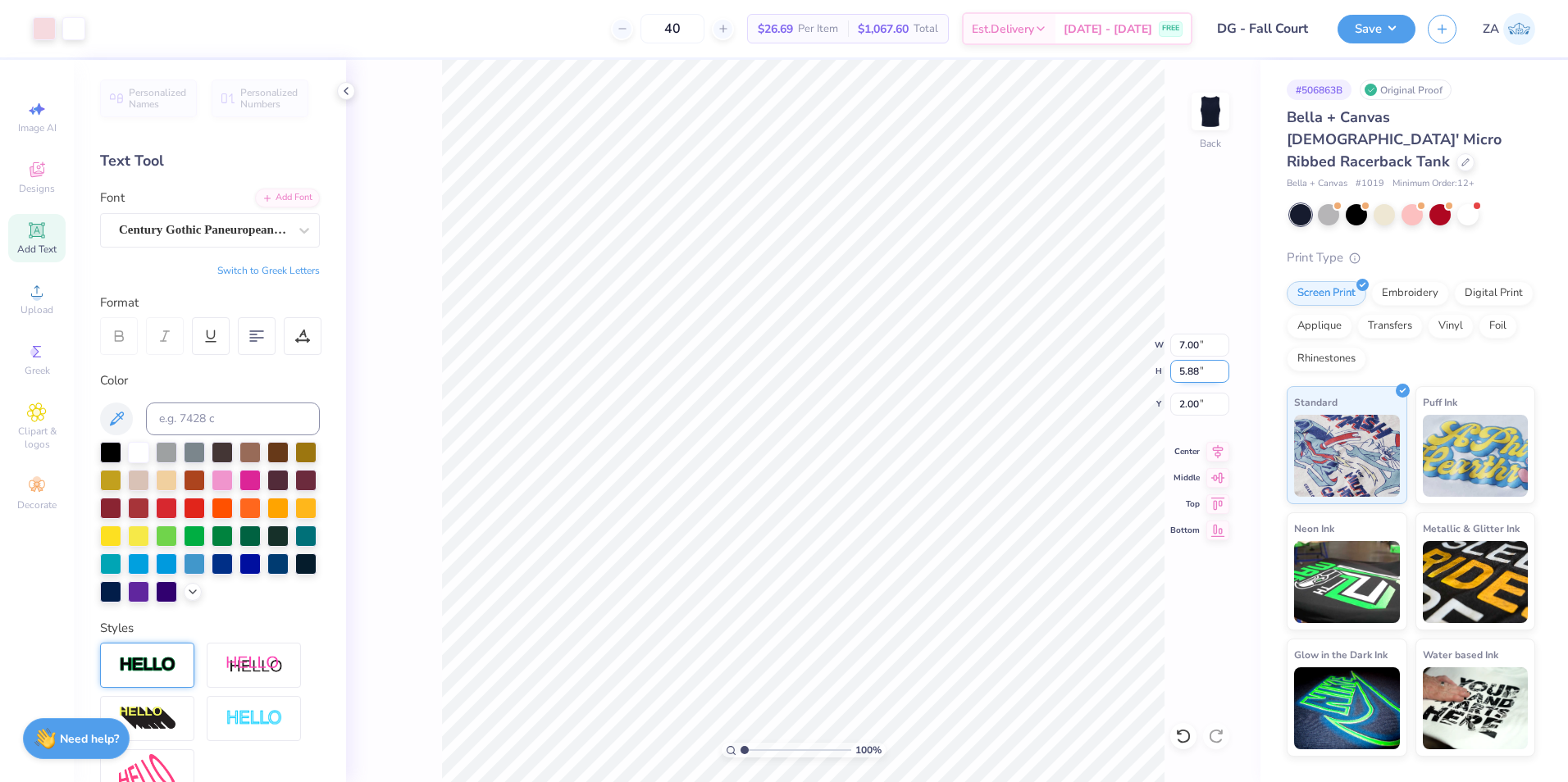
click at [1195, 370] on input "5.88" at bounding box center [1200, 371] width 59 height 23
click at [1193, 400] on input "2.00" at bounding box center [1200, 404] width 59 height 23
click at [1390, 27] on button "Save" at bounding box center [1376, 26] width 78 height 28
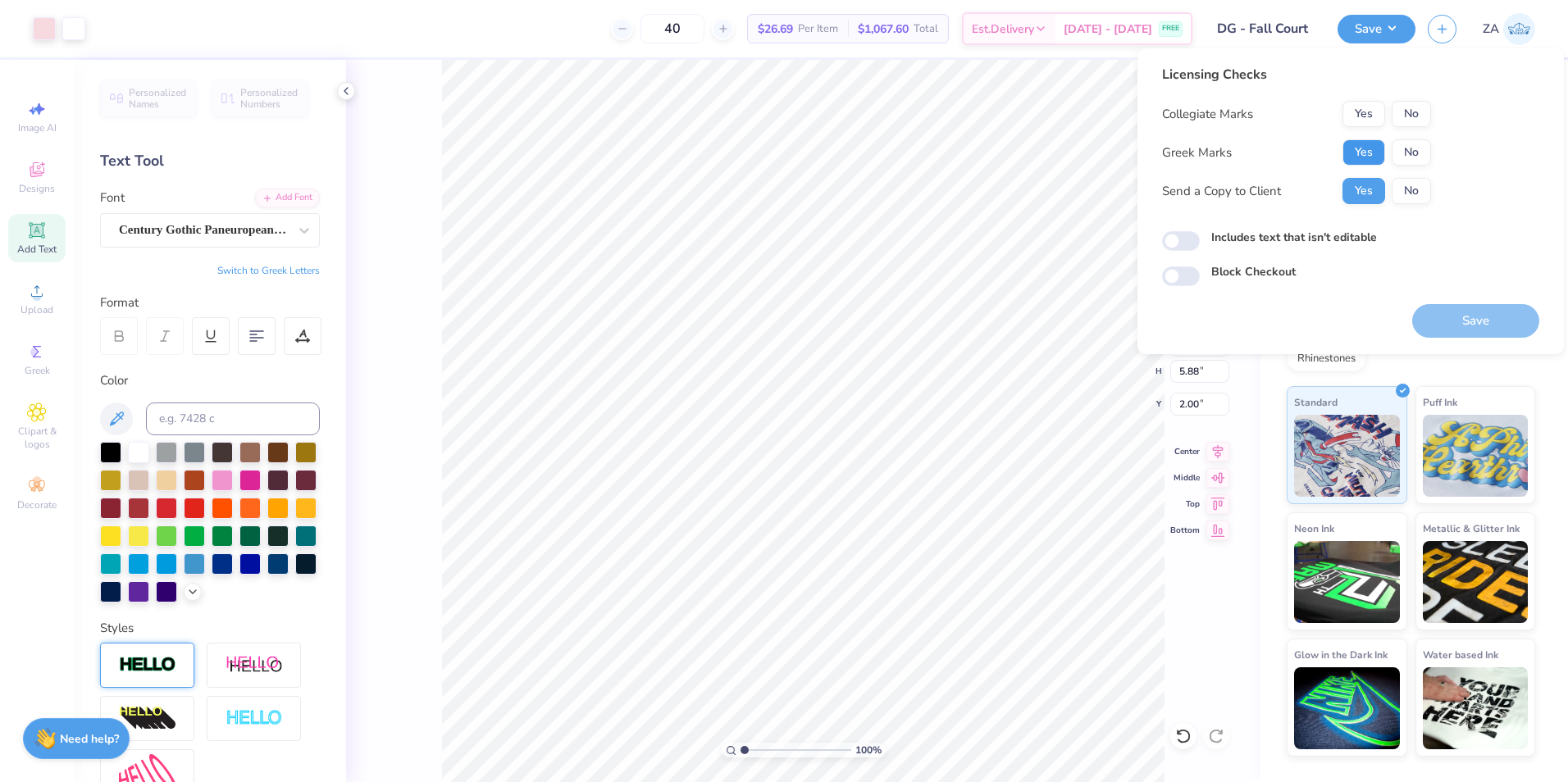
click at [1368, 157] on button "Yes" at bounding box center [1364, 152] width 43 height 27
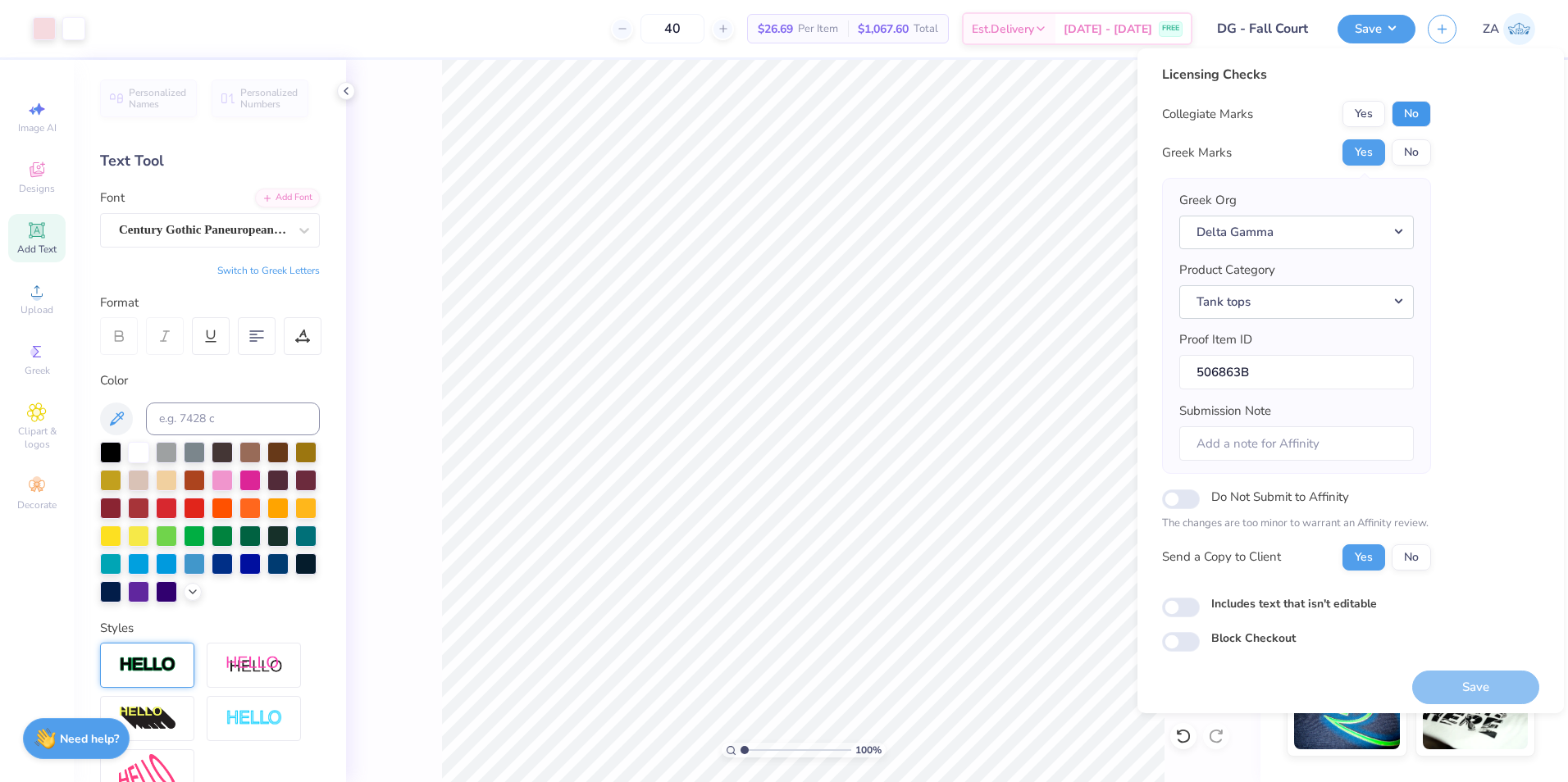
click at [1414, 106] on button "No" at bounding box center [1410, 114] width 39 height 27
click at [1477, 681] on button "Save" at bounding box center [1475, 687] width 127 height 34
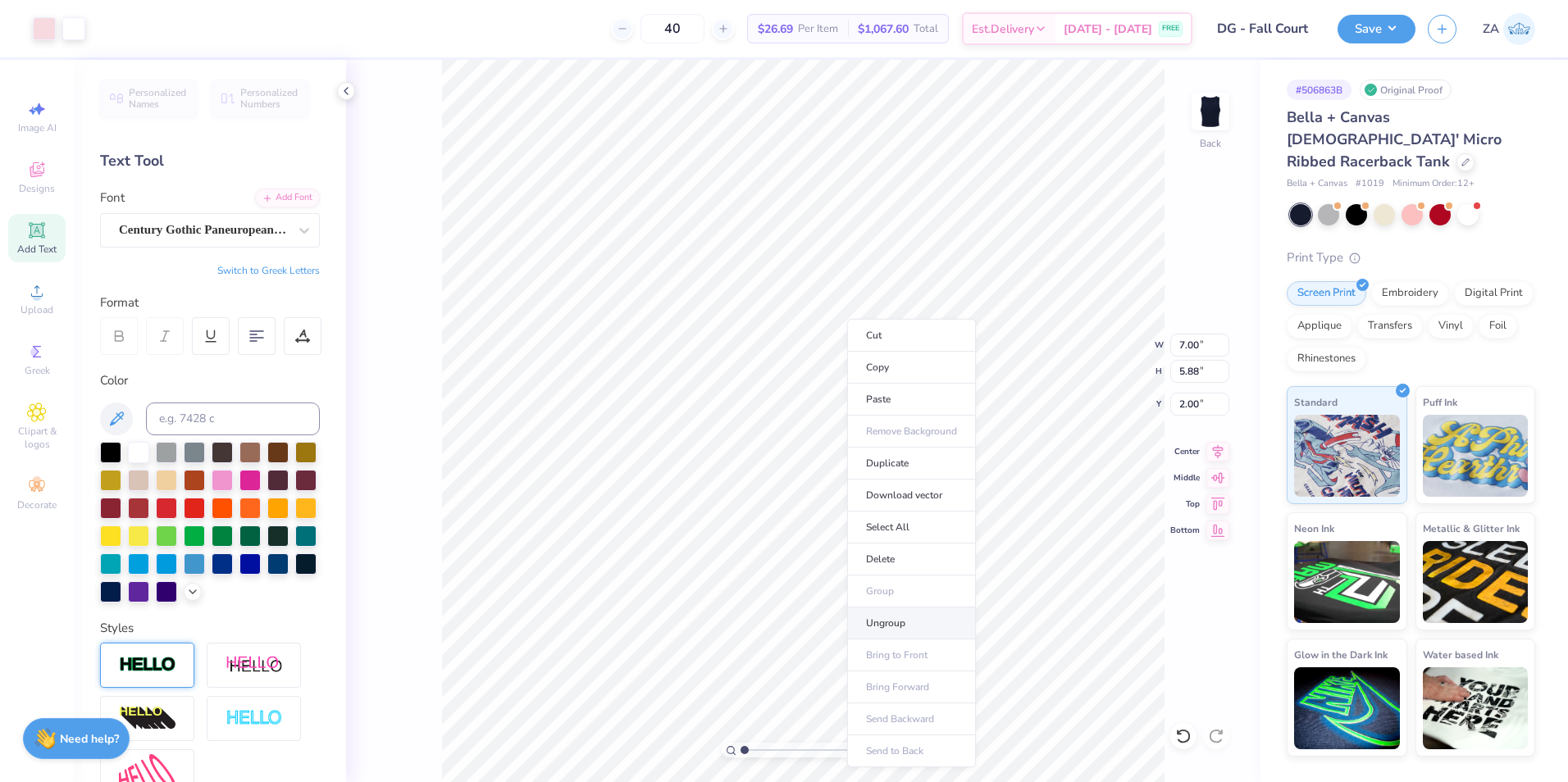
click at [898, 625] on li "Ungroup" at bounding box center [911, 623] width 129 height 32
type input "6.96"
type input "2.83"
type input "2.24"
click at [29, 281] on icon at bounding box center [37, 290] width 19 height 19
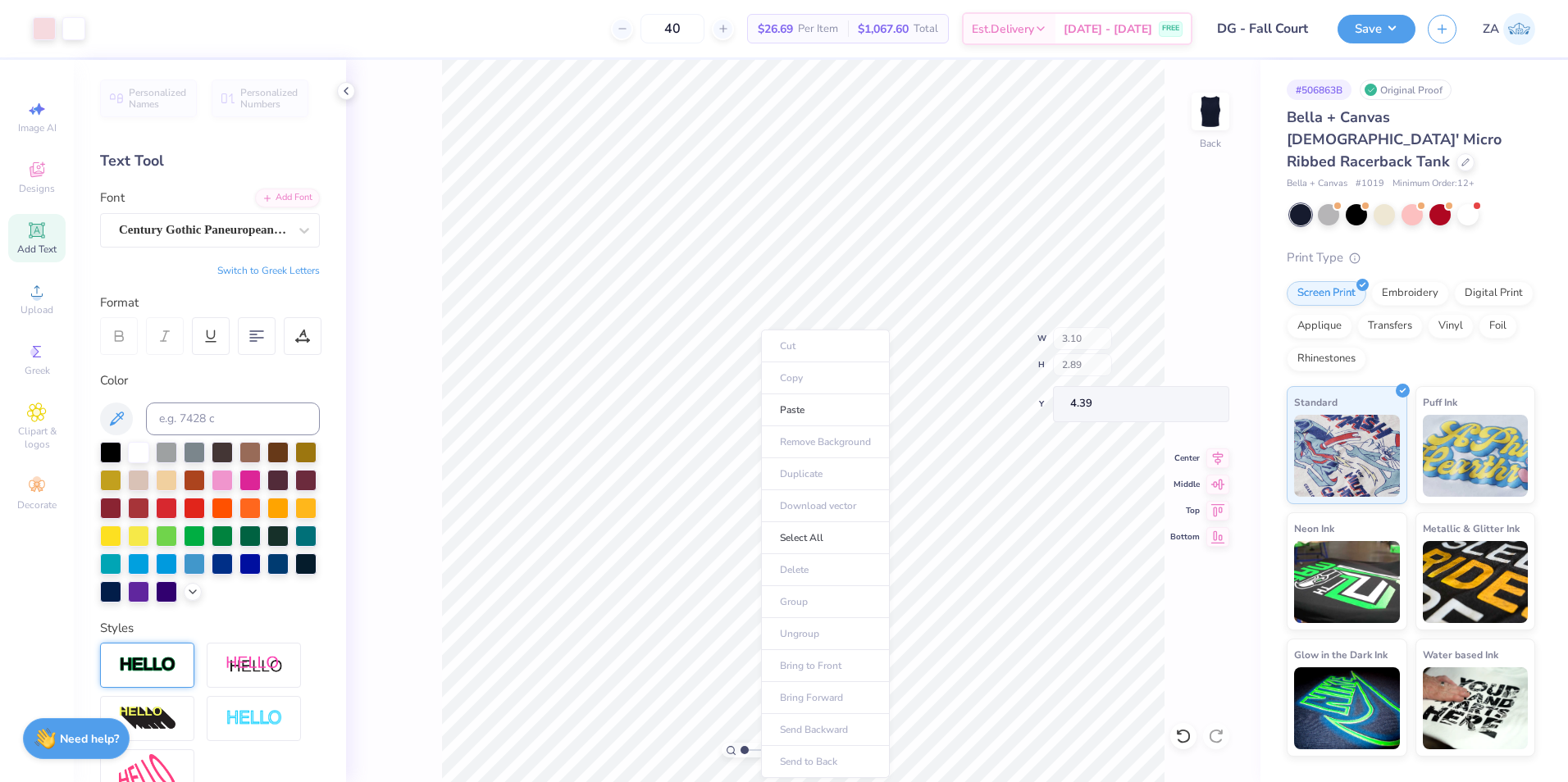
type input "3.10"
type input "2.89"
type input "4.39"
click at [936, 755] on li "Send to Back" at bounding box center [944, 762] width 129 height 32
type input "4.18"
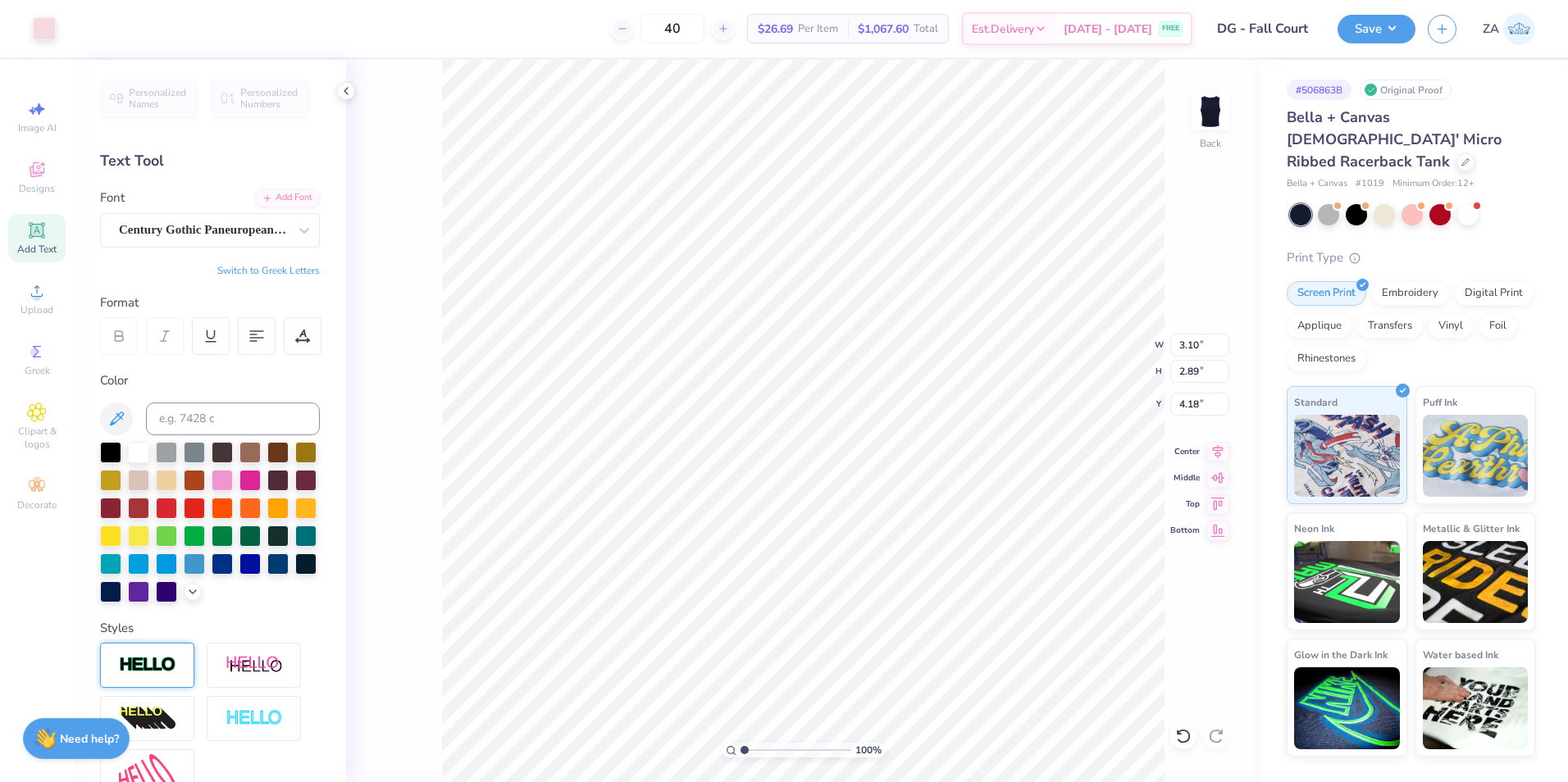
type input "6.96"
type input "2.83"
type input "2.24"
type input "3.10"
type input "2.89"
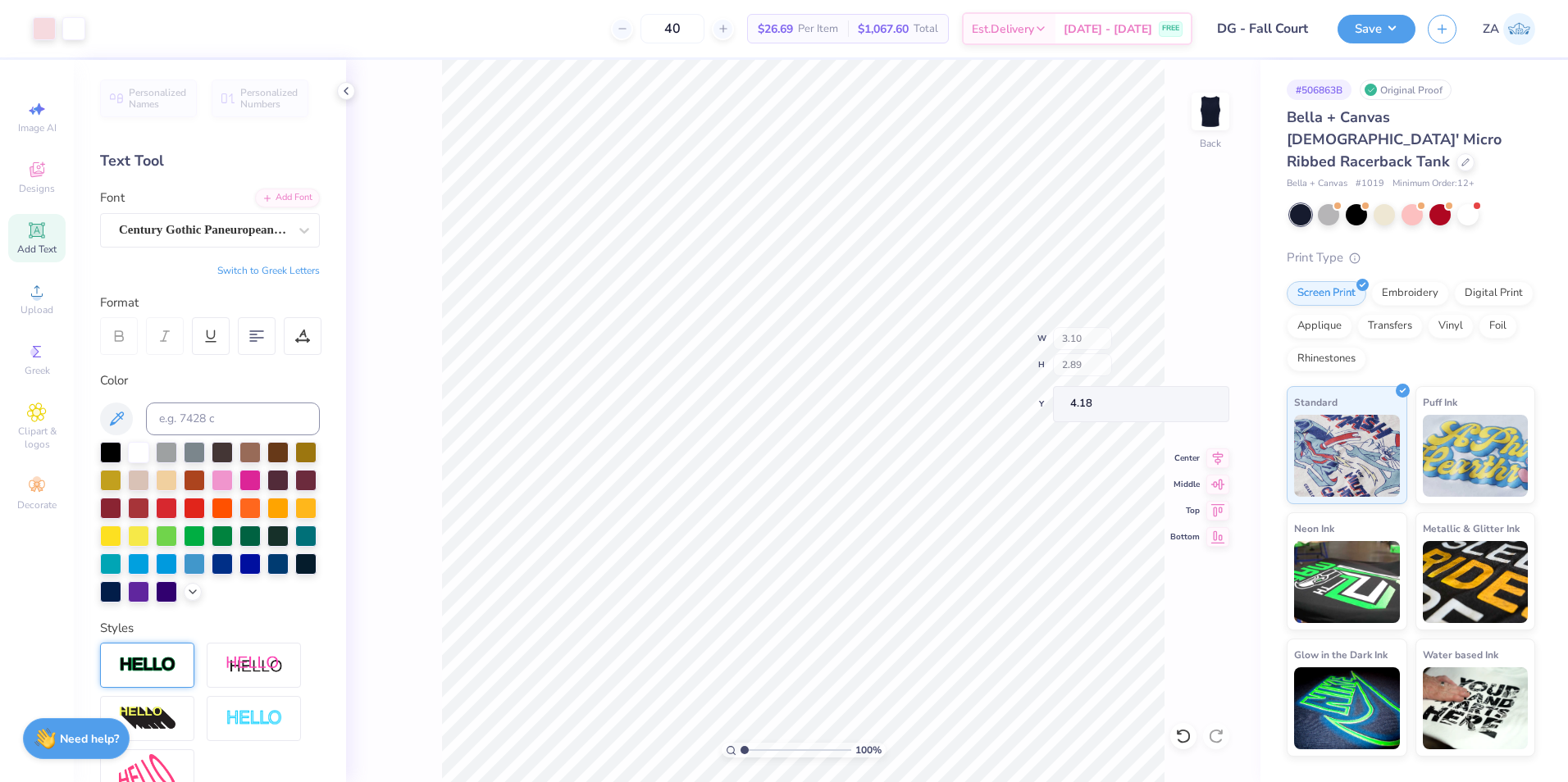
type input "4.15"
drag, startPoint x: 1172, startPoint y: 348, endPoint x: 1208, endPoint y: 350, distance: 36.1
click at [1208, 350] on input "6.97" at bounding box center [1200, 344] width 59 height 23
type input "7.00"
type input "5.91"
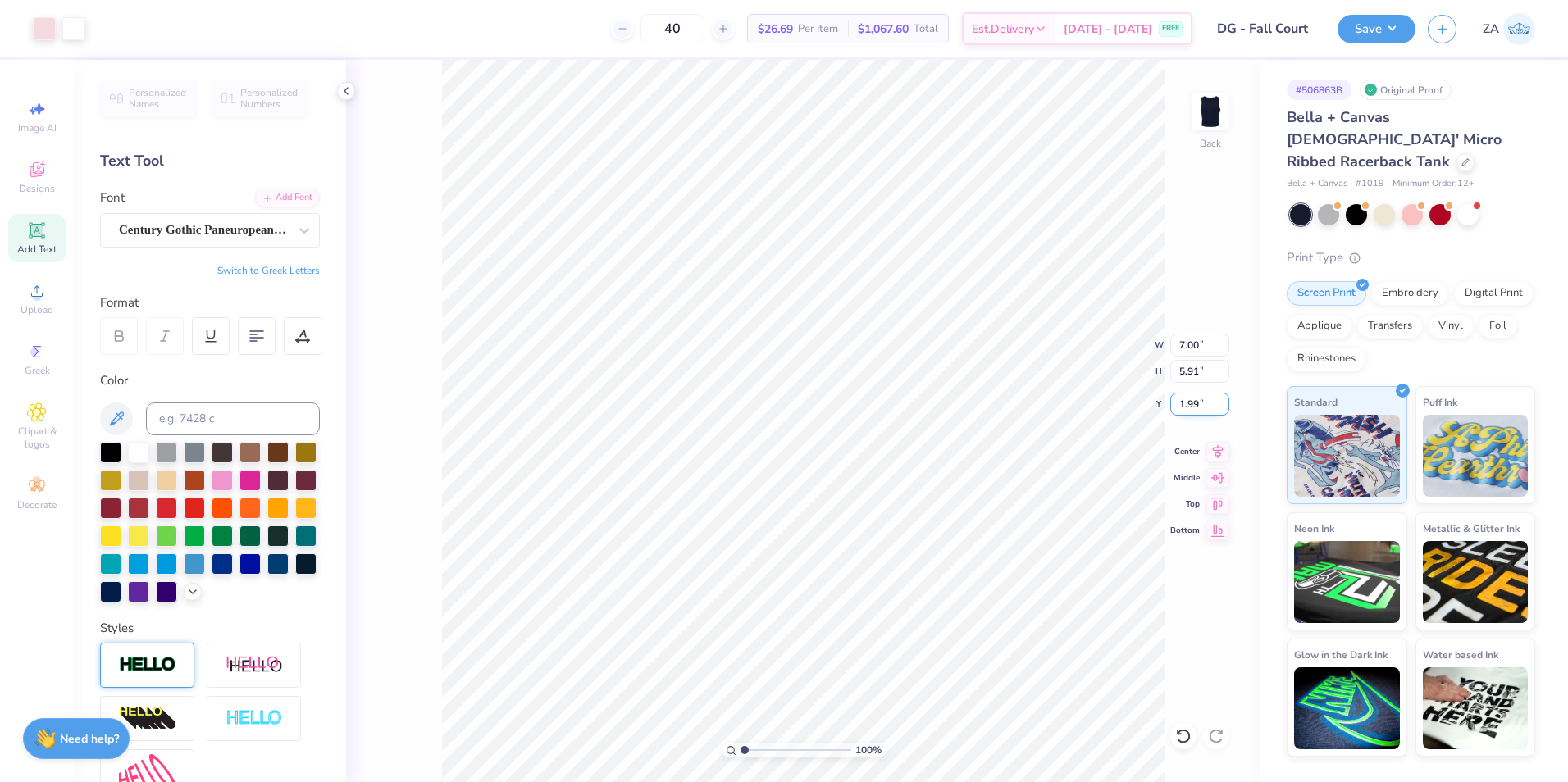
drag, startPoint x: 1179, startPoint y: 400, endPoint x: 1203, endPoint y: 400, distance: 24.0
click at [1203, 400] on input "1.99" at bounding box center [1200, 404] width 59 height 23
type input "2.00"
click at [1386, 37] on button "Save" at bounding box center [1376, 26] width 78 height 28
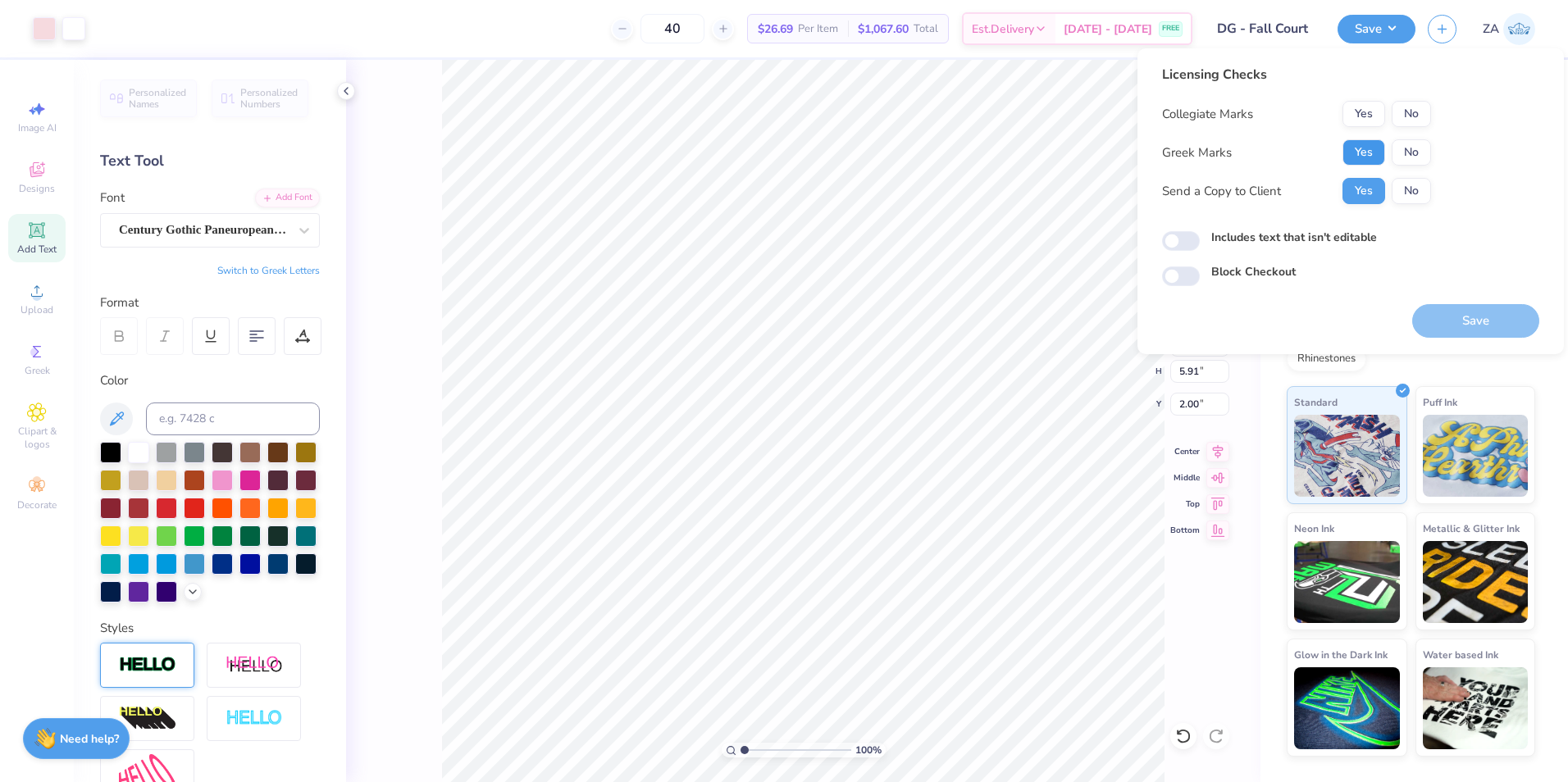
click at [1373, 150] on button "Yes" at bounding box center [1364, 152] width 43 height 27
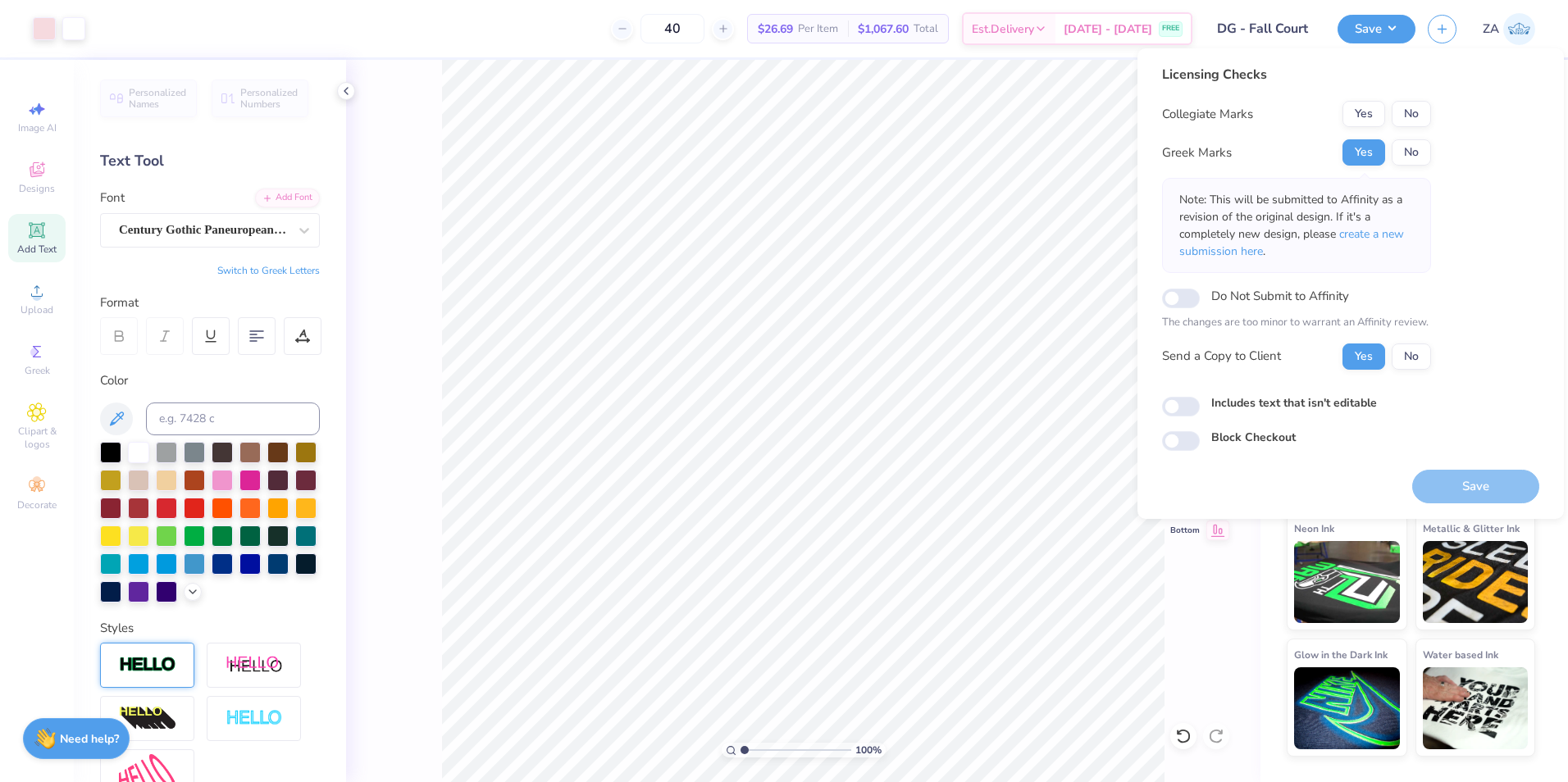
click at [1404, 129] on div "Collegiate Marks Yes No Greek Marks Yes No Note: This will be submitted to Affi…" at bounding box center [1297, 235] width 269 height 269
click at [1429, 104] on button "No" at bounding box center [1410, 114] width 39 height 27
click at [1485, 489] on button "Save" at bounding box center [1475, 486] width 127 height 34
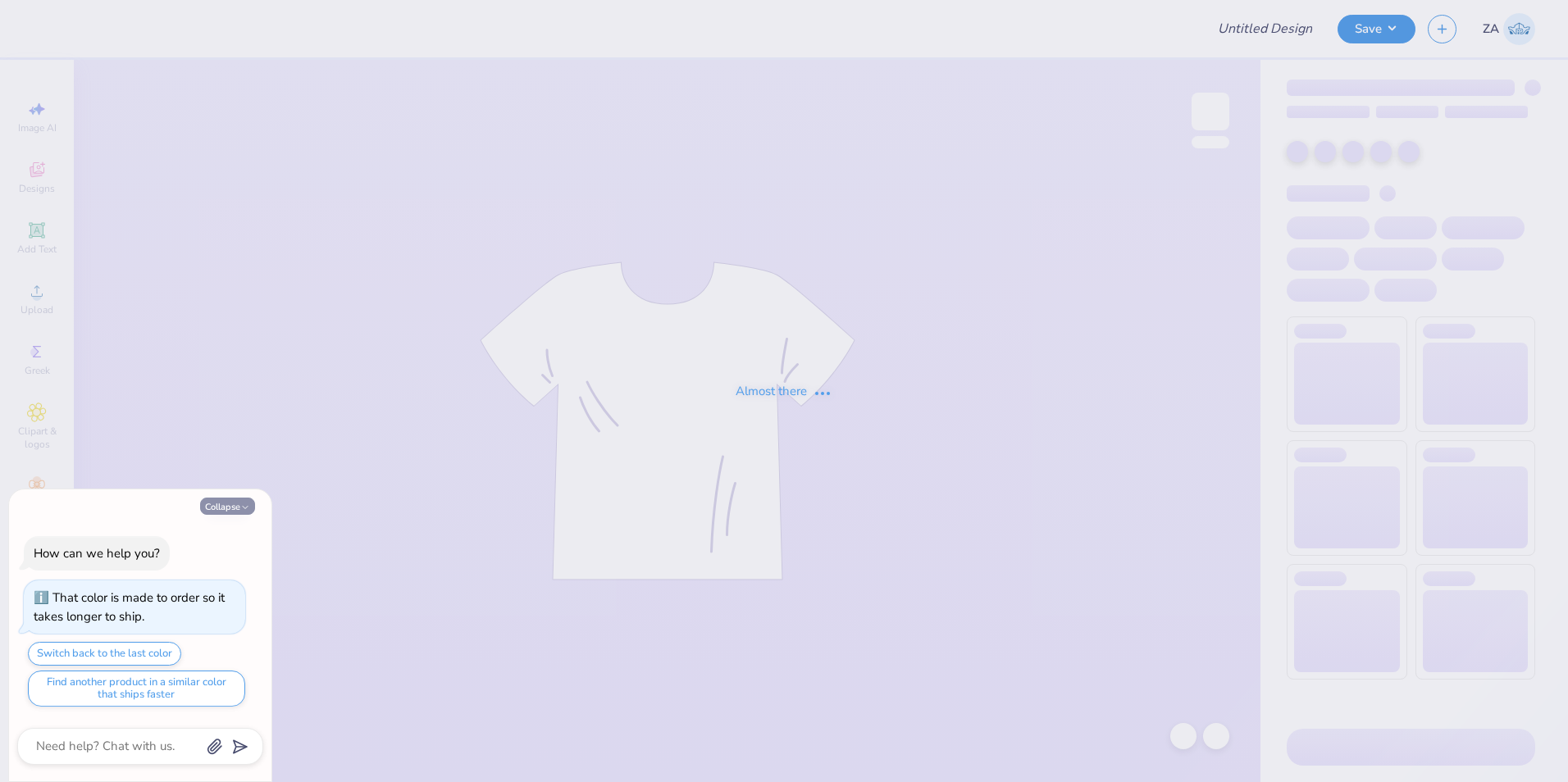
click at [234, 503] on button "Collapse" at bounding box center [227, 505] width 55 height 17
type textarea "x"
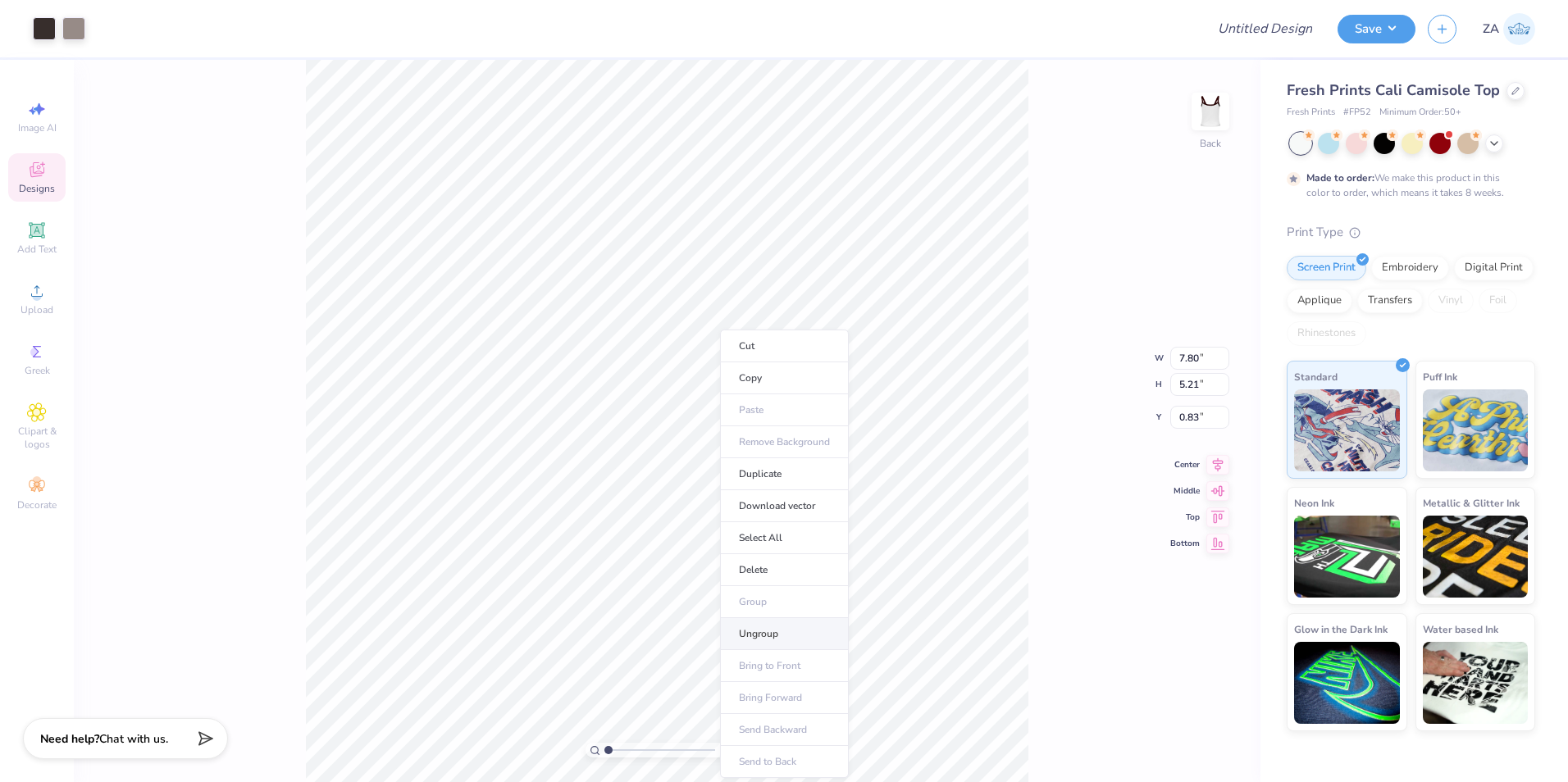
click at [757, 635] on li "Ungroup" at bounding box center [784, 634] width 129 height 32
